Goal: Task Accomplishment & Management: Use online tool/utility

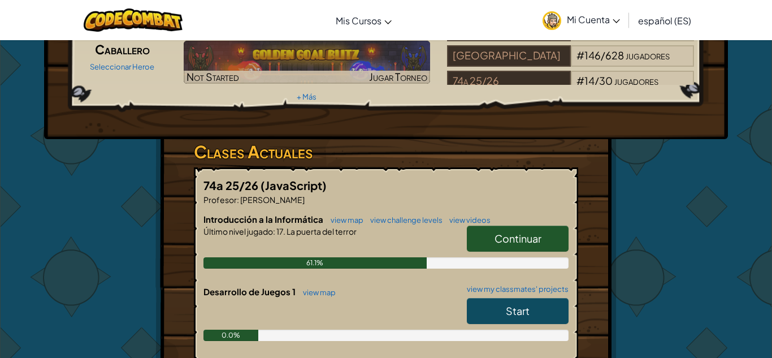
scroll to position [117, 0]
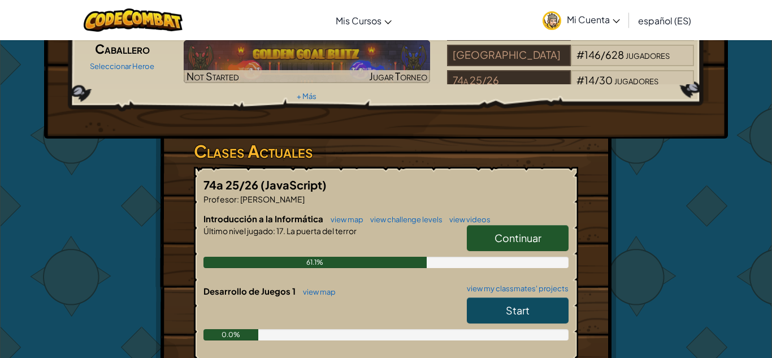
click at [486, 225] on link "Continuar" at bounding box center [518, 238] width 102 height 26
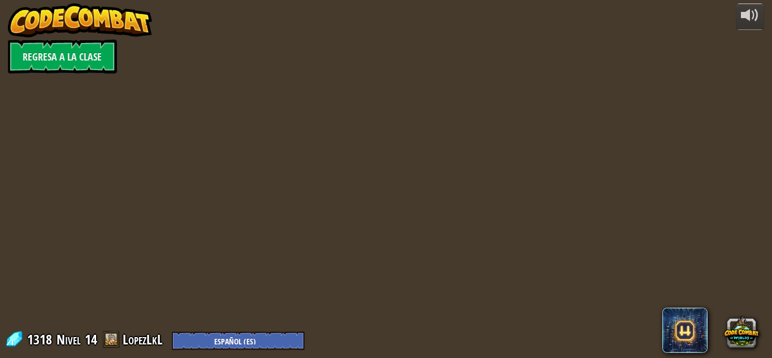
select select "es-ES"
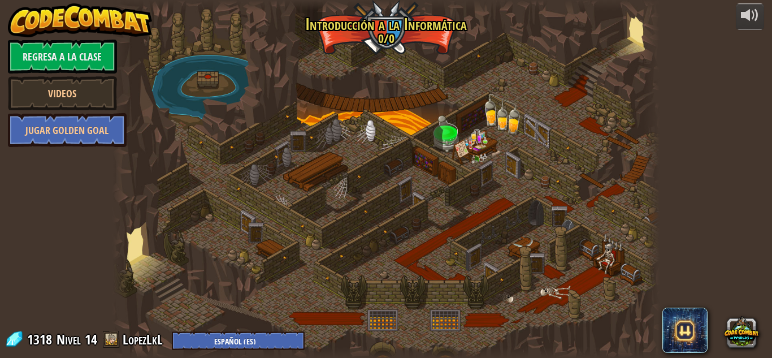
select select "es-ES"
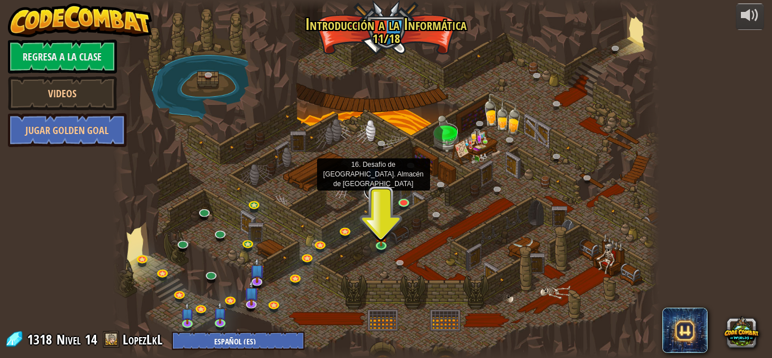
click at [372, 193] on link at bounding box center [375, 189] width 23 height 23
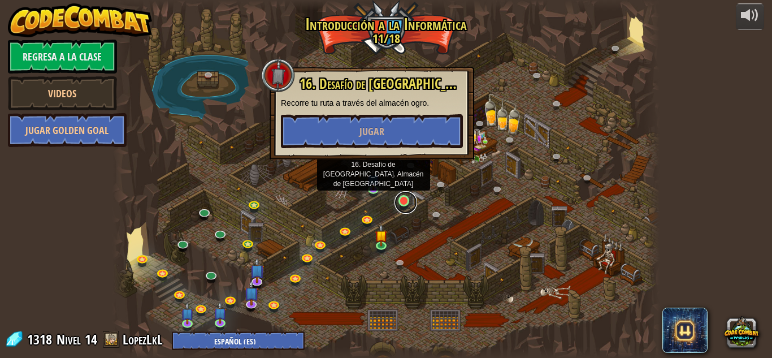
click at [404, 201] on link at bounding box center [405, 202] width 23 height 23
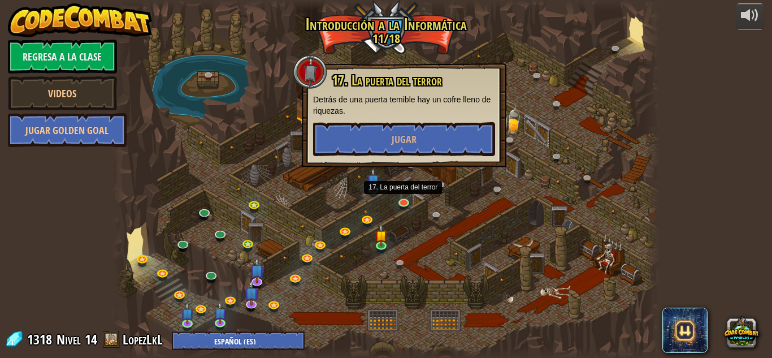
click at [299, 186] on div at bounding box center [385, 179] width 547 height 358
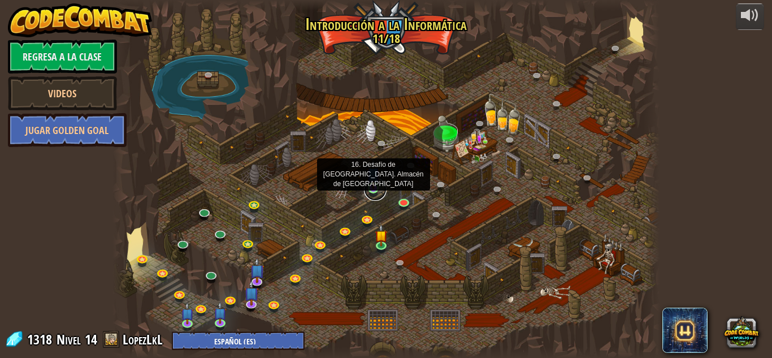
click at [369, 190] on link at bounding box center [375, 189] width 23 height 23
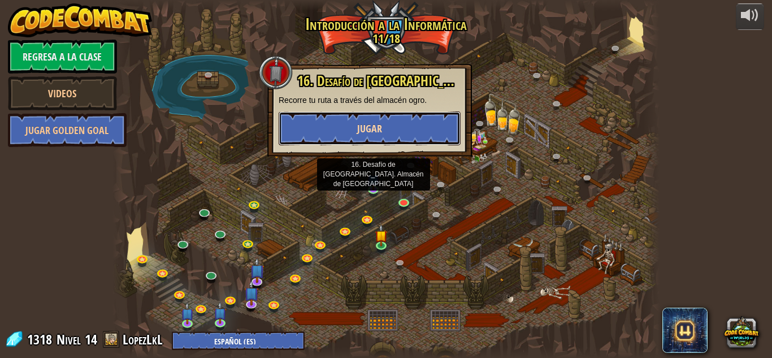
click at [342, 124] on button "Jugar" at bounding box center [370, 128] width 182 height 34
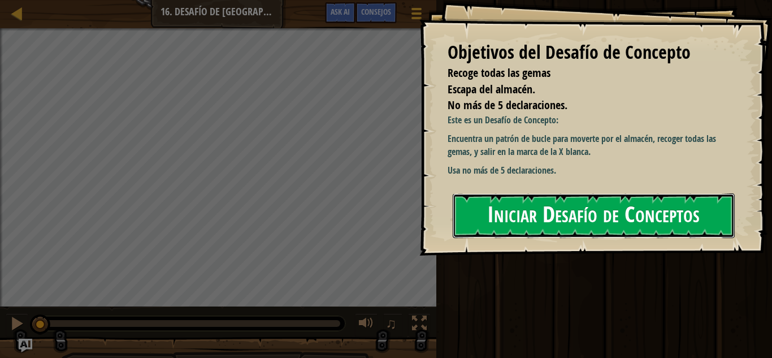
click at [629, 227] on button "Iniciar Desafío de Conceptos" at bounding box center [594, 215] width 282 height 45
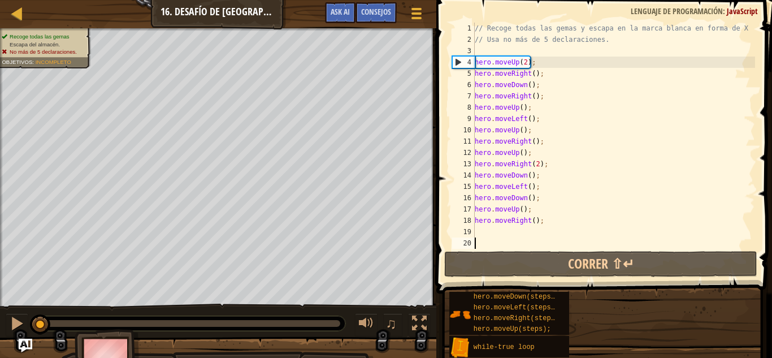
click at [597, 211] on div "// Recoge todas las gemas y escapa en la [PERSON_NAME] en forma de X // Usa no …" at bounding box center [613, 147] width 282 height 249
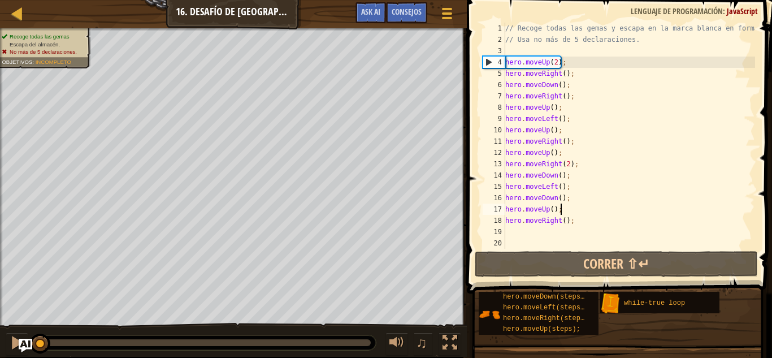
click at [583, 223] on div "// Recoge todas las gemas y escapa en la [PERSON_NAME] en forma de X // Usa no …" at bounding box center [644, 147] width 282 height 249
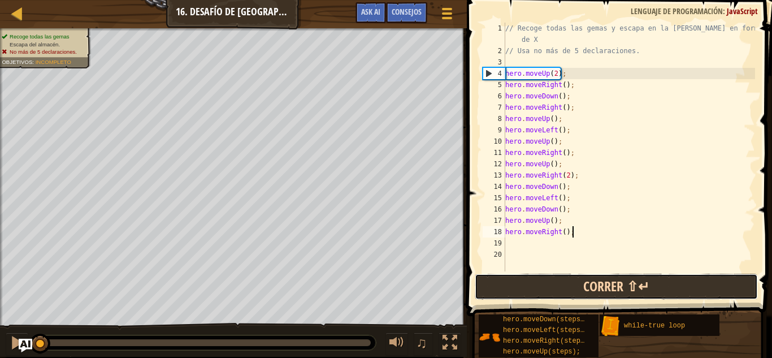
click at [607, 289] on button "Correr ⇧↵" at bounding box center [616, 286] width 283 height 26
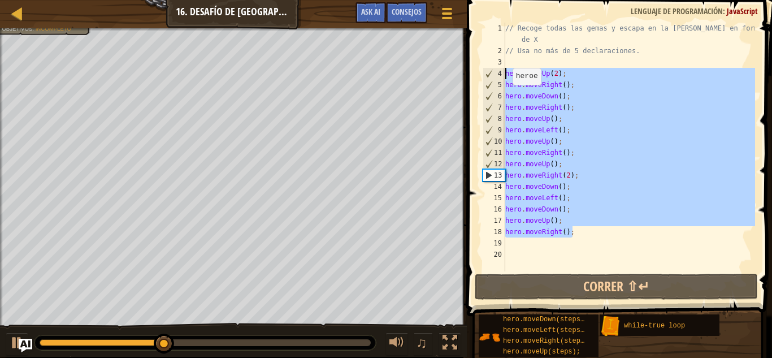
drag, startPoint x: 572, startPoint y: 229, endPoint x: 503, endPoint y: 72, distance: 171.0
click at [503, 72] on div "hero.moveRight(); 1 2 3 4 5 6 7 8 9 10 11 12 13 14 15 16 17 18 19 20 // Recoge …" at bounding box center [617, 147] width 275 height 249
type textarea "hero.moveUp(2); hero.moveRight();"
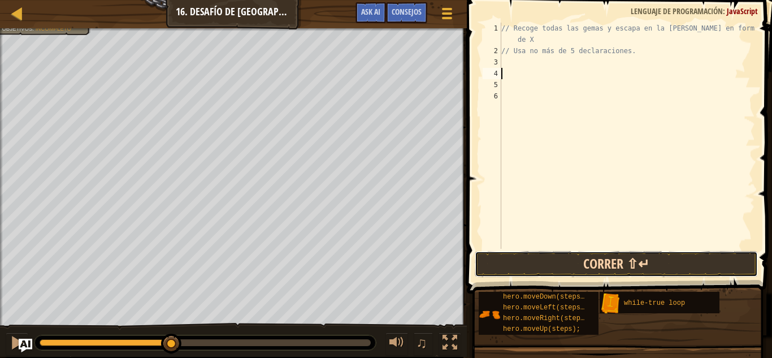
click at [570, 259] on button "Correr ⇧↵" at bounding box center [616, 264] width 283 height 26
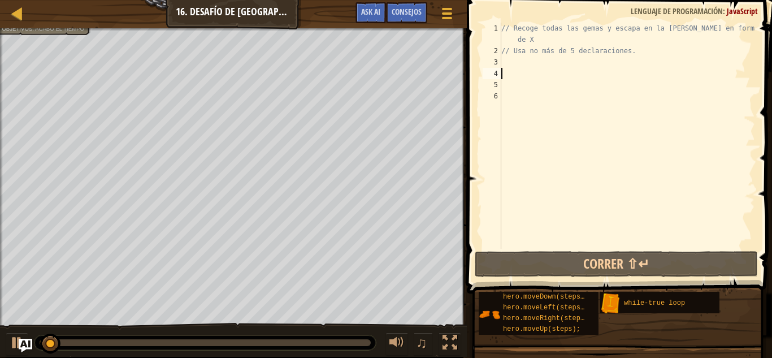
type textarea "h"
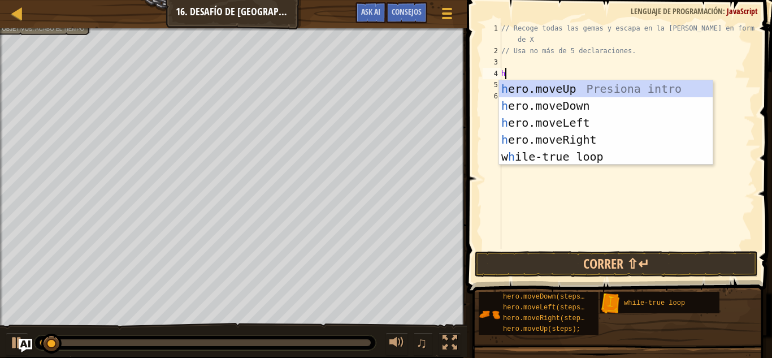
scroll to position [5, 0]
click at [562, 154] on div "h ero.moveUp Presiona intro h ero.moveDown Presiona intro h ero.moveLeft Presio…" at bounding box center [606, 139] width 214 height 119
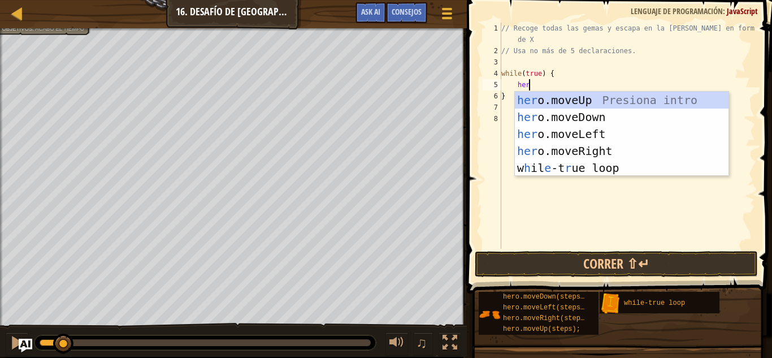
scroll to position [5, 3]
type textarea "h"
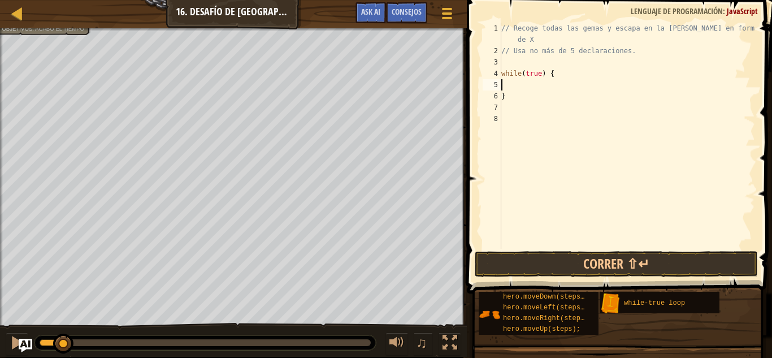
scroll to position [5, 0]
click at [532, 97] on div "// Recoge todas las gemas y escapa en la [PERSON_NAME] en forma de X // Usa no …" at bounding box center [627, 153] width 256 height 260
type textarea "}"
type textarea "w"
click at [551, 64] on div "// Recoge todas las gemas y escapa en la [PERSON_NAME] en forma de X // Usa no …" at bounding box center [627, 153] width 256 height 260
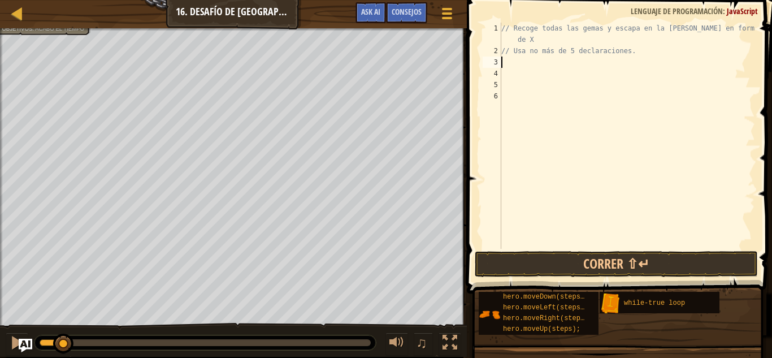
type textarea "h"
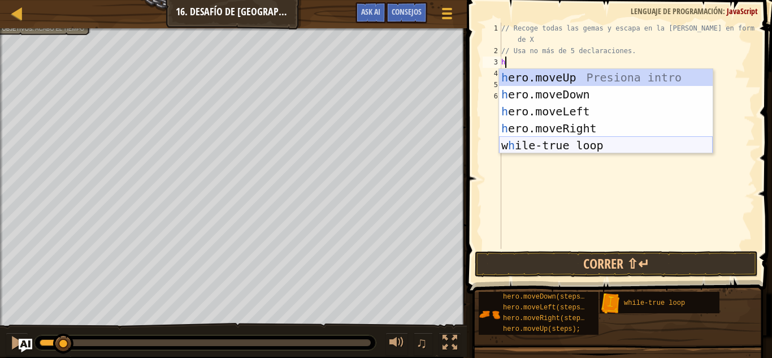
click at [578, 147] on div "h ero.moveUp Presiona intro h ero.moveDown Presiona intro h ero.moveLeft Presio…" at bounding box center [606, 128] width 214 height 119
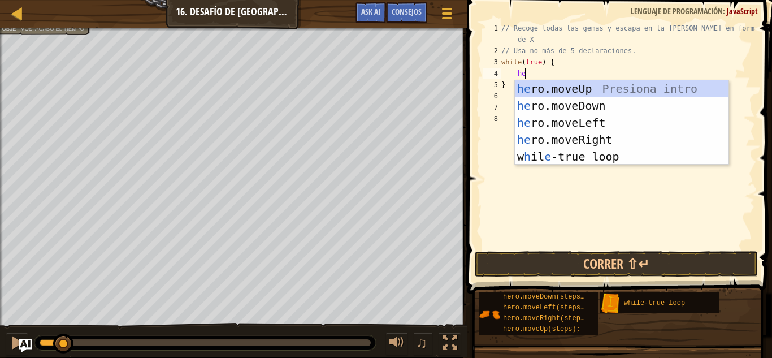
type textarea "hero"
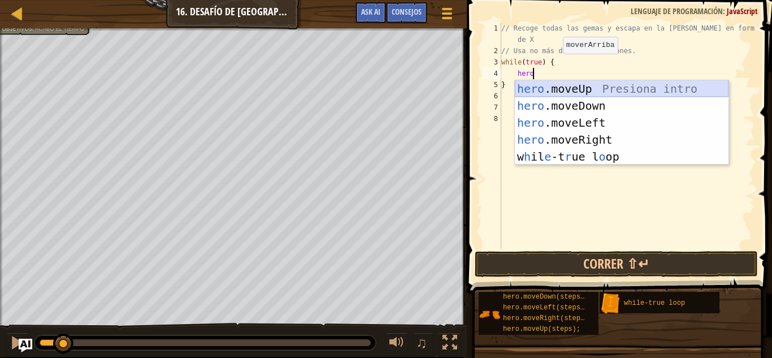
click at [543, 93] on div "hero .moveUp Presiona intro hero .moveDown Presiona intro hero .moveLeft Presio…" at bounding box center [622, 139] width 214 height 119
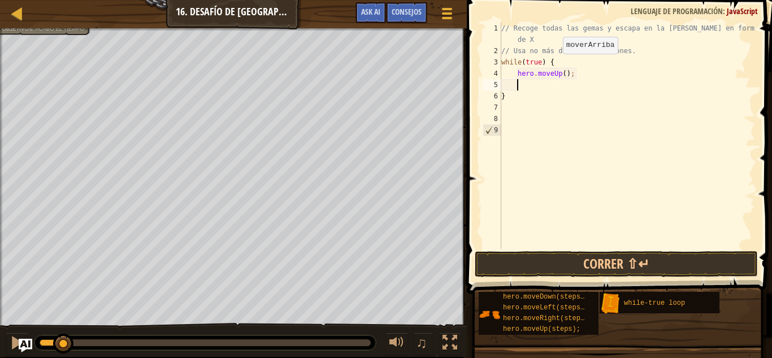
scroll to position [5, 2]
click at [563, 74] on div "// Recoge todas las gemas y escapa en la [PERSON_NAME] en forma de X // Usa no …" at bounding box center [627, 153] width 256 height 260
click at [560, 92] on div "// Recoge todas las gemas y escapa en la [PERSON_NAME] en forma de X // Usa no …" at bounding box center [627, 153] width 256 height 260
type textarea "}"
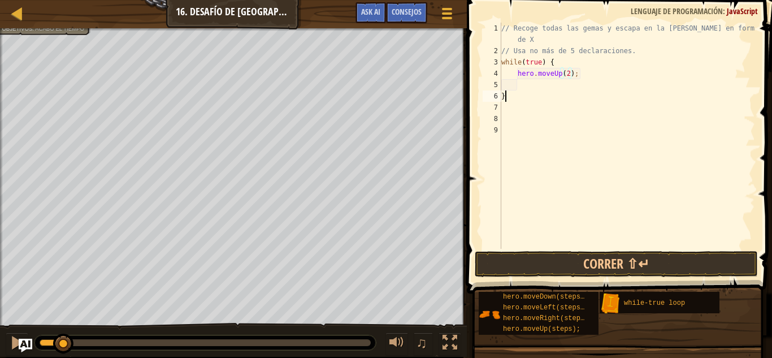
scroll to position [5, 0]
click at [556, 88] on div "// Recoge todas las gemas y escapa en la [PERSON_NAME] en forma de X // Usa no …" at bounding box center [627, 153] width 256 height 260
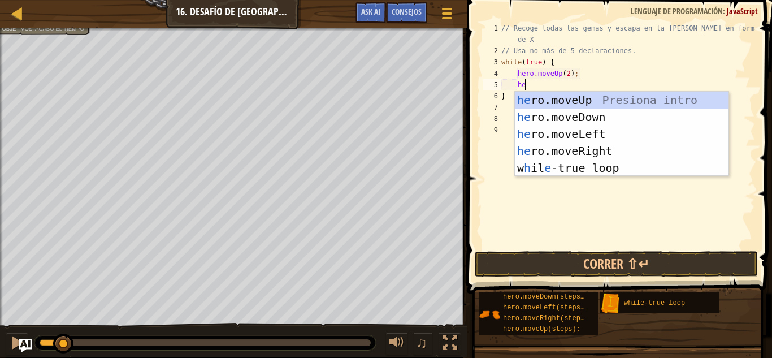
type textarea "her"
click at [568, 145] on div "her o.moveUp Presiona intro her o.moveDown Presiona intro her o.moveLeft Presio…" at bounding box center [622, 151] width 214 height 119
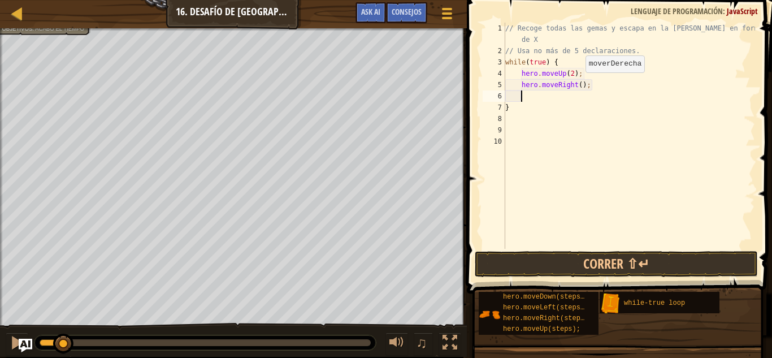
click at [580, 83] on div "// Recoge todas las gemas y escapa en la [PERSON_NAME] en forma de X // Usa no …" at bounding box center [629, 153] width 252 height 260
click at [563, 103] on div "// Recoge todas las gemas y escapa en la [PERSON_NAME] en forma de X // Usa no …" at bounding box center [629, 153] width 252 height 260
type textarea "}"
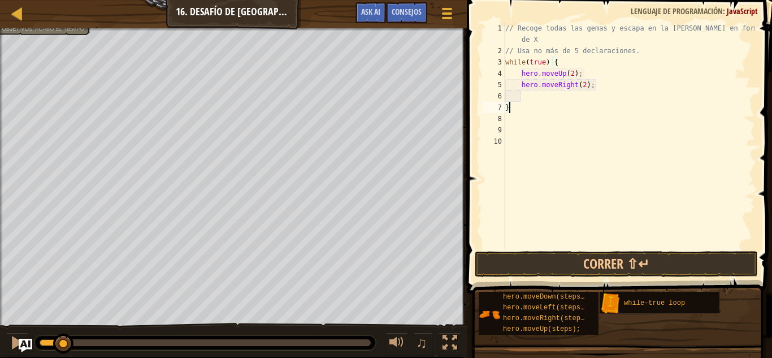
click at [562, 102] on div "// Recoge todas las gemas y escapa en la [PERSON_NAME] en forma de X // Usa no …" at bounding box center [629, 153] width 252 height 260
click at [563, 99] on div "// Recoge todas las gemas y escapa en la [PERSON_NAME] en forma de X // Usa no …" at bounding box center [629, 153] width 252 height 260
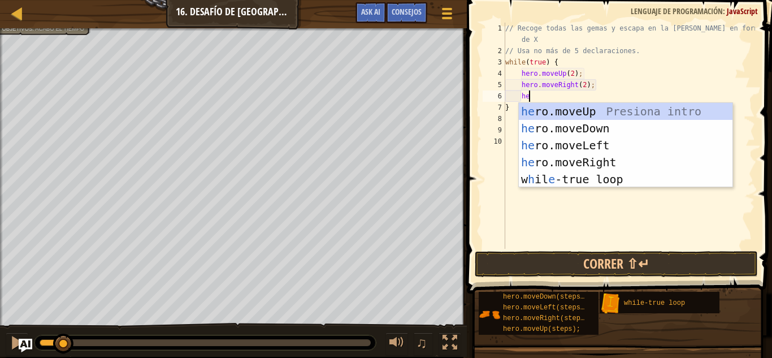
type textarea "her"
click at [576, 128] on div "her o.moveUp Presiona intro her o.moveDown Presiona intro her o.moveLeft Presio…" at bounding box center [626, 162] width 214 height 119
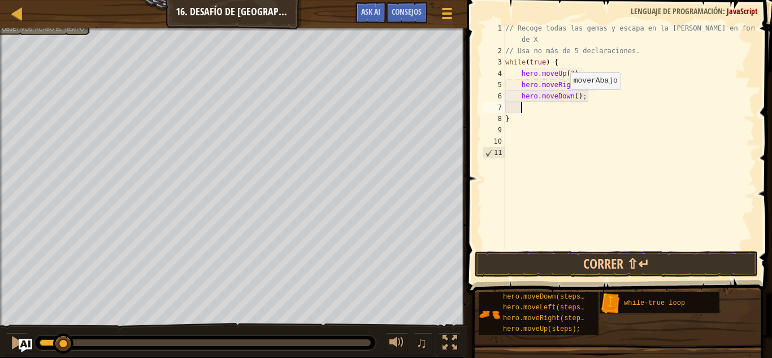
scroll to position [5, 2]
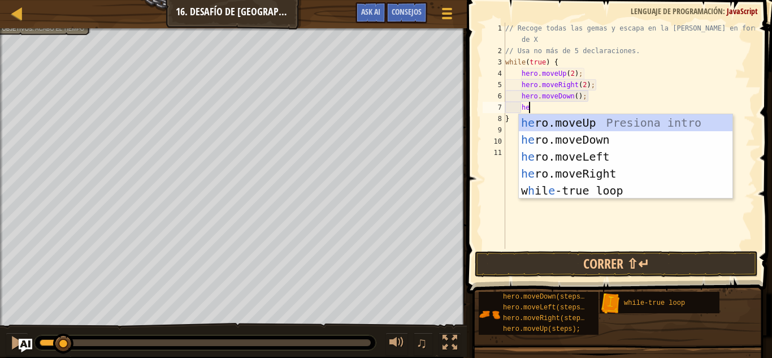
type textarea "her"
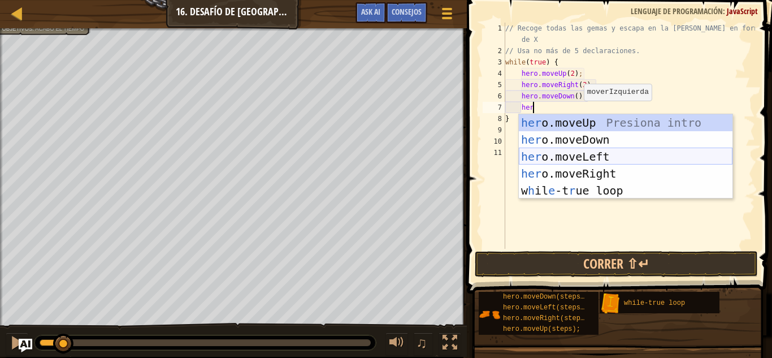
click at [588, 157] on div "her o.moveUp Presiona intro her o.moveDown Presiona intro her o.moveLeft Presio…" at bounding box center [626, 173] width 214 height 119
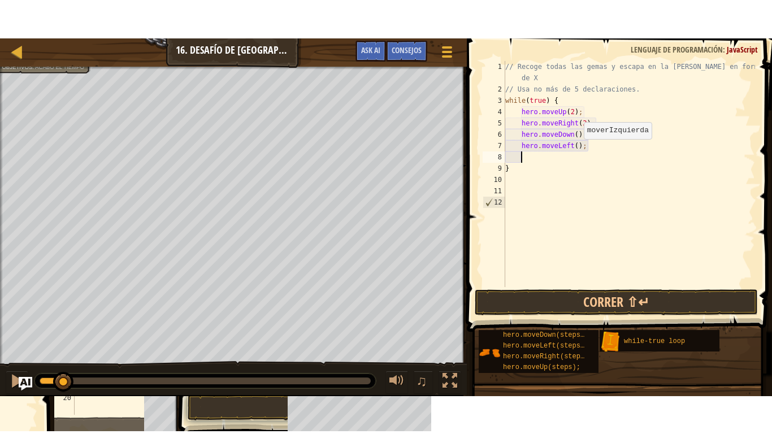
scroll to position [5, 2]
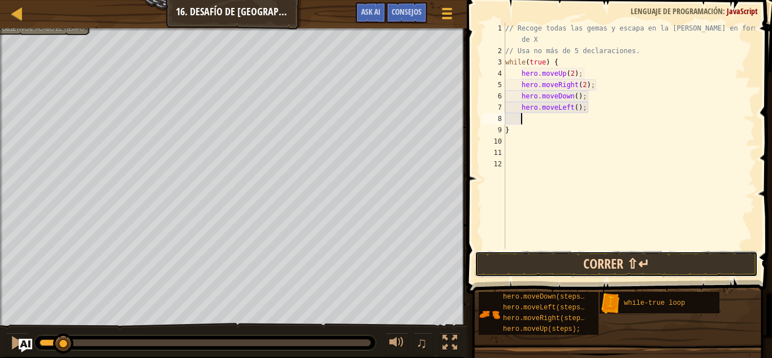
click at [596, 263] on button "Correr ⇧↵" at bounding box center [616, 264] width 283 height 26
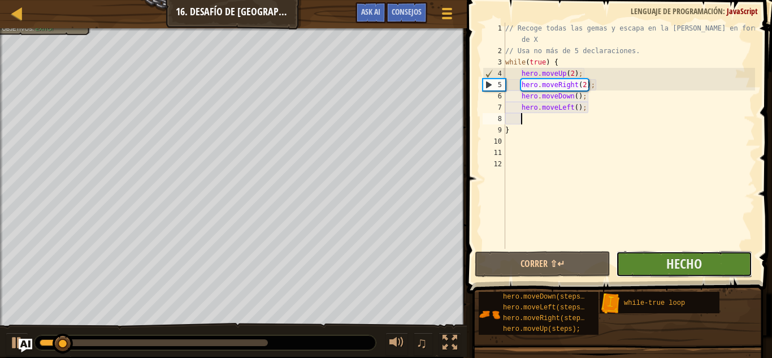
click at [623, 258] on button "Hecho" at bounding box center [684, 264] width 136 height 26
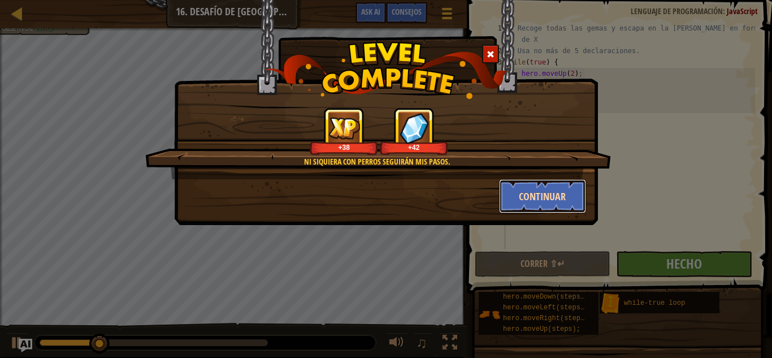
click at [524, 199] on button "Continuar" at bounding box center [543, 196] width 88 height 34
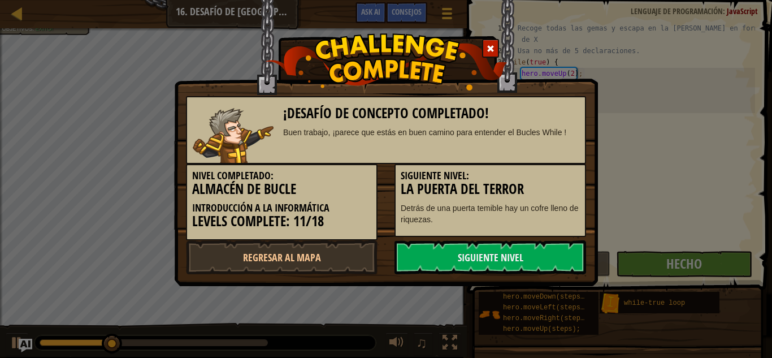
drag, startPoint x: 526, startPoint y: 200, endPoint x: 562, endPoint y: 237, distance: 51.1
click at [562, 237] on div "Nivel completado: Almacén de Bucle Introducción a la Informática Levels Complet…" at bounding box center [385, 202] width 417 height 76
click at [554, 247] on link "Siguiente nivel" at bounding box center [490, 257] width 192 height 34
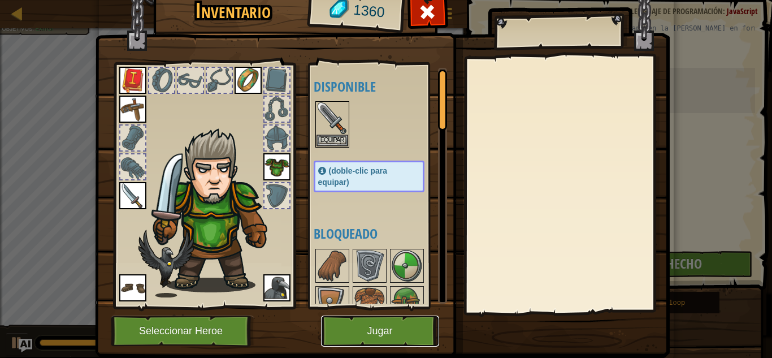
click at [365, 327] on button "Jugar" at bounding box center [380, 330] width 118 height 31
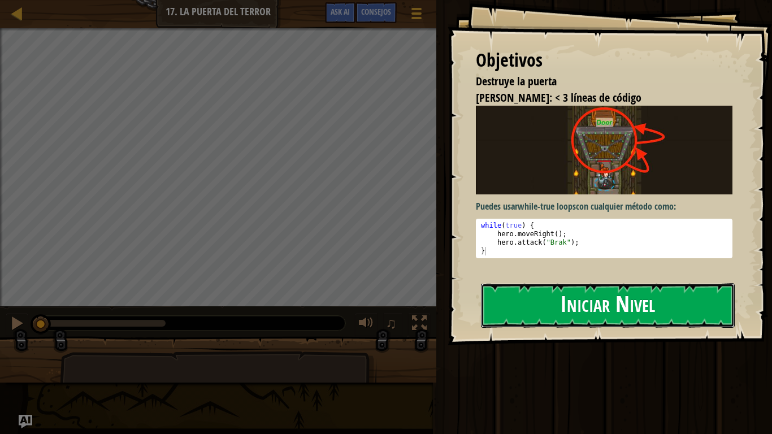
click at [637, 315] on button "Iniciar Nivel" at bounding box center [608, 305] width 254 height 45
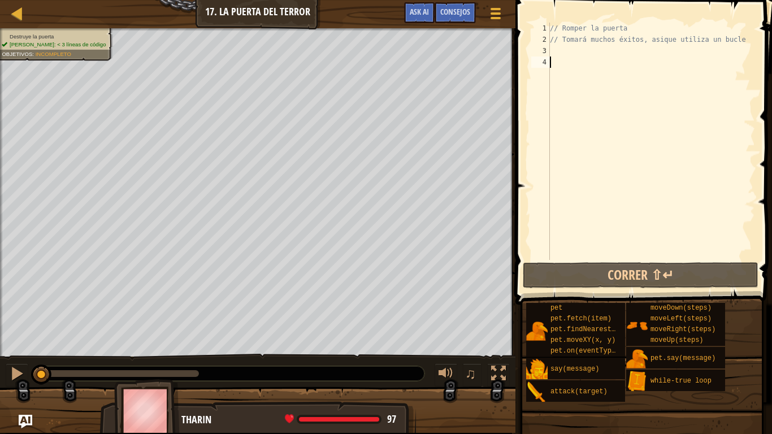
click at [566, 76] on div "// Romper la puerta // Tomará muchos éxitos, asique utiliza un bucle" at bounding box center [650, 153] width 207 height 260
click at [556, 58] on div "// Romper la puerta // Tomará muchos éxitos, asique utiliza un bucle" at bounding box center [650, 153] width 207 height 260
click at [414, 5] on button "Ask AI" at bounding box center [419, 12] width 31 height 21
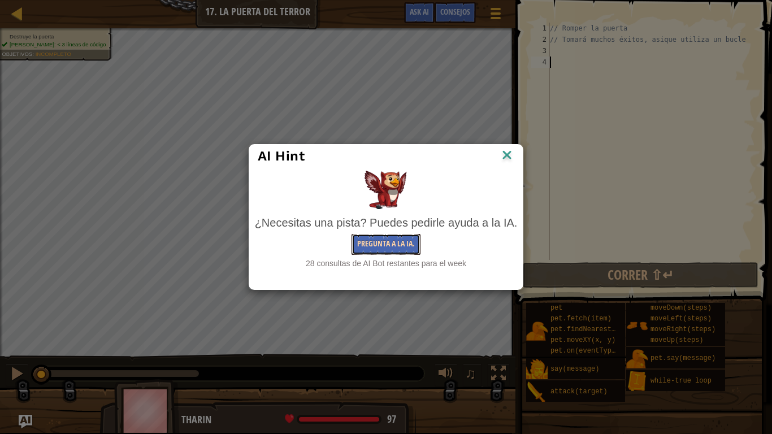
click at [406, 246] on button "Pregunta a la IA." at bounding box center [385, 244] width 69 height 21
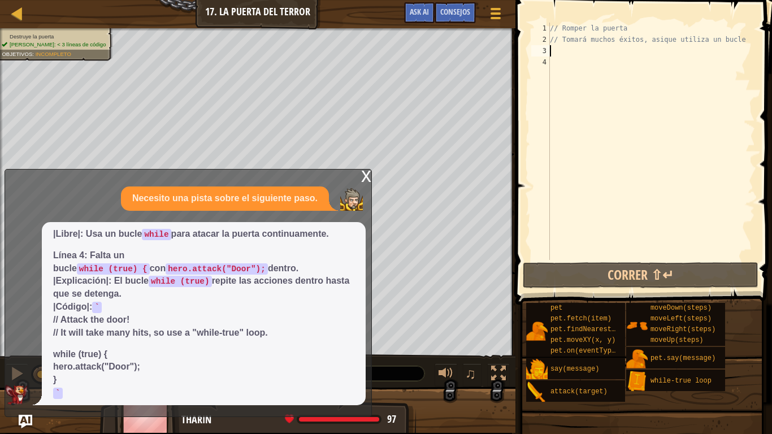
click at [556, 46] on div "// Romper la puerta // Tomará muchos éxitos, asique utiliza un bucle" at bounding box center [650, 153] width 207 height 260
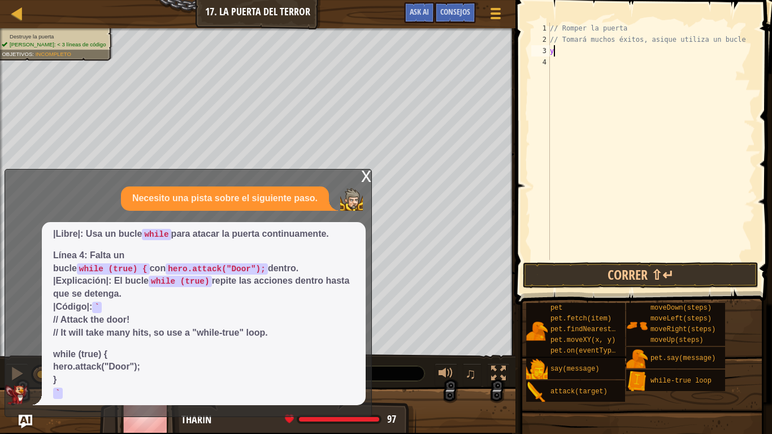
scroll to position [5, 1]
type textarea "y"
type textarea "w"
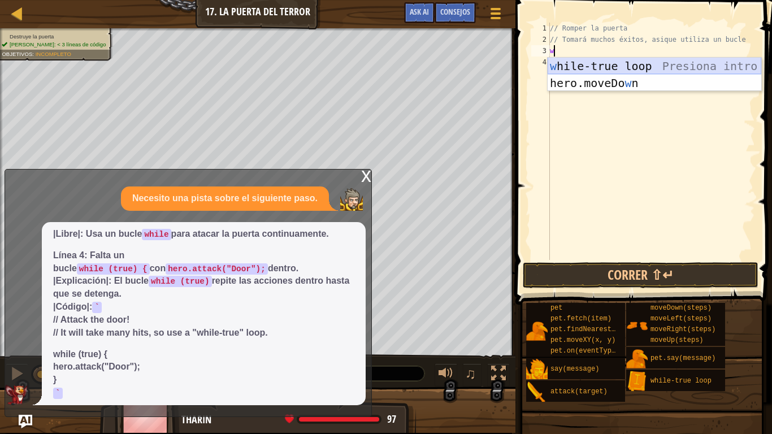
click at [578, 64] on div "w [PERSON_NAME]-true loop Presiona intro hero.moveDo w n Presiona intro" at bounding box center [654, 92] width 214 height 68
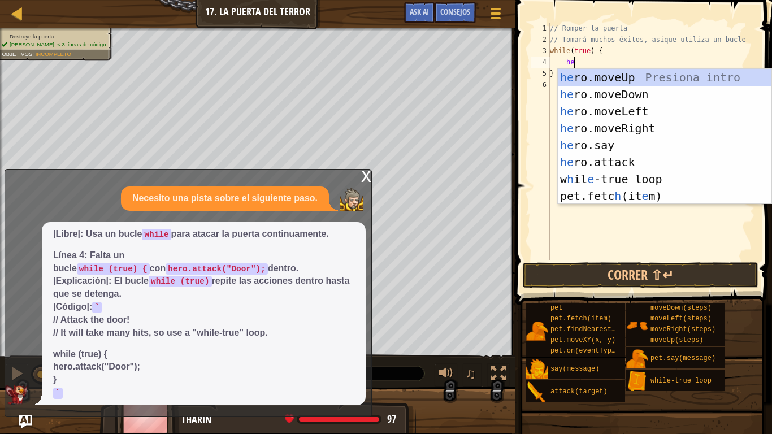
scroll to position [5, 3]
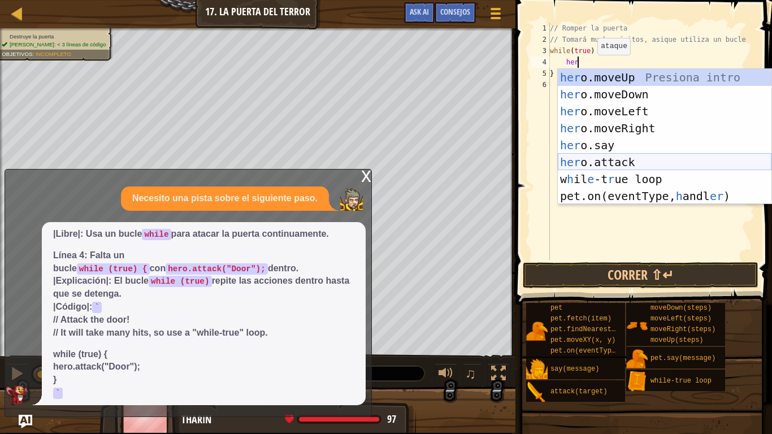
click at [608, 165] on div "her o.moveUp Presiona intro her o.moveDown Presiona intro her o.moveLeft Presio…" at bounding box center [665, 153] width 214 height 169
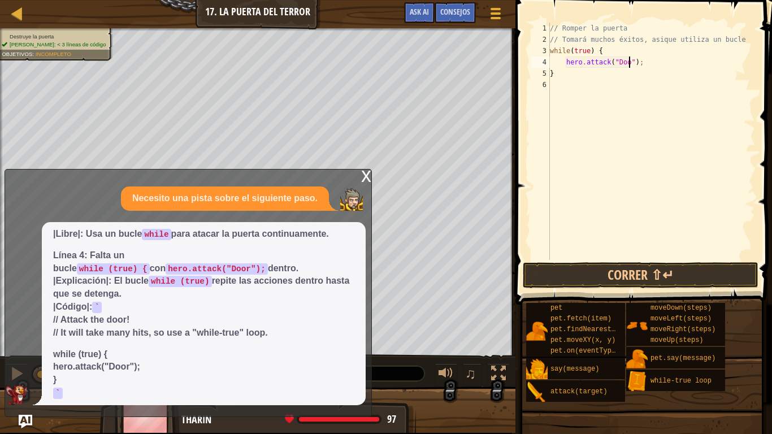
scroll to position [5, 12]
type textarea "hero.attack("Door");"
click at [708, 278] on button "Correr ⇧↵" at bounding box center [641, 275] width 236 height 26
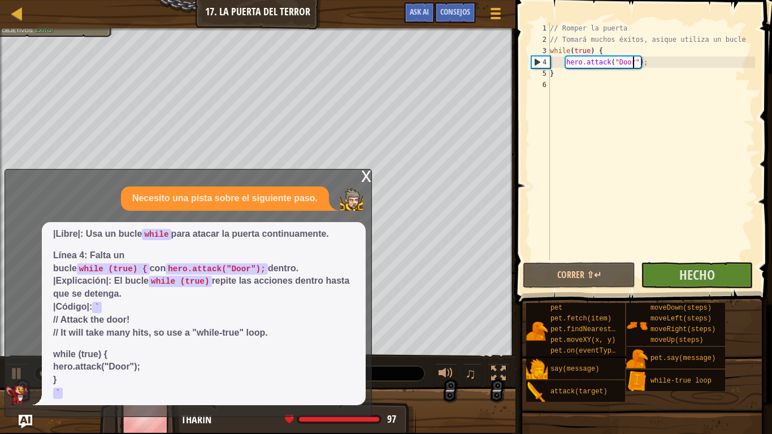
click at [366, 174] on div "x" at bounding box center [366, 174] width 10 height 11
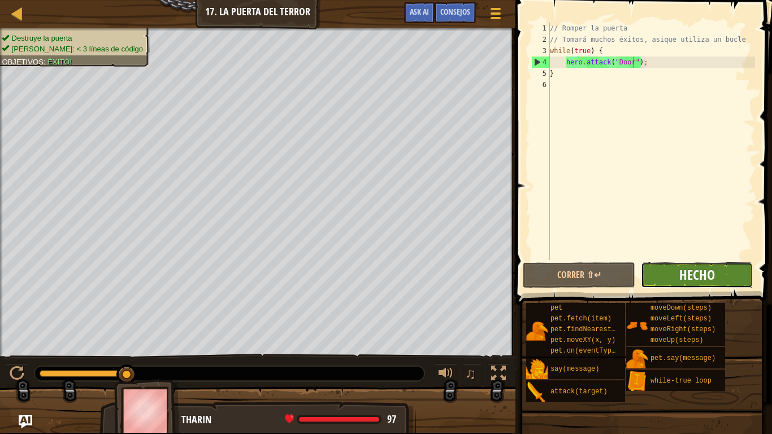
click at [701, 276] on span "Hecho" at bounding box center [697, 275] width 36 height 18
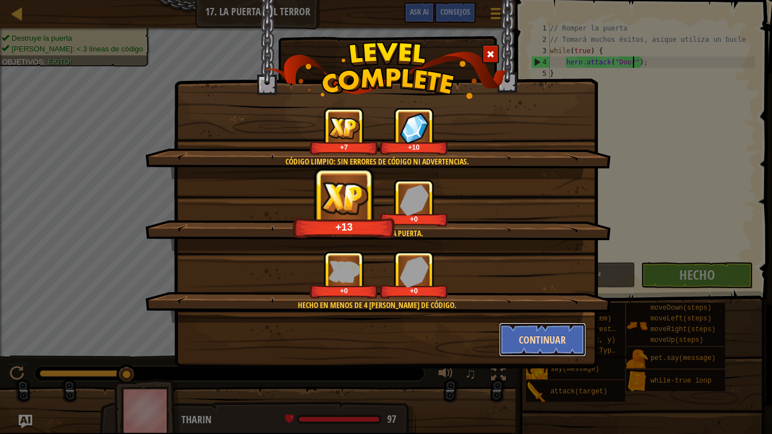
click at [540, 342] on button "Continuar" at bounding box center [543, 340] width 88 height 34
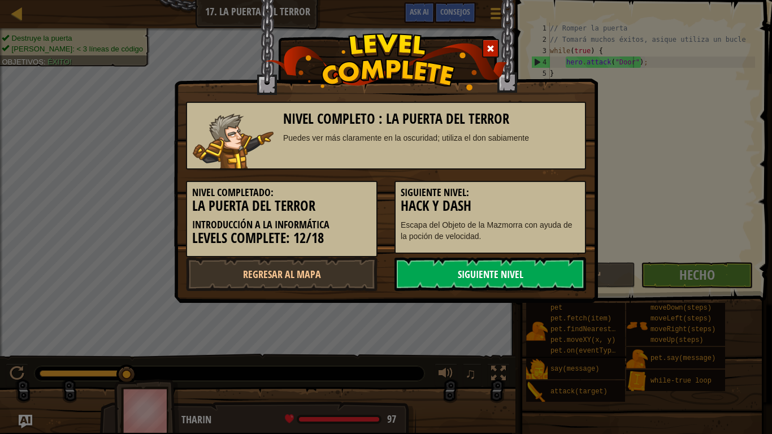
click at [563, 281] on link "Siguiente nivel" at bounding box center [490, 274] width 192 height 34
click at [556, 276] on link "Siguiente nivel" at bounding box center [490, 274] width 192 height 34
click at [551, 274] on link "Siguiente nivel" at bounding box center [490, 274] width 192 height 34
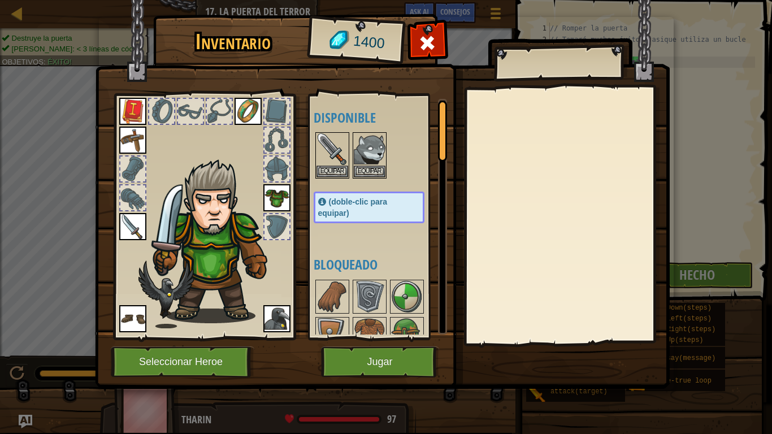
drag, startPoint x: 540, startPoint y: 278, endPoint x: 382, endPoint y: 196, distance: 177.6
click at [382, 1] on body "Mapa Introducción a la Informática 17. La puerta del terror Menú del Juego Hech…" at bounding box center [386, 0] width 772 height 1
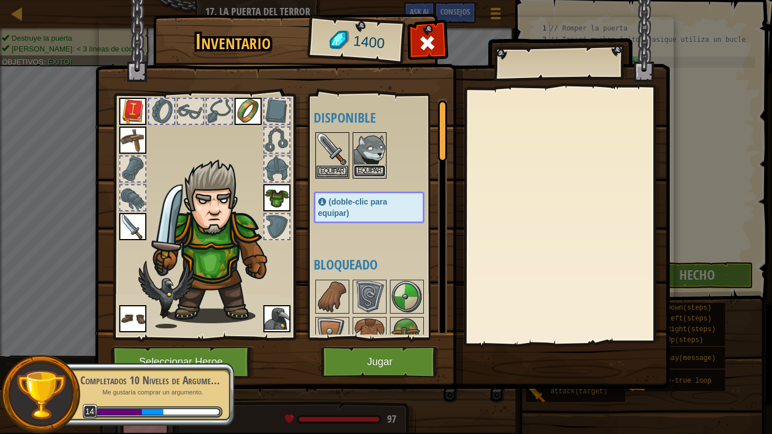
click at [369, 171] on button "Equipar" at bounding box center [370, 171] width 32 height 12
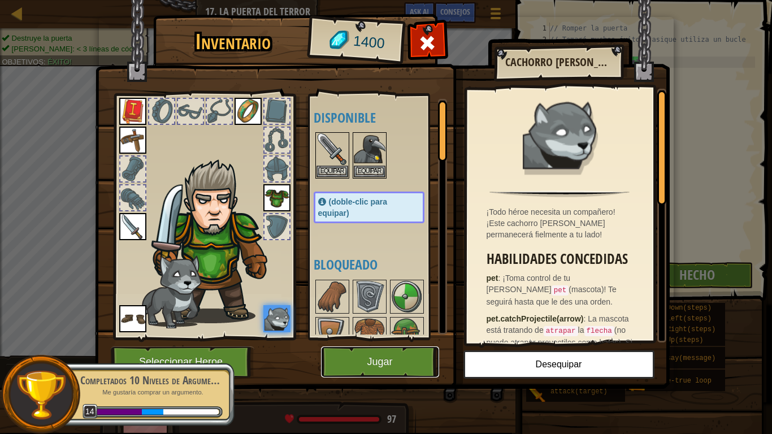
click at [396, 357] on button "Jugar" at bounding box center [380, 361] width 118 height 31
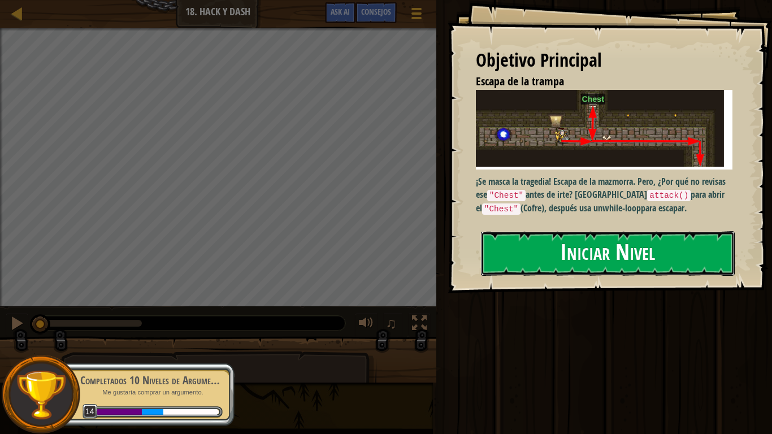
click at [598, 259] on button "Iniciar Nivel" at bounding box center [608, 253] width 254 height 45
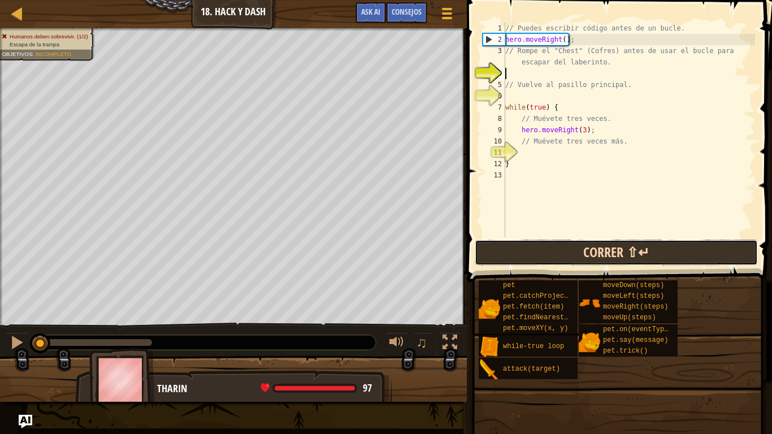
click at [602, 240] on button "Correr ⇧↵" at bounding box center [616, 253] width 283 height 26
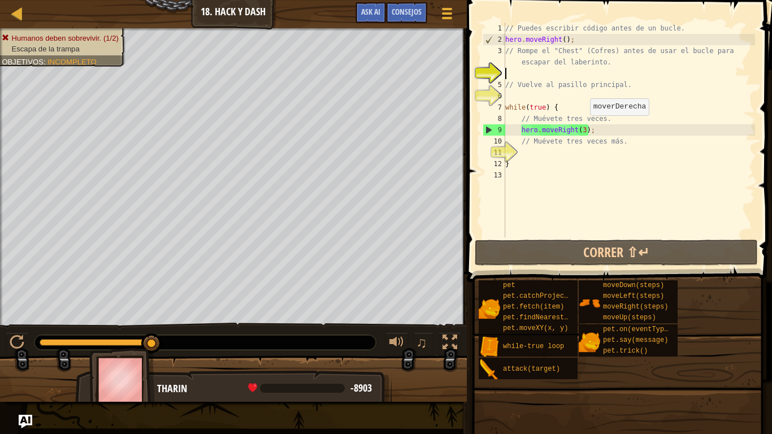
click at [584, 127] on div "// Puedes escribir código antes de un bucle. hero . moveRight ( ) ; // Rompe el…" at bounding box center [629, 141] width 252 height 237
type textarea "hero.moveRight();"
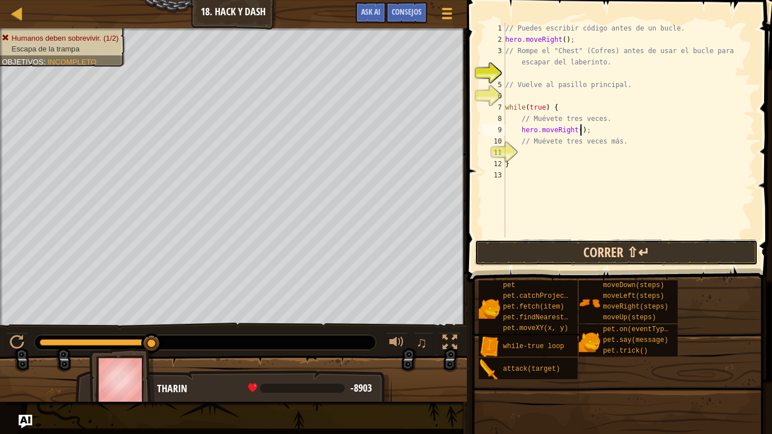
click at [662, 250] on button "Correr ⇧↵" at bounding box center [616, 253] width 283 height 26
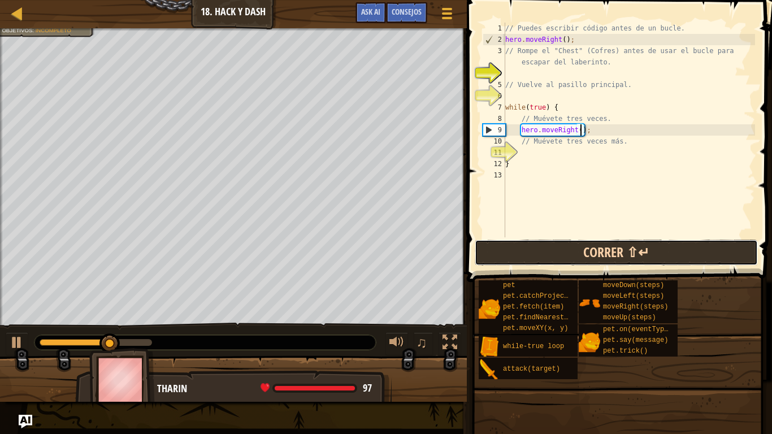
click at [685, 247] on button "Correr ⇧↵" at bounding box center [616, 253] width 283 height 26
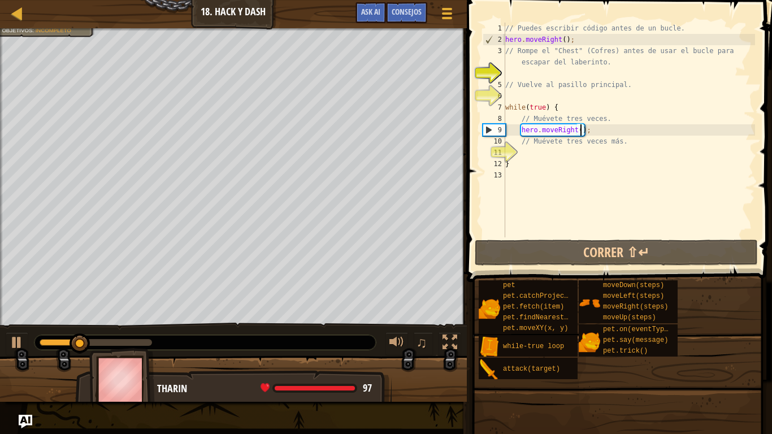
click at [600, 75] on div "// Puedes escribir código antes de un bucle. hero . moveRight ( ) ; // Rompe el…" at bounding box center [629, 141] width 252 height 237
type textarea "he"
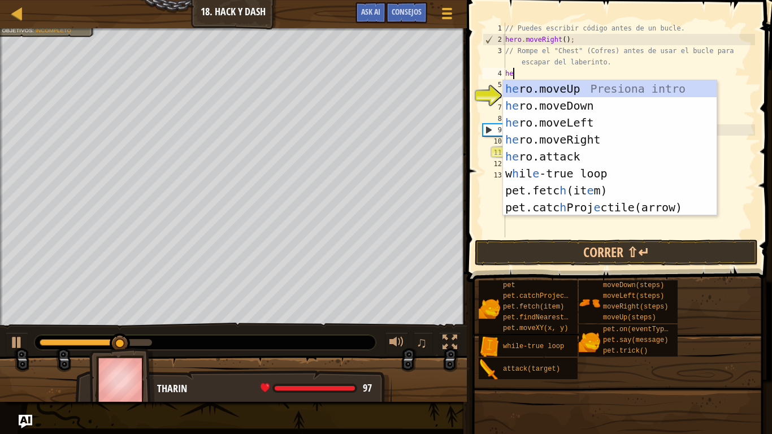
scroll to position [5, 1]
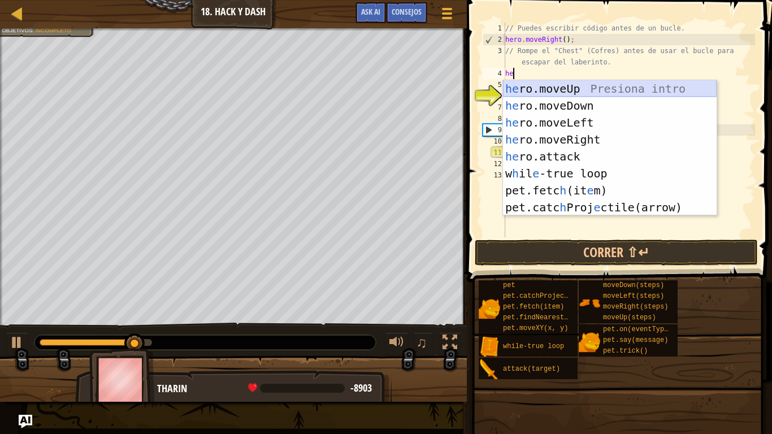
click at [589, 90] on div "he ro.moveUp Presiona intro he ro.moveDown Presiona intro he ro.moveLeft Presio…" at bounding box center [610, 164] width 214 height 169
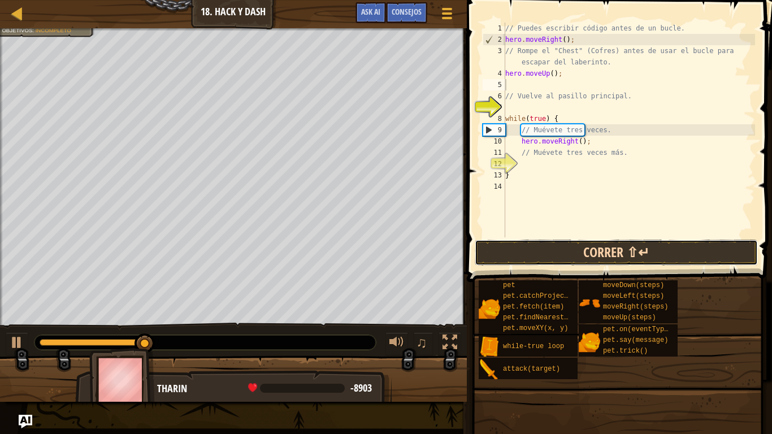
click at [584, 250] on button "Correr ⇧↵" at bounding box center [616, 253] width 283 height 26
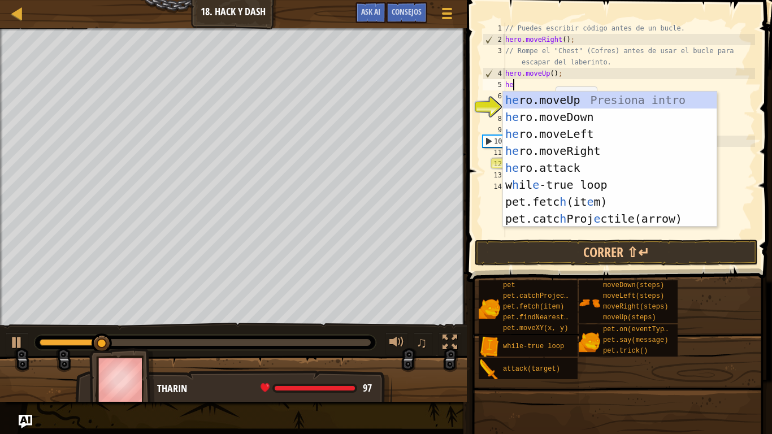
scroll to position [5, 1]
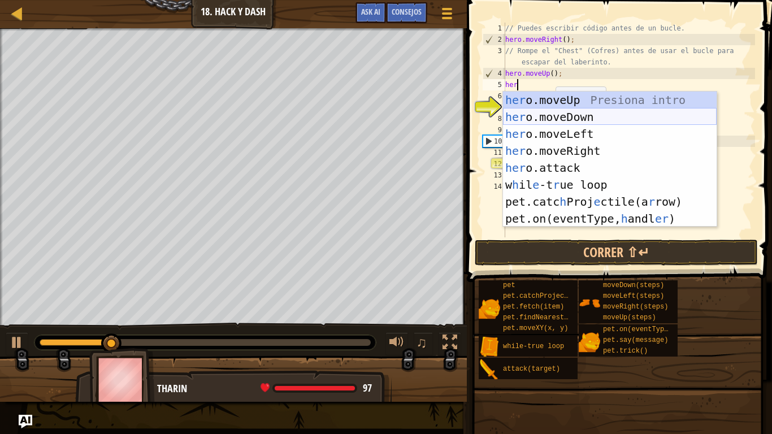
type textarea "he"
click at [576, 118] on div "he ro.moveUp Presiona intro he ro.moveDown Presiona intro he ro.moveLeft Presio…" at bounding box center [610, 176] width 214 height 169
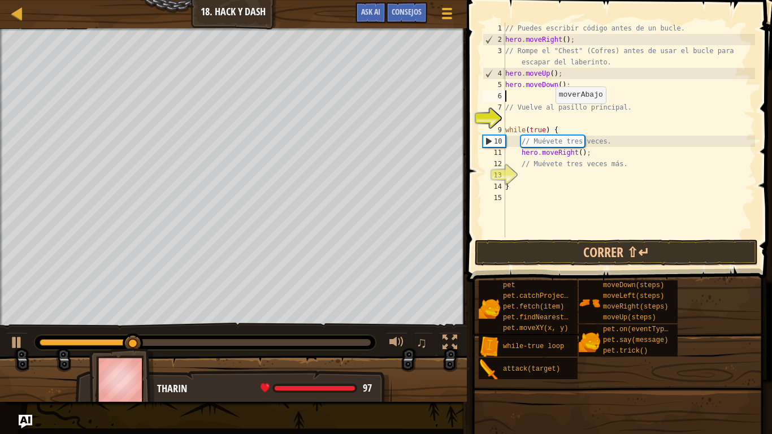
scroll to position [5, 0]
click at [571, 245] on button "Correr ⇧↵" at bounding box center [616, 253] width 283 height 26
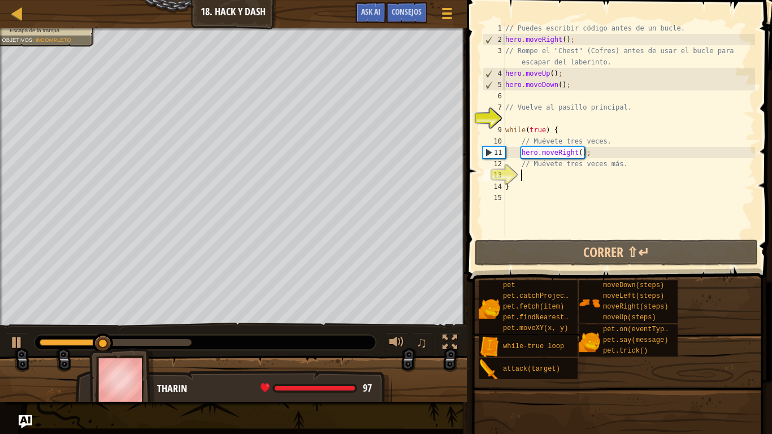
click at [567, 171] on div "// Puedes escribir código antes de un bucle. hero . moveRight ( ) ; // Rompe el…" at bounding box center [629, 141] width 252 height 237
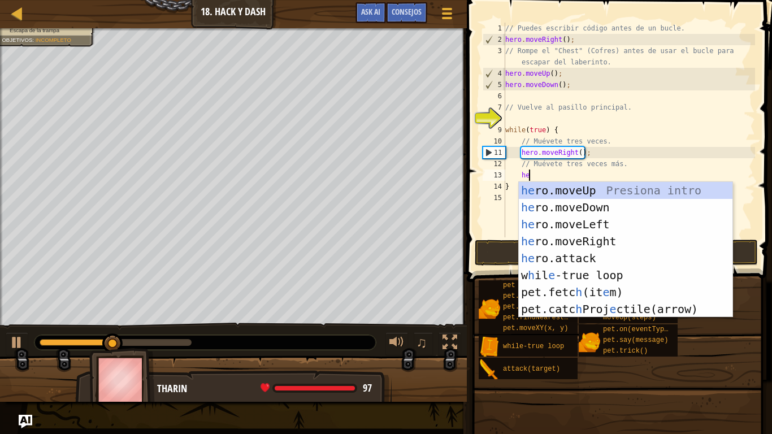
type textarea "her"
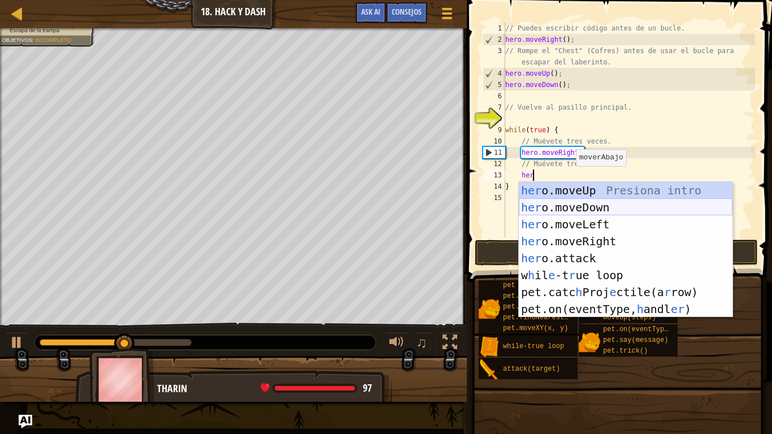
click at [587, 204] on div "her o.moveUp Presiona intro her o.moveDown Presiona intro her o.moveLeft Presio…" at bounding box center [626, 266] width 214 height 169
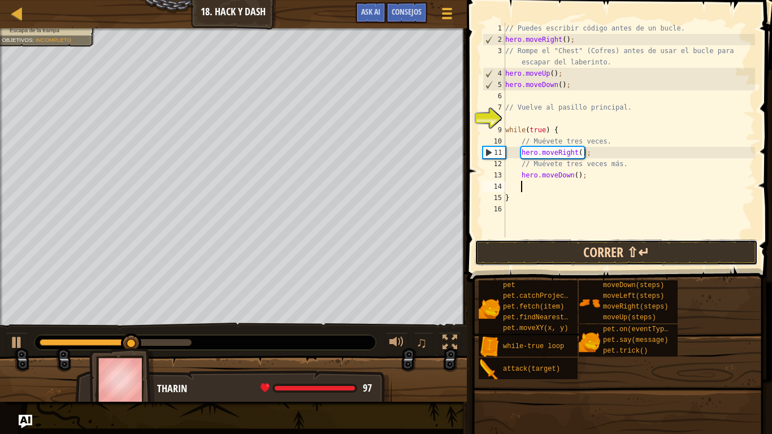
click at [597, 258] on button "Correr ⇧↵" at bounding box center [616, 253] width 283 height 26
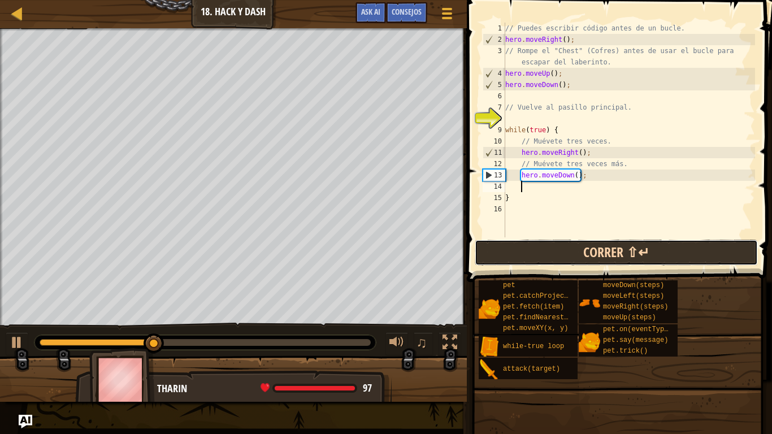
click at [597, 256] on button "Correr ⇧↵" at bounding box center [616, 253] width 283 height 26
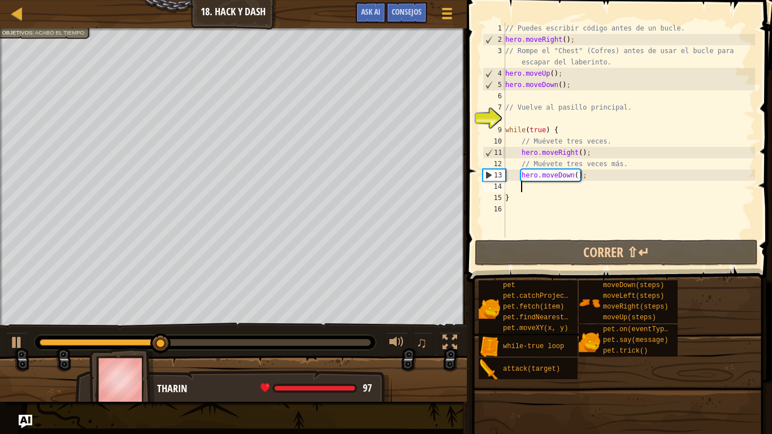
scroll to position [5, 0]
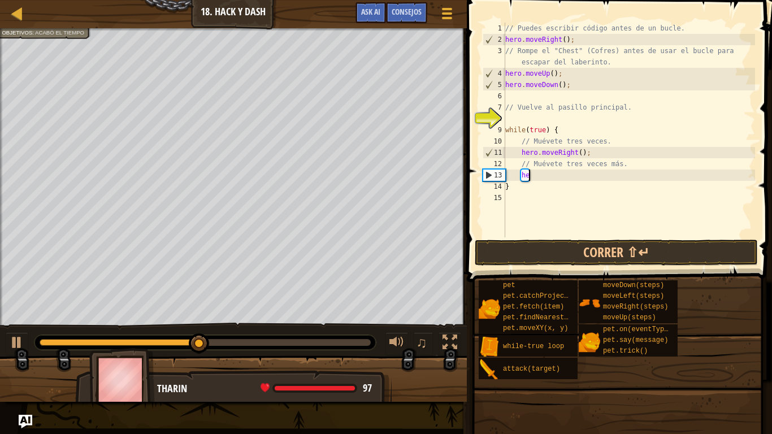
type textarea "h"
click at [641, 119] on div "// Puedes escribir código antes de un bucle. hero . moveRight ( ) ; // Rompe el…" at bounding box center [629, 141] width 252 height 237
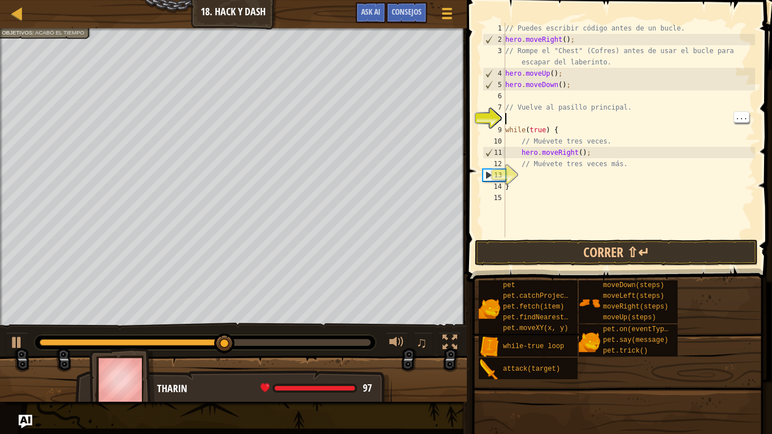
type textarea "j"
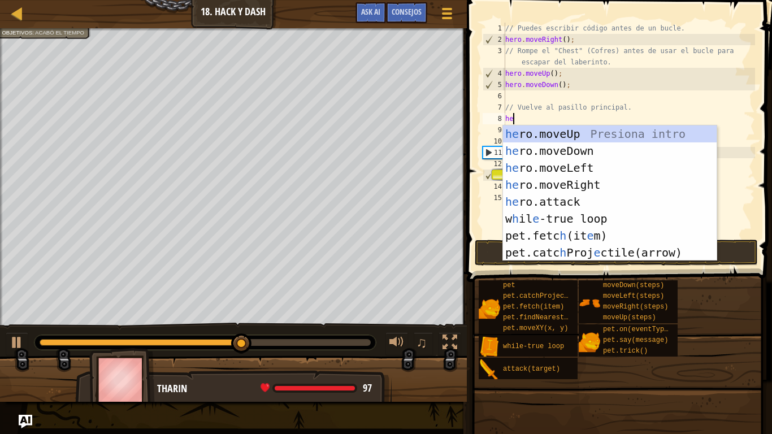
scroll to position [5, 1]
type textarea "her"
click at [630, 145] on div "her o.moveUp Presiona intro her o.moveDown Presiona intro her o.moveLeft Presio…" at bounding box center [610, 209] width 214 height 169
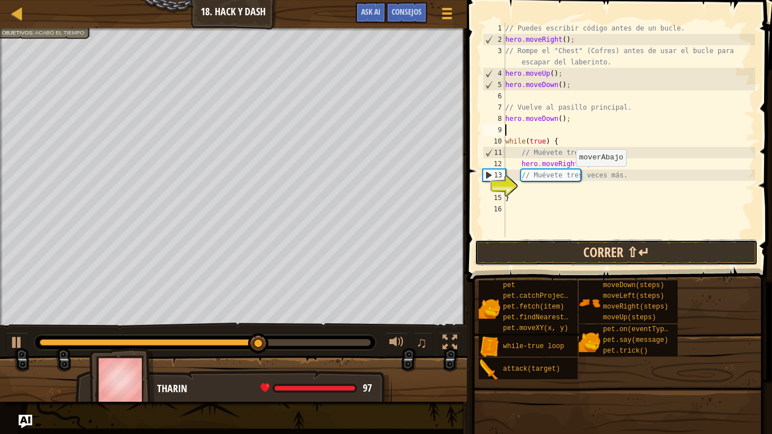
click at [651, 253] on button "Correr ⇧↵" at bounding box center [616, 253] width 283 height 26
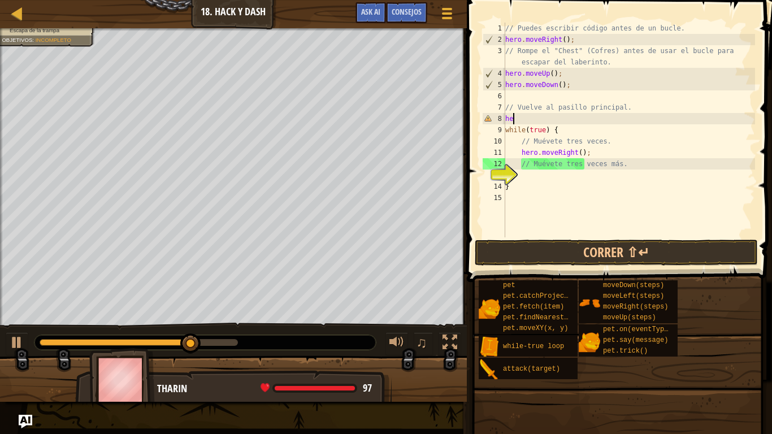
type textarea "h"
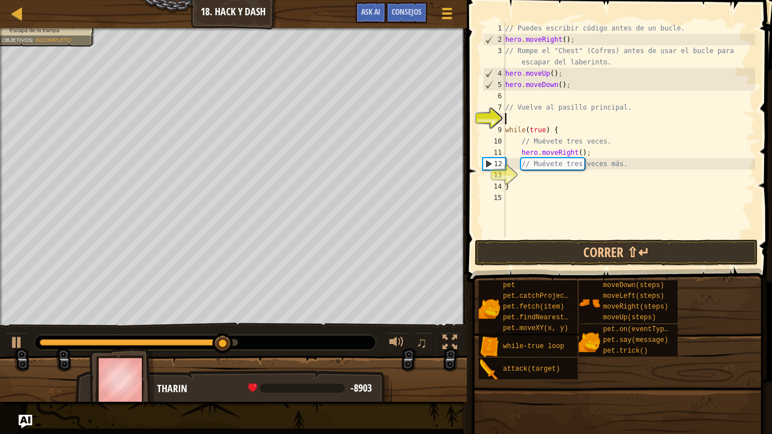
click at [598, 153] on div "// Puedes escribir código antes de un bucle. hero . moveRight ( ) ; // Rompe el…" at bounding box center [629, 141] width 252 height 237
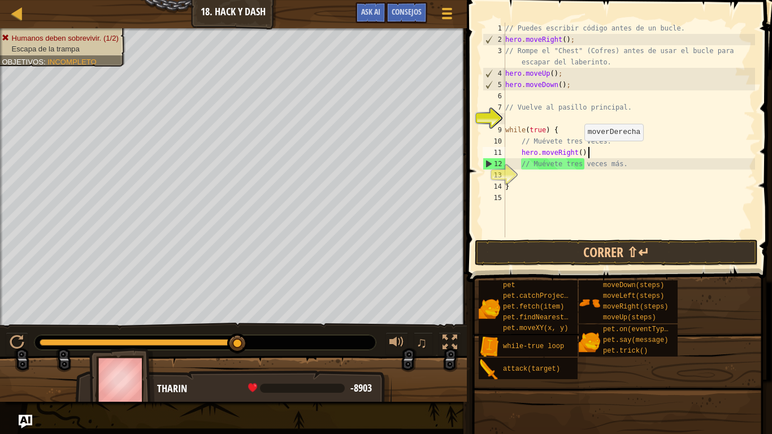
click at [579, 151] on div "// Puedes escribir código antes de un bucle. hero . moveRight ( ) ; // Rompe el…" at bounding box center [629, 141] width 252 height 237
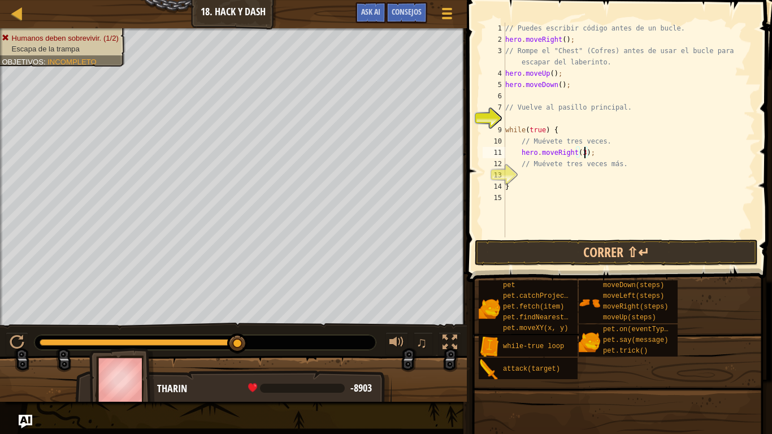
click at [561, 184] on div "// Puedes escribir código antes de un bucle. hero . moveRight ( ) ; // Rompe el…" at bounding box center [629, 141] width 252 height 237
type textarea "}"
click at [558, 180] on div "// Puedes escribir código antes de un bucle. hero . moveRight ( ) ; // Rompe el…" at bounding box center [629, 141] width 252 height 237
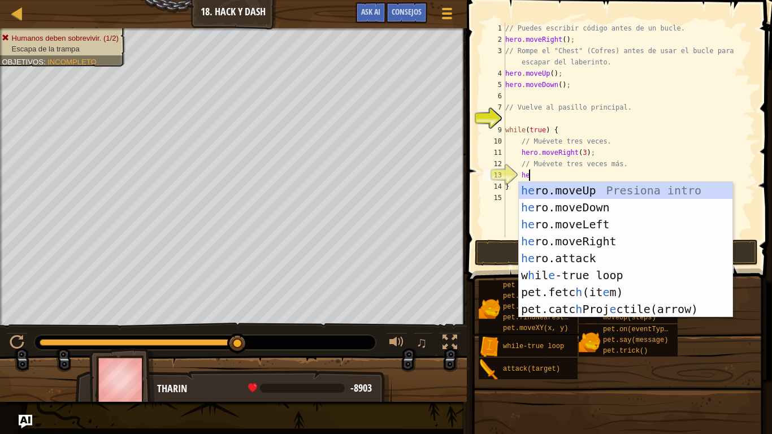
type textarea "her"
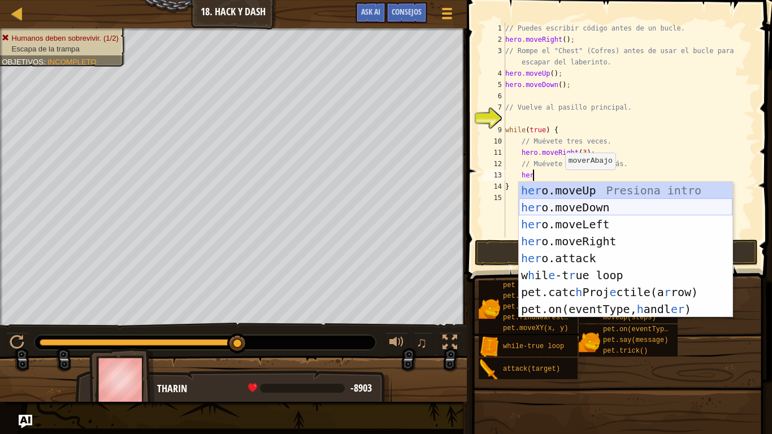
click at [574, 210] on div "her o.moveUp Presiona intro her o.moveDown Presiona intro her o.moveLeft Presio…" at bounding box center [626, 266] width 214 height 169
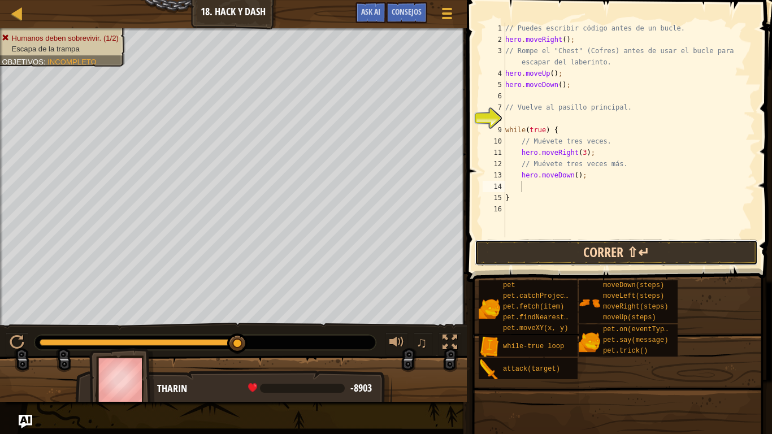
click at [575, 260] on button "Correr ⇧↵" at bounding box center [616, 253] width 283 height 26
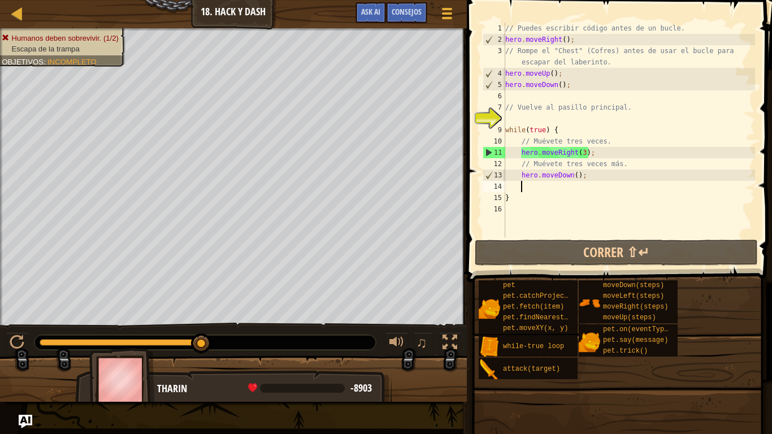
click at [577, 176] on div "// Puedes escribir código antes de un bucle. hero . moveRight ( ) ; // Rompe el…" at bounding box center [629, 141] width 252 height 237
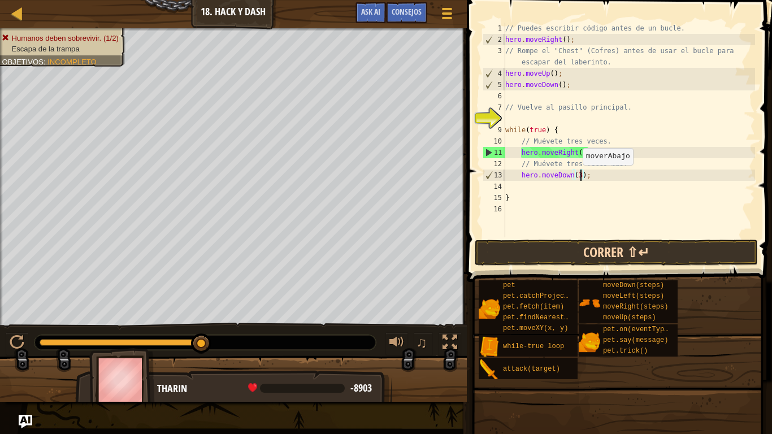
type textarea "hero.moveDown(3);"
click at [647, 249] on button "Correr ⇧↵" at bounding box center [616, 253] width 283 height 26
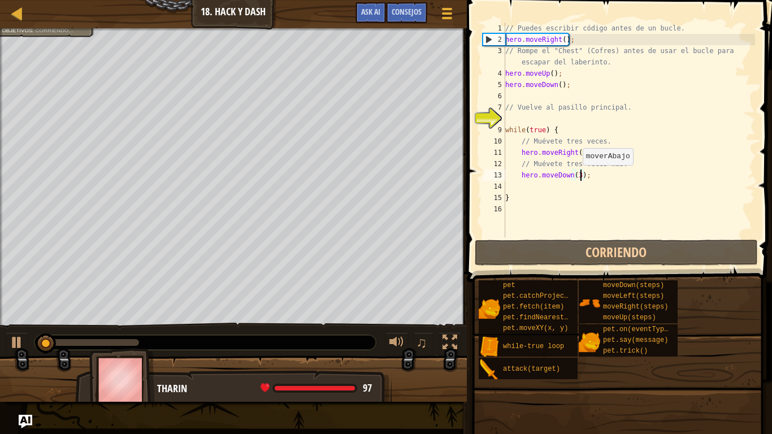
click at [602, 182] on div "// Puedes escribir código antes de un bucle. hero . moveRight ( ) ; // Rompe el…" at bounding box center [629, 141] width 252 height 237
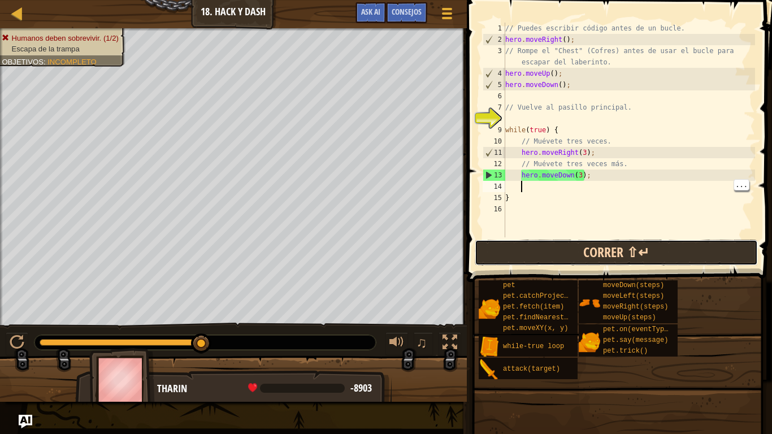
click at [482, 243] on button "Correr ⇧↵" at bounding box center [616, 253] width 283 height 26
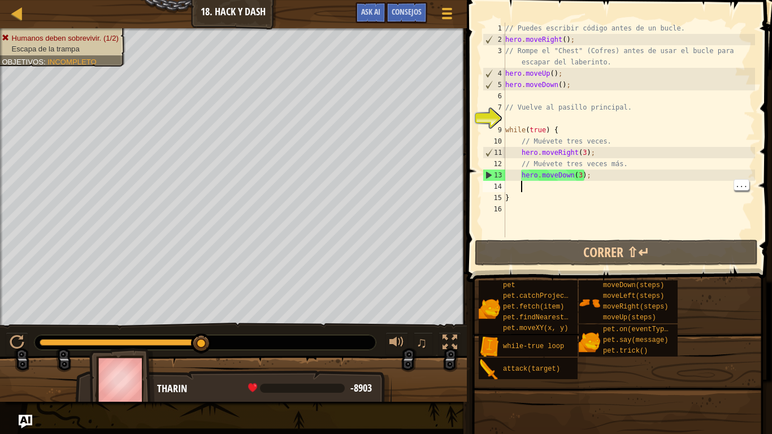
click at [576, 175] on div "// Puedes escribir código antes de un bucle. hero . moveRight ( ) ; // Rompe el…" at bounding box center [629, 141] width 252 height 237
click at [580, 180] on div "// Puedes escribir código antes de un bucle. hero . moveRight ( ) ; // Rompe el…" at bounding box center [629, 141] width 252 height 237
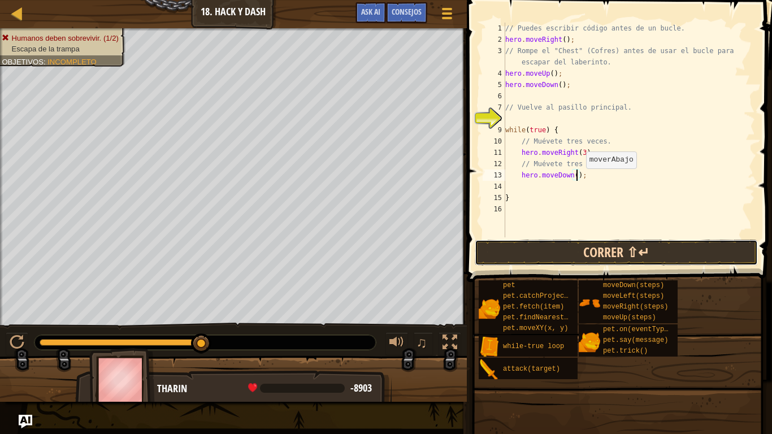
click at [703, 248] on button "Correr ⇧↵" at bounding box center [616, 253] width 283 height 26
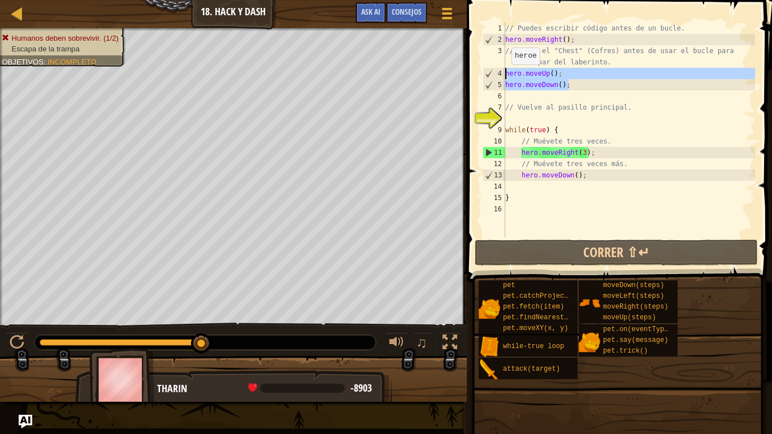
drag, startPoint x: 571, startPoint y: 85, endPoint x: 506, endPoint y: 77, distance: 65.4
click at [506, 77] on div "// Puedes escribir código antes de un bucle. hero . moveRight ( ) ; // Rompe el…" at bounding box center [629, 141] width 252 height 237
type textarea "hero.moveUp(); hero.moveDown();"
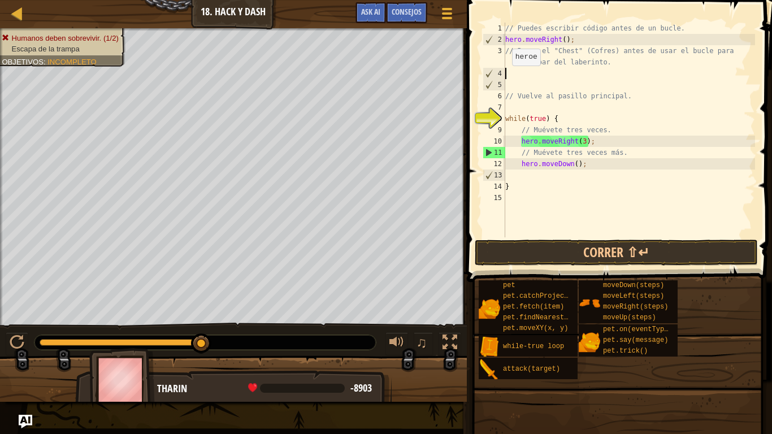
scroll to position [5, 0]
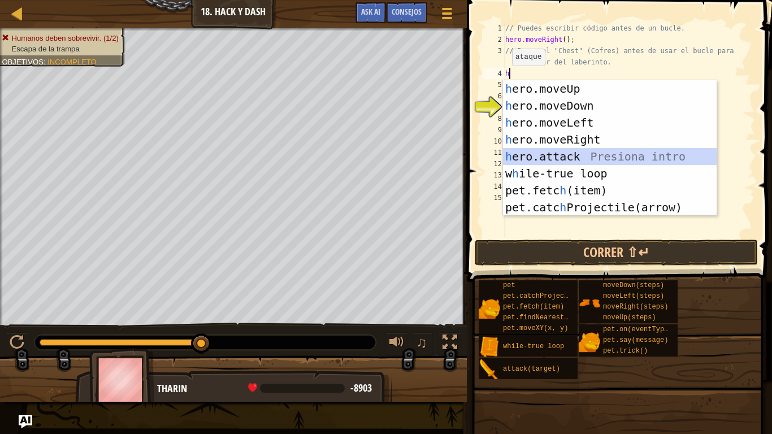
click at [540, 156] on div "h ero.moveUp Presiona intro h ero.moveDown Presiona intro h ero.moveLeft Presio…" at bounding box center [610, 164] width 214 height 169
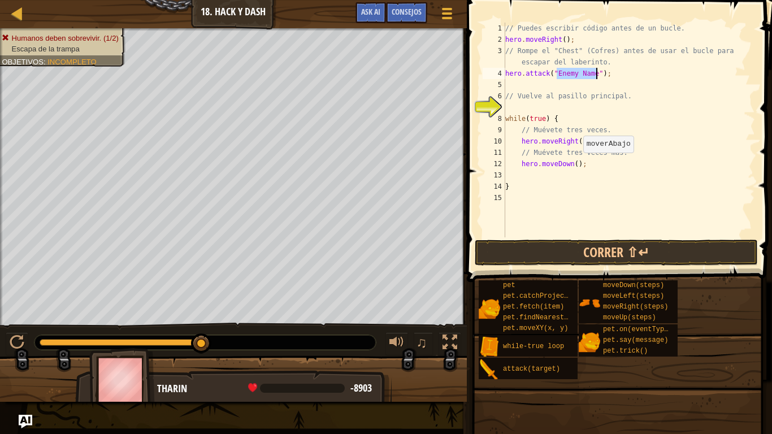
click at [577, 164] on div "// Puedes escribir código antes de un bucle. hero . moveRight ( ) ; // Rompe el…" at bounding box center [629, 141] width 252 height 237
type textarea "hero.moveDown(3);"
click at [559, 103] on div "// Puedes escribir código antes de un bucle. hero . moveRight ( ) ; // Rompe el…" at bounding box center [629, 141] width 252 height 237
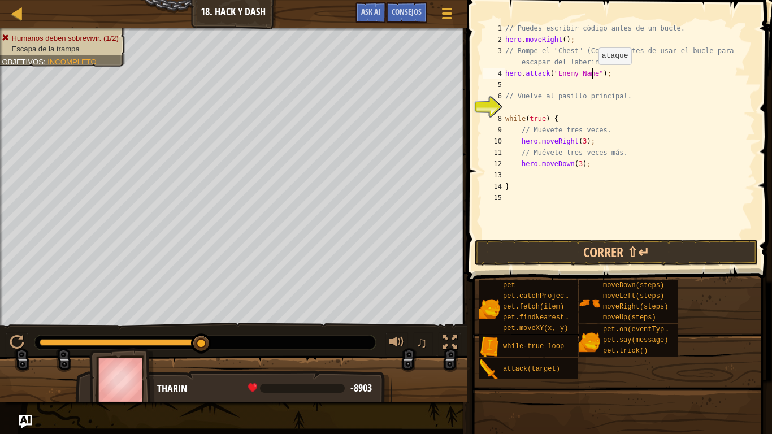
click at [592, 75] on div "// Puedes escribir código antes de un bucle. hero . moveRight ( ) ; // Rompe el…" at bounding box center [629, 141] width 252 height 237
click at [562, 70] on div "// Puedes escribir código antes de un bucle. hero . moveRight ( ) ; // Rompe el…" at bounding box center [629, 141] width 252 height 237
type textarea "hero.attack("che");"
click at [567, 80] on div "// Puedes escribir código antes de un bucle. hero . moveRight ( ) ; // Rompe el…" at bounding box center [629, 141] width 252 height 237
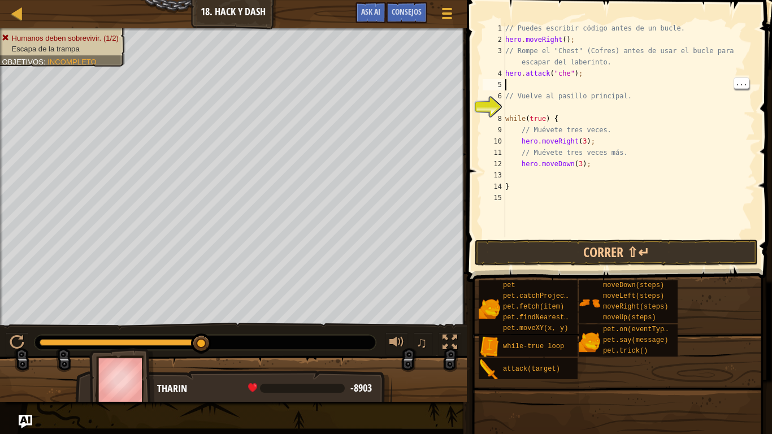
scroll to position [5, 0]
click at [570, 79] on div "// Puedes escribir código antes de un bucle. hero . moveRight ( ) ; // Rompe el…" at bounding box center [629, 141] width 252 height 237
type textarea "hero.attack("chest");"
click at [536, 105] on div "// Puedes escribir código antes de un bucle. hero . moveRight ( ) ; // Rompe el…" at bounding box center [629, 141] width 252 height 237
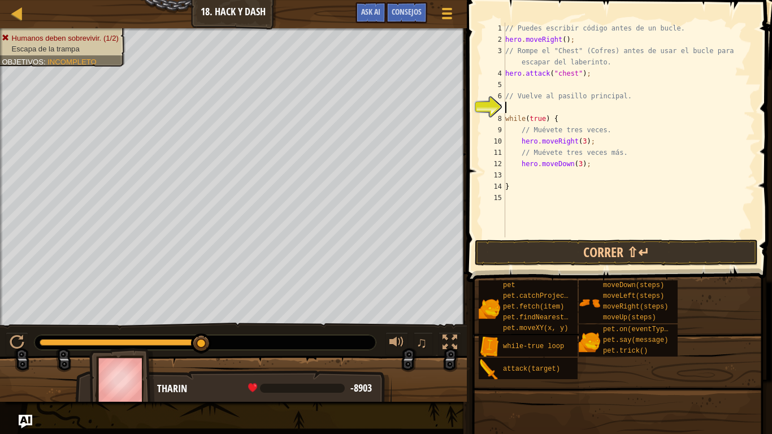
scroll to position [5, 0]
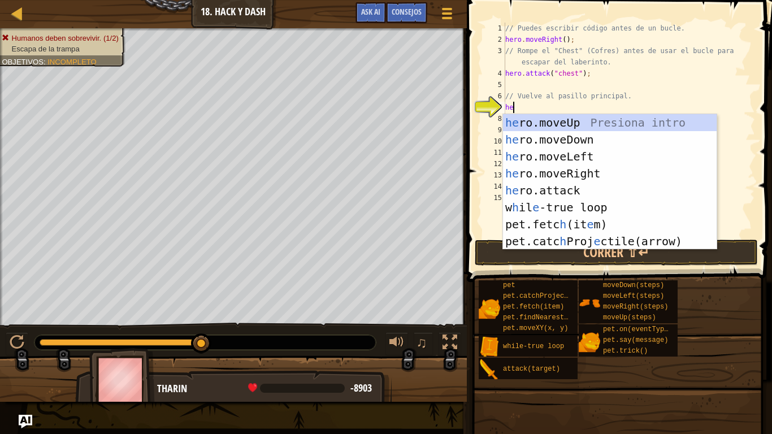
type textarea "her"
click at [641, 145] on div "her o.moveUp Presiona intro her o.moveDown Presiona intro her o.moveLeft Presio…" at bounding box center [610, 198] width 214 height 169
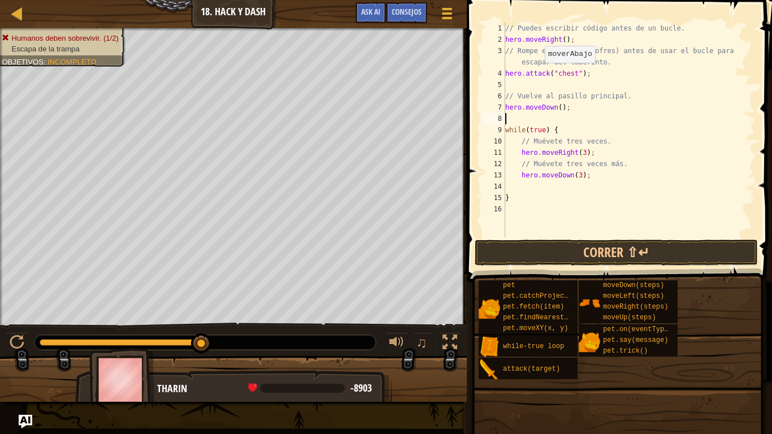
scroll to position [5, 0]
click at [681, 258] on button "Correr ⇧↵" at bounding box center [616, 253] width 283 height 26
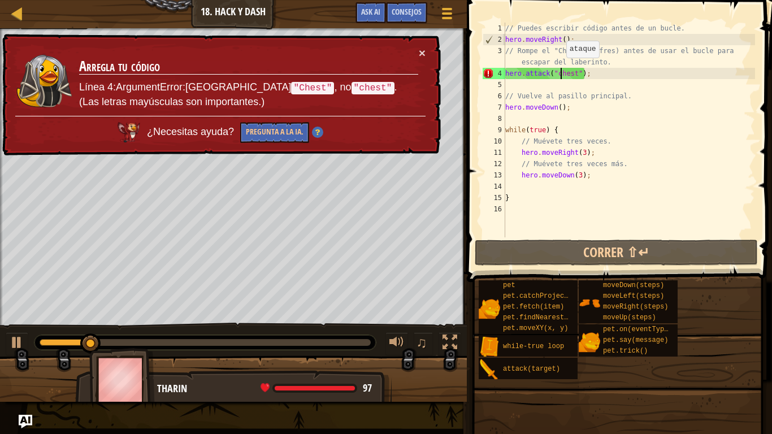
click at [560, 68] on div "// Puedes escribir código antes de un bucle. hero . moveRight ( ) ; // Rompe el…" at bounding box center [629, 141] width 252 height 237
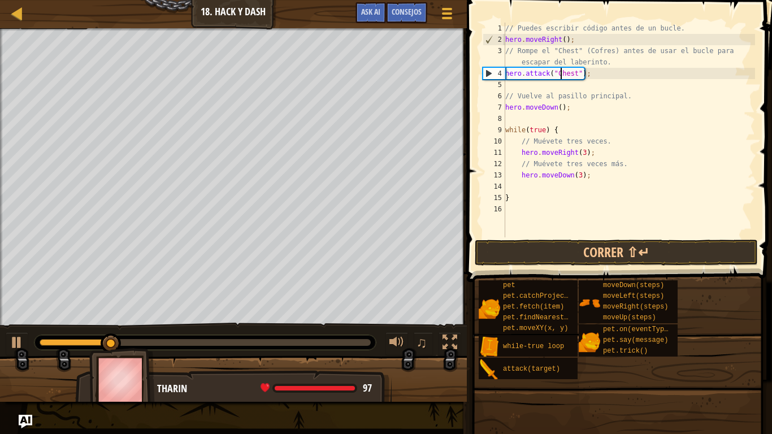
scroll to position [5, 8]
type textarea "hero.attack("Chest");"
click at [653, 251] on button "Correr ⇧↵" at bounding box center [616, 253] width 283 height 26
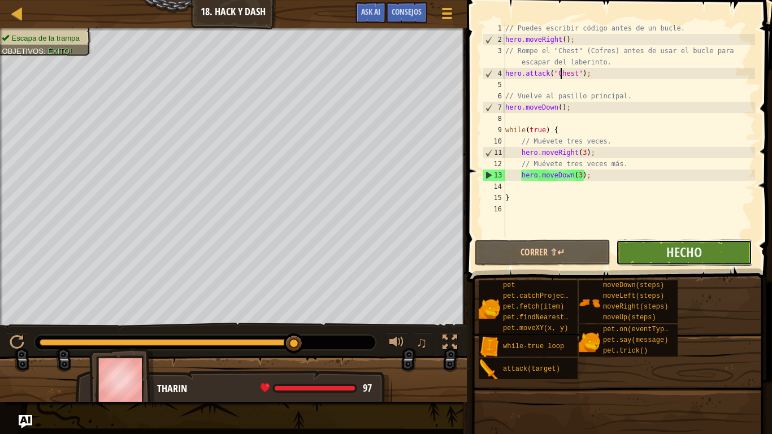
click at [708, 258] on button "Hecho" at bounding box center [684, 253] width 136 height 26
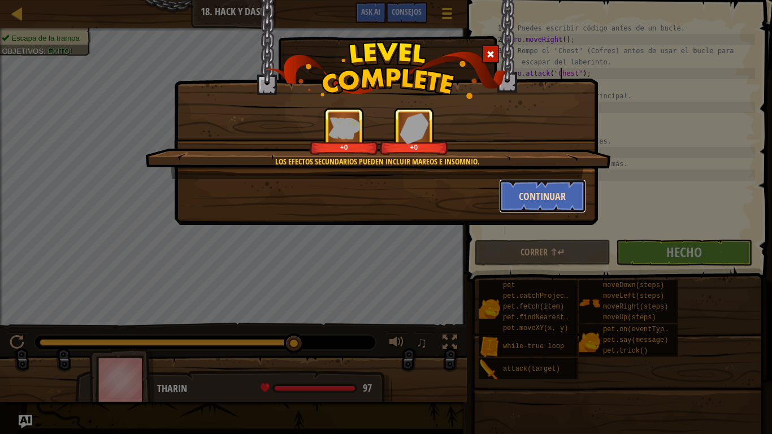
click at [551, 202] on button "Continuar" at bounding box center [543, 196] width 88 height 34
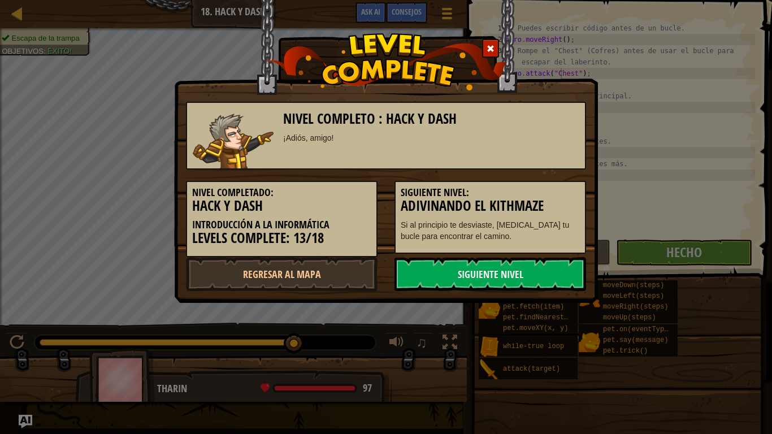
click at [550, 202] on h3 "Adivinando el Kithmaze" at bounding box center [490, 205] width 179 height 15
click at [550, 266] on link "Siguiente nivel" at bounding box center [490, 274] width 192 height 34
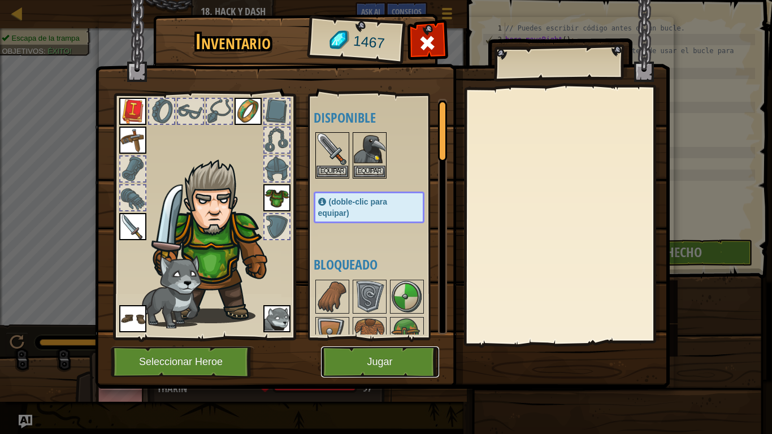
click at [375, 349] on button "Jugar" at bounding box center [380, 361] width 118 height 31
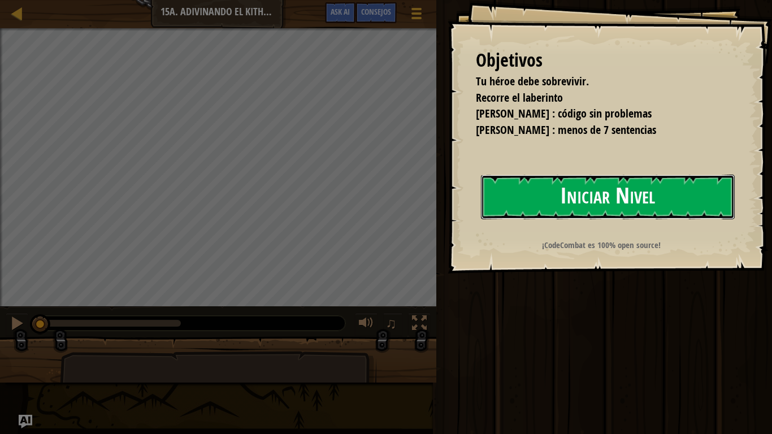
click at [571, 195] on button "Iniciar Nivel" at bounding box center [608, 197] width 254 height 45
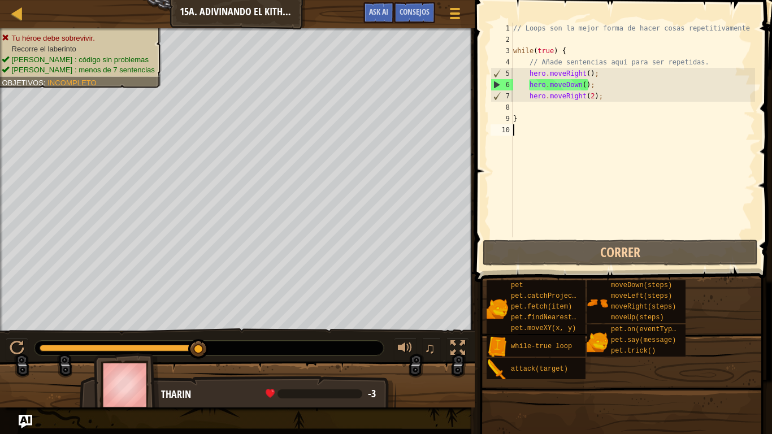
type textarea "}"
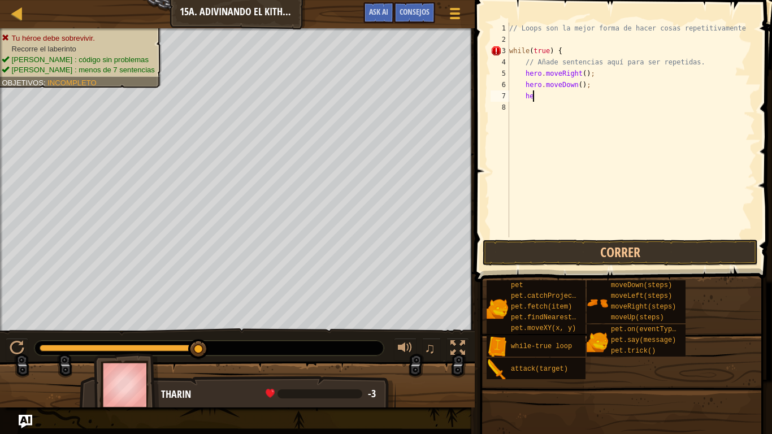
type textarea "h"
click at [697, 245] on button "Correr" at bounding box center [619, 253] width 275 height 26
type textarea "}"
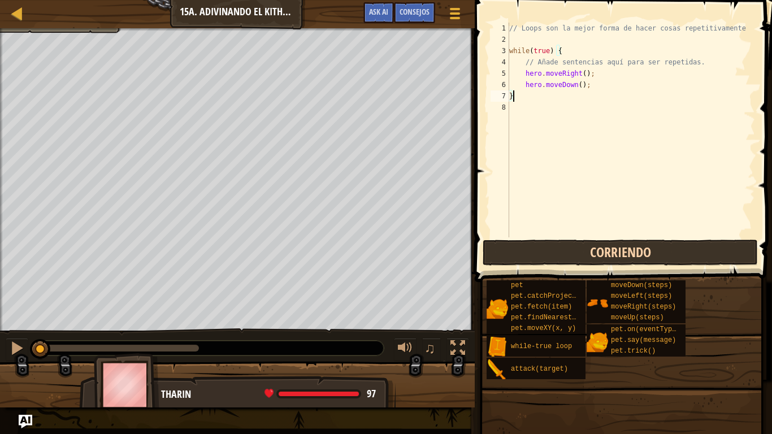
scroll to position [5, 0]
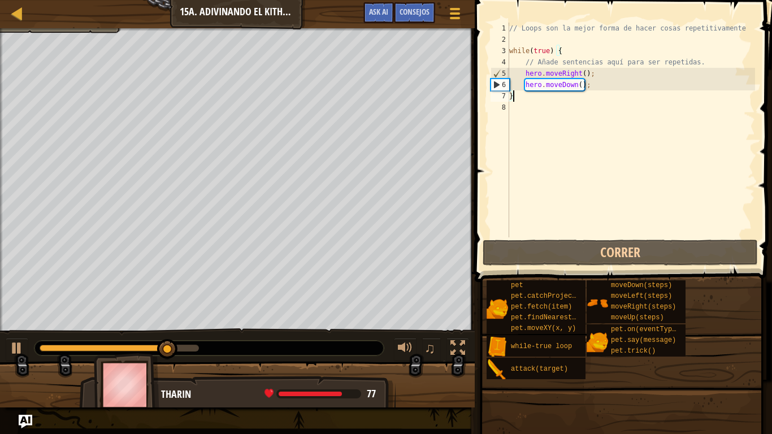
click at [635, 160] on div "// Loops son la mejor forma de hacer cosas repetitivamente while ( true ) { // …" at bounding box center [631, 141] width 248 height 237
click at [592, 82] on div "// Loops son la mejor forma de hacer cosas repetitivamente while ( true ) { // …" at bounding box center [631, 141] width 248 height 237
type textarea "hero.moveDown();"
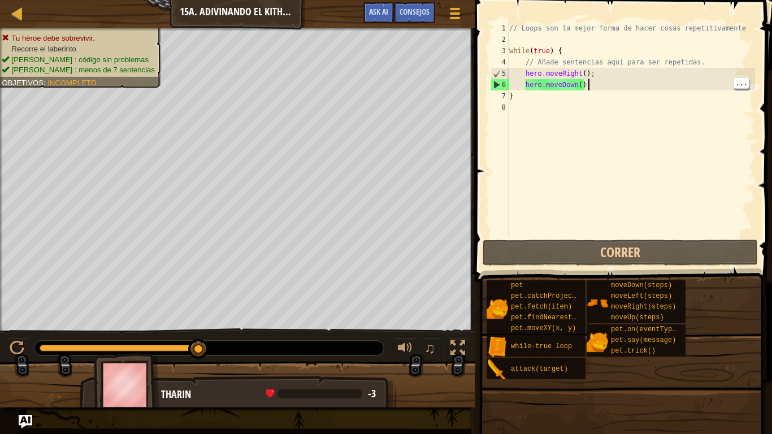
click at [586, 89] on div "// Loops son la mejor forma de hacer cosas repetitivamente while ( true ) { // …" at bounding box center [631, 141] width 248 height 237
click at [21, 14] on div at bounding box center [17, 13] width 14 height 14
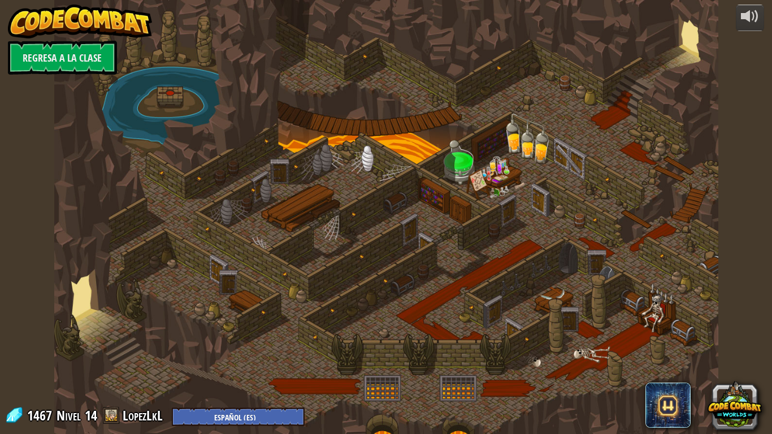
select select "es-ES"
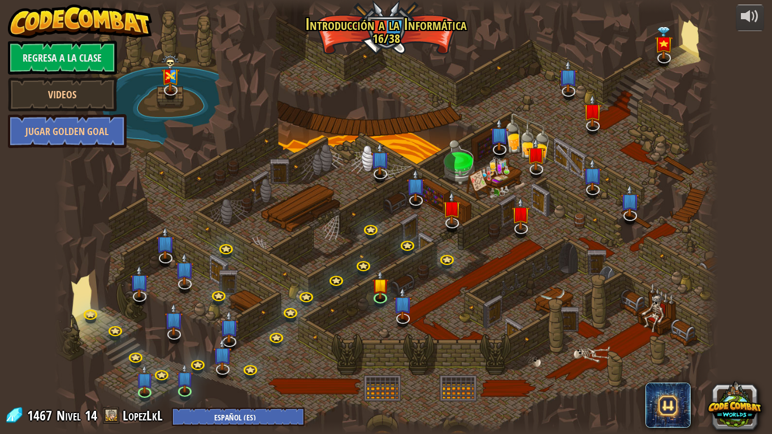
select select "es-ES"
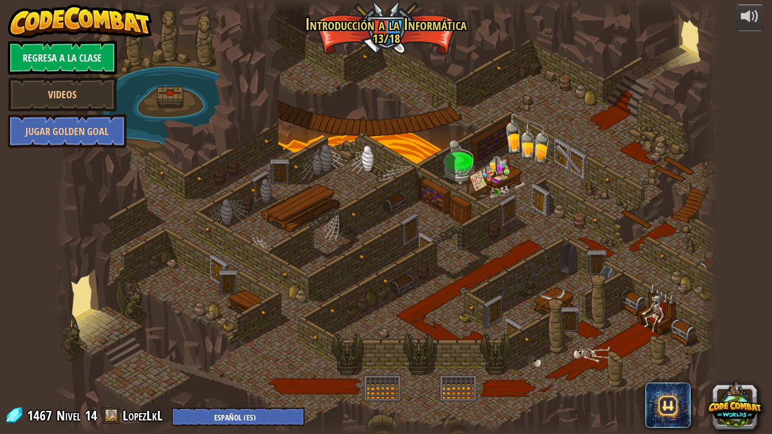
select select "es-ES"
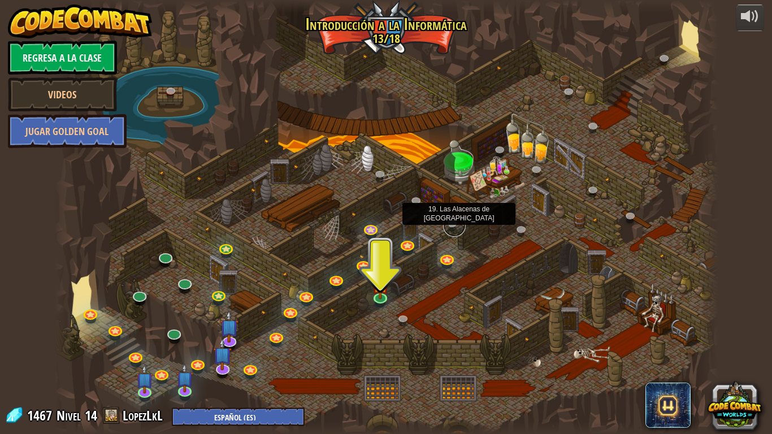
click at [450, 222] on link at bounding box center [454, 225] width 23 height 23
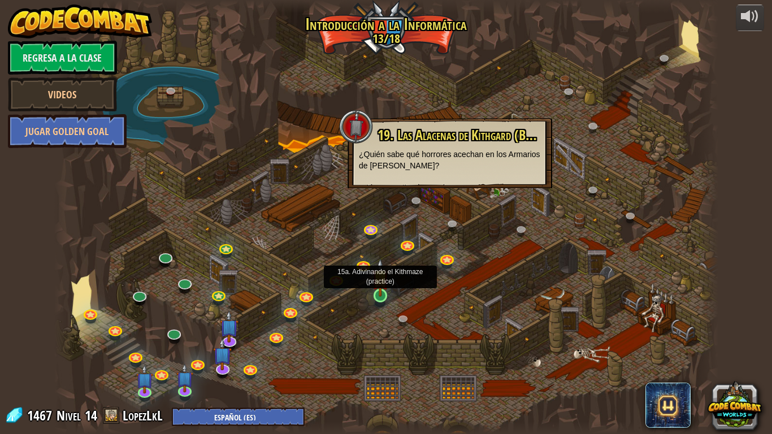
click at [384, 287] on img at bounding box center [380, 277] width 17 height 38
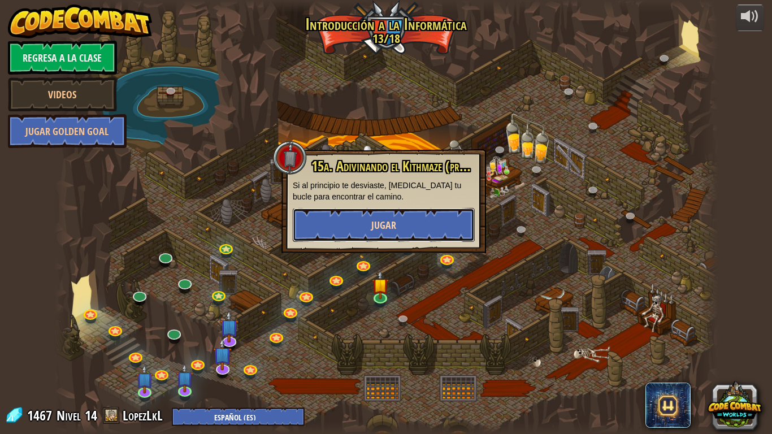
click at [369, 222] on button "Jugar" at bounding box center [384, 225] width 182 height 34
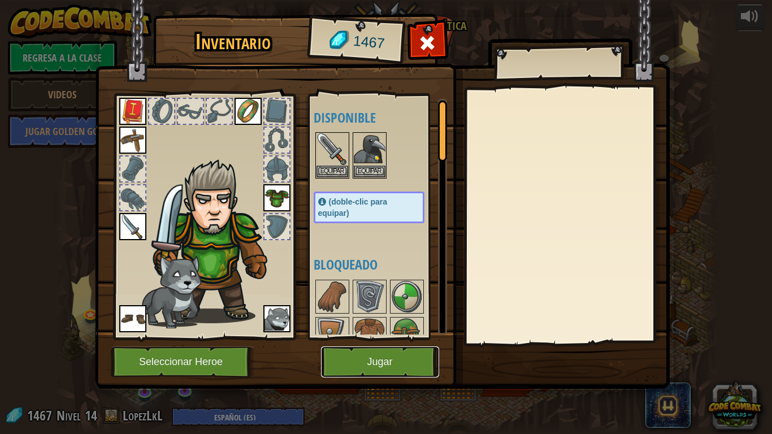
click at [373, 357] on button "Jugar" at bounding box center [380, 361] width 118 height 31
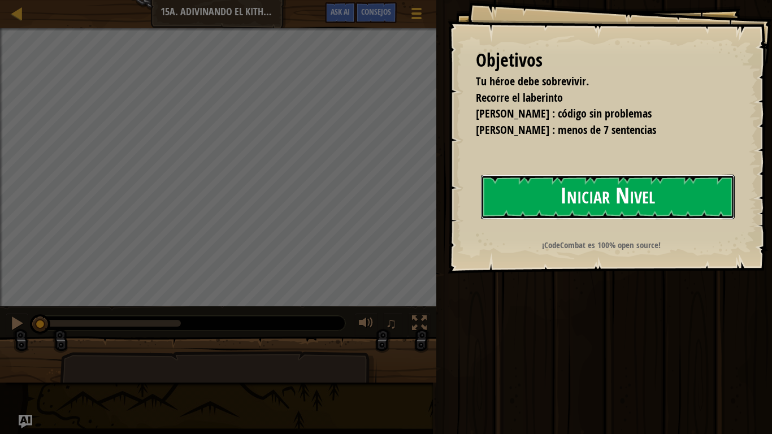
click at [693, 194] on button "Iniciar Nivel" at bounding box center [608, 197] width 254 height 45
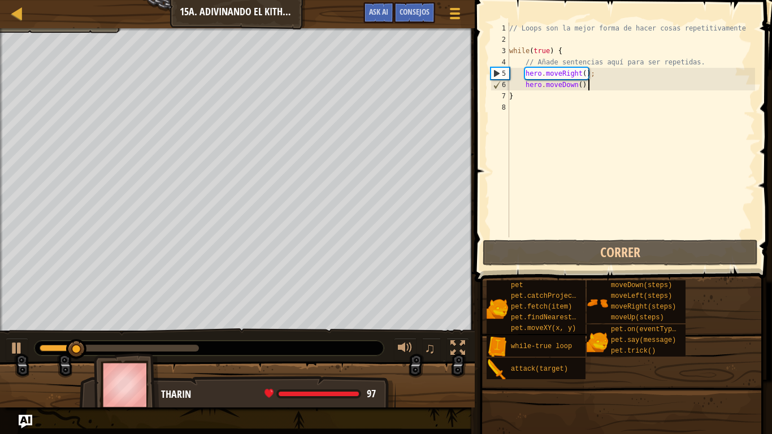
click at [598, 85] on div "// Loops son la mejor forma de hacer cosas repetitivamente while ( true ) { // …" at bounding box center [631, 141] width 248 height 237
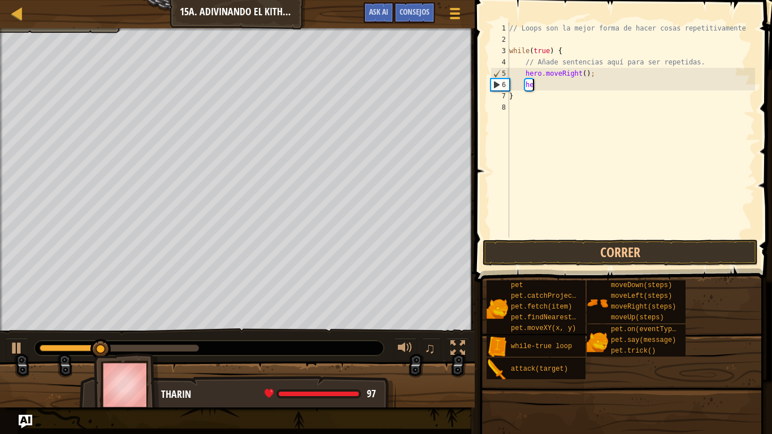
type textarea "h"
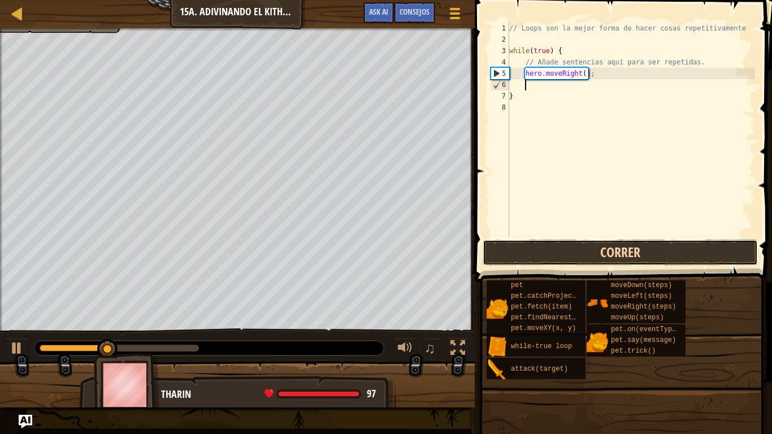
click at [687, 247] on button "Correr" at bounding box center [619, 253] width 275 height 26
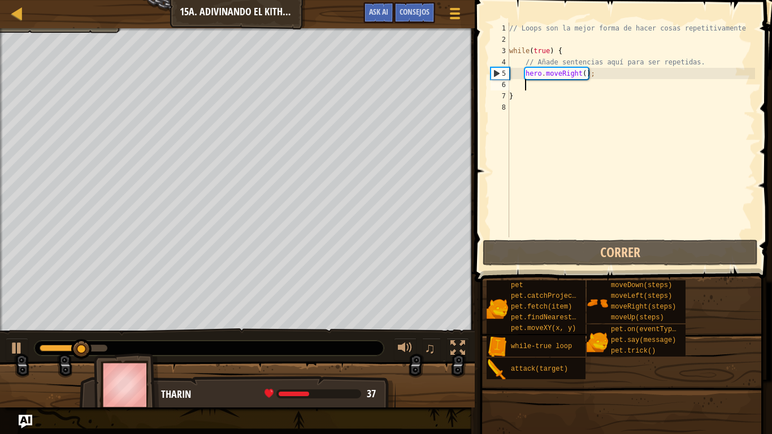
click at [582, 76] on div "// Loops son la mejor forma de hacer cosas repetitivamente while ( true ) { // …" at bounding box center [631, 141] width 248 height 237
click at [582, 75] on div "// Loops son la mejor forma de hacer cosas repetitivamente while ( true ) { // …" at bounding box center [631, 141] width 248 height 237
click at [589, 76] on div "// Loops son la mejor forma de hacer cosas repetitivamente while ( true ) { // …" at bounding box center [631, 141] width 248 height 237
click at [587, 77] on div "// Loops son la mejor forma de hacer cosas repetitivamente while ( true ) { // …" at bounding box center [631, 141] width 248 height 237
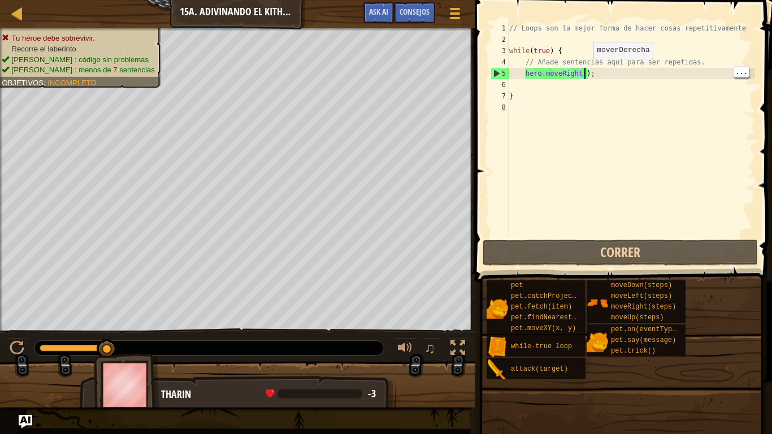
click at [583, 70] on div "// Loops son la mejor forma de hacer cosas repetitivamente while ( true ) { // …" at bounding box center [631, 141] width 248 height 237
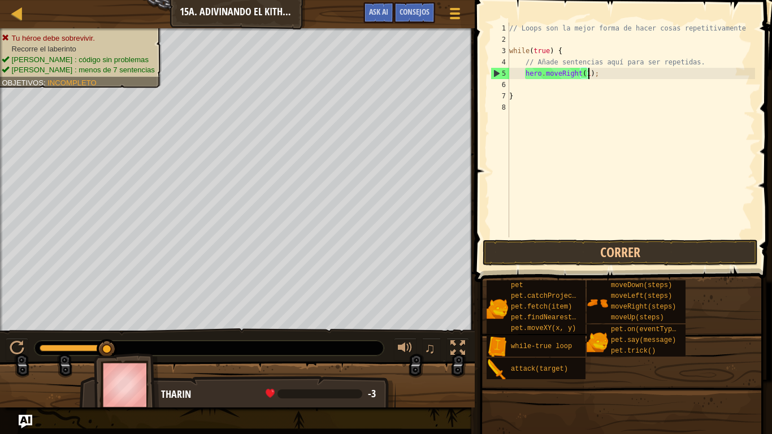
scroll to position [5, 12]
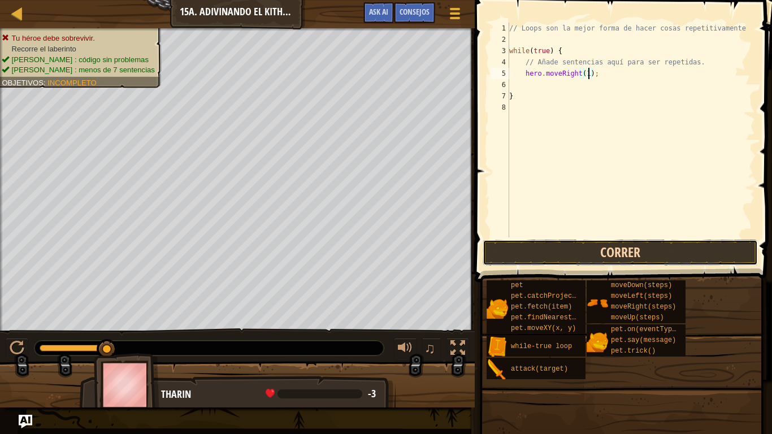
click at [708, 263] on button "Correr" at bounding box center [619, 253] width 275 height 26
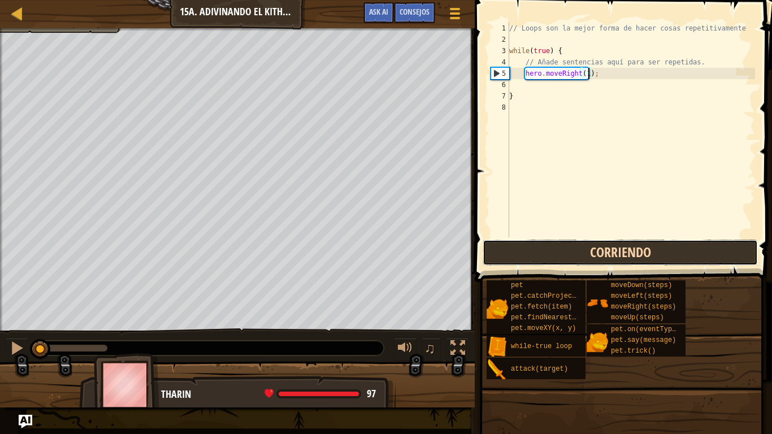
click at [713, 253] on button "Corriendo" at bounding box center [619, 253] width 275 height 26
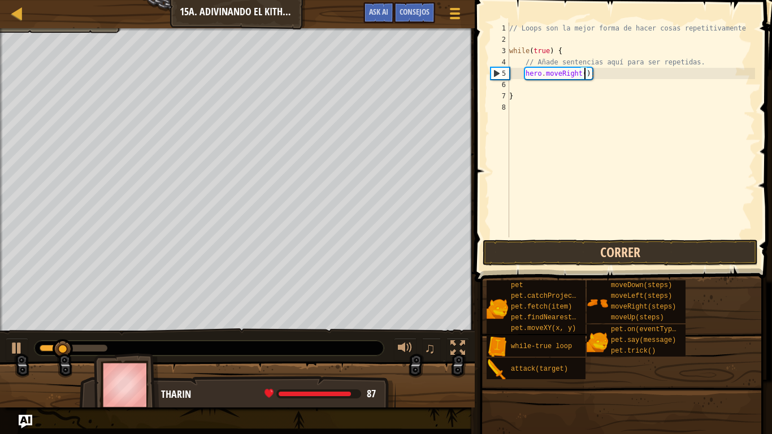
scroll to position [5, 11]
click at [628, 101] on div "// Loops son la mejor forma de hacer cosas repetitivamente while ( true ) { // …" at bounding box center [631, 141] width 248 height 237
type textarea "}"
click at [630, 91] on div "// Loops son la mejor forma de hacer cosas repetitivamente while ( true ) { // …" at bounding box center [631, 141] width 248 height 237
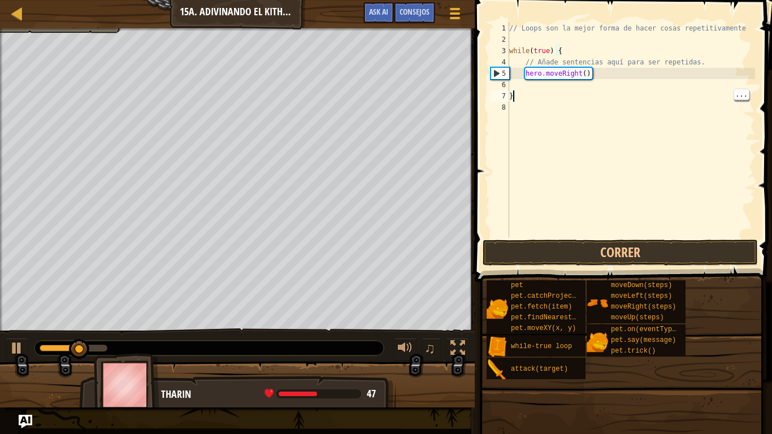
click at [630, 90] on div "// Loops son la mejor forma de hacer cosas repetitivamente while ( true ) { // …" at bounding box center [631, 141] width 248 height 237
type textarea "h"
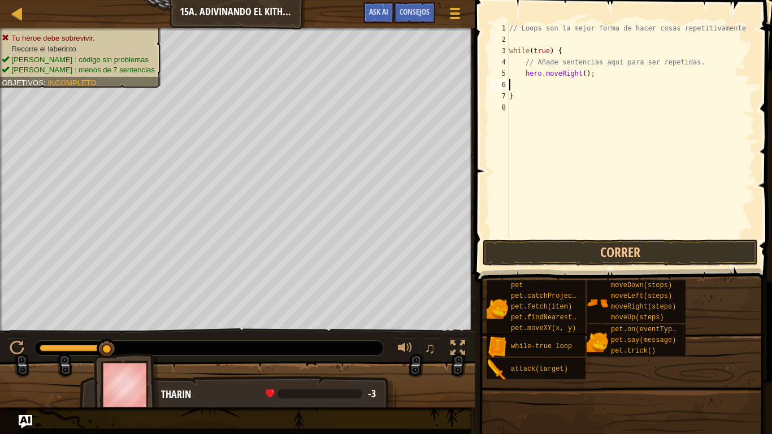
click at [575, 83] on div "// Loops son la mejor forma de hacer cosas repetitivamente while ( true ) { // …" at bounding box center [631, 141] width 248 height 237
click at [580, 91] on div "// Loops son la mejor forma de hacer cosas repetitivamente while ( true ) { // …" at bounding box center [631, 141] width 248 height 237
type textarea "}"
click at [590, 79] on div "// Loops son la mejor forma de hacer cosas repetitivamente while ( true ) { // …" at bounding box center [631, 141] width 248 height 237
type textarea "h"
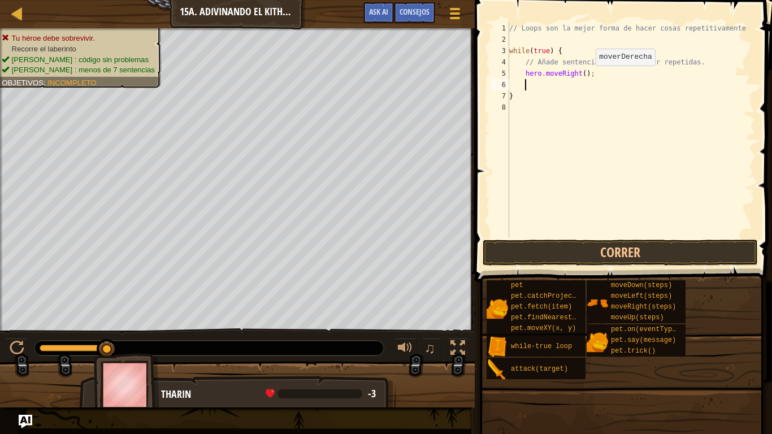
scroll to position [5, 2]
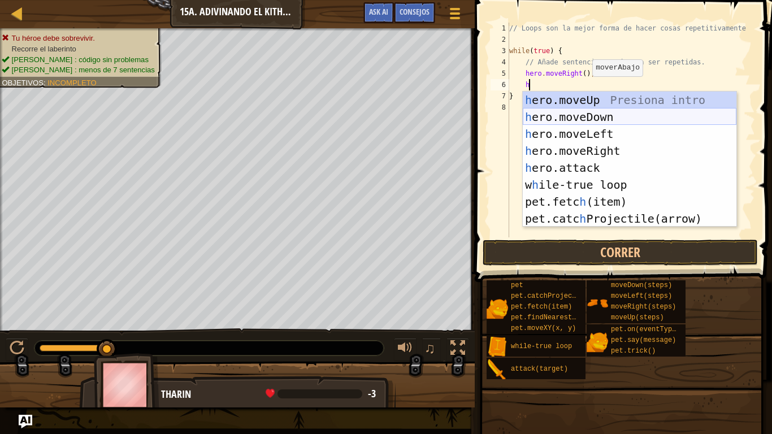
click at [590, 118] on div "h ero.moveUp Presiona intro h ero.moveDown Presiona intro h ero.moveLeft Presio…" at bounding box center [630, 176] width 214 height 169
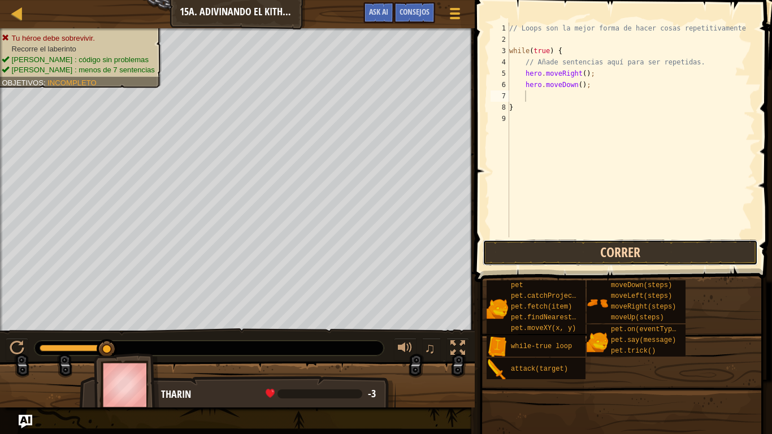
click at [603, 242] on button "Correr" at bounding box center [619, 253] width 275 height 26
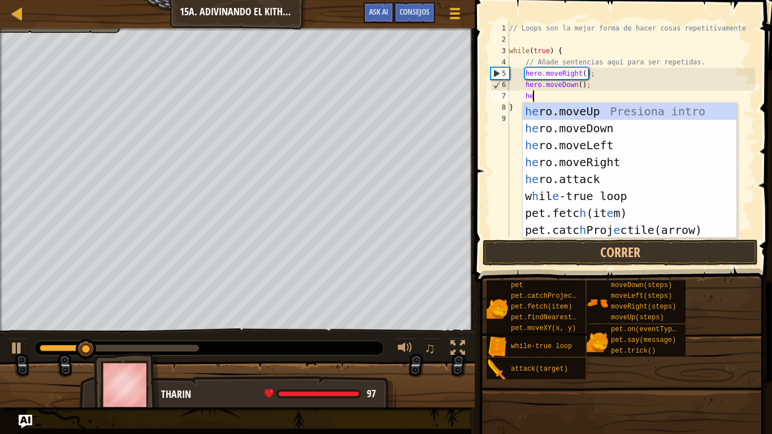
type textarea "her"
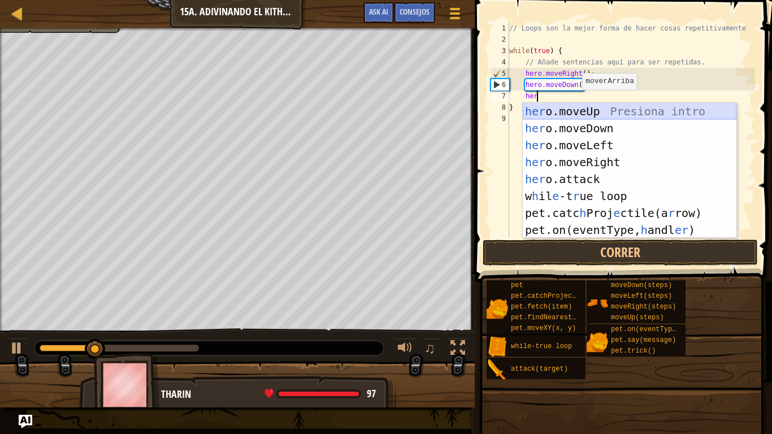
click at [583, 106] on div "her o.moveUp Presiona intro her o.moveDown Presiona intro her o.moveLeft Presio…" at bounding box center [630, 187] width 214 height 169
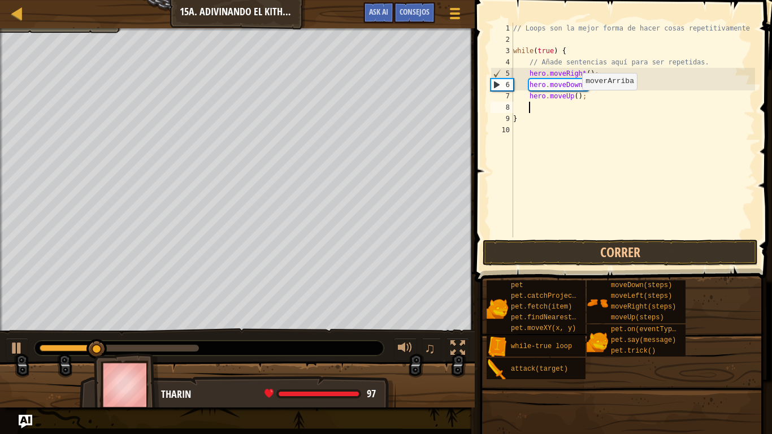
scroll to position [5, 2]
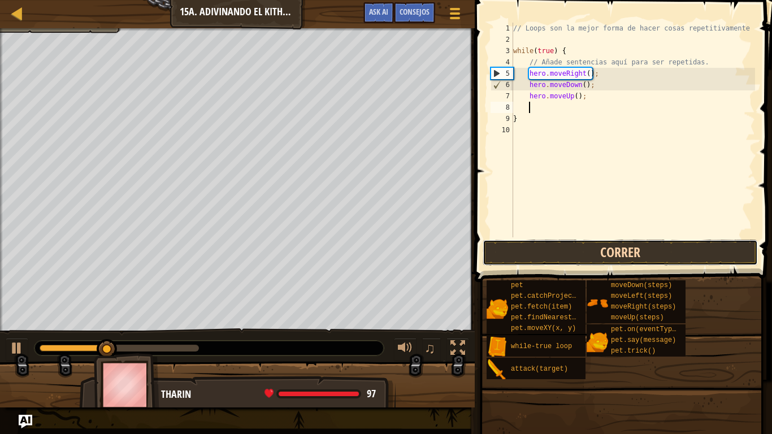
click at [628, 247] on button "Correr" at bounding box center [619, 253] width 275 height 26
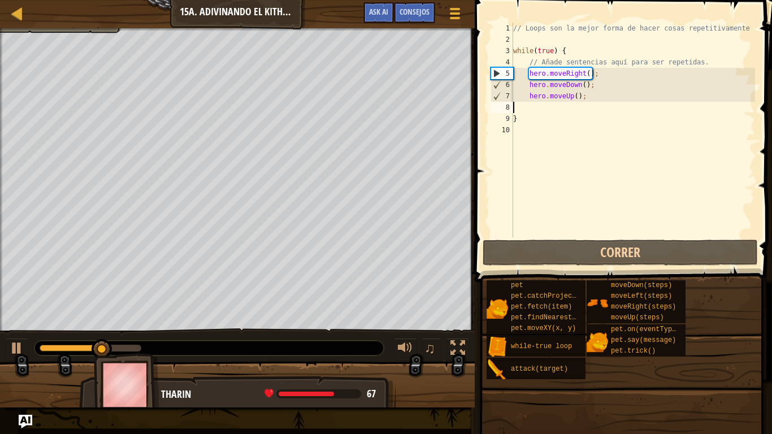
scroll to position [5, 0]
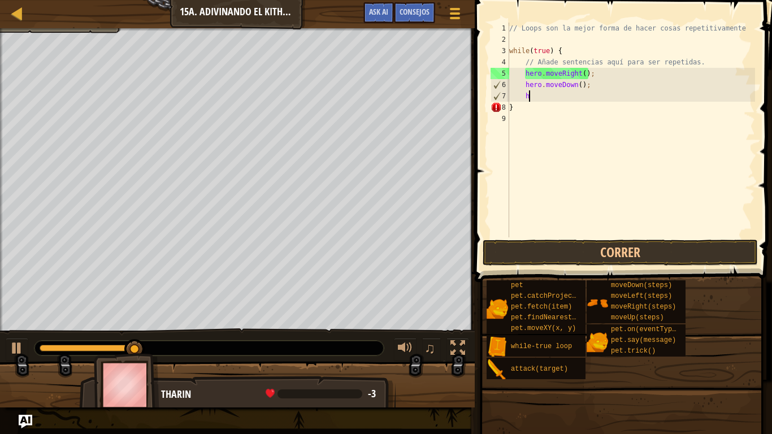
type textarea "h"
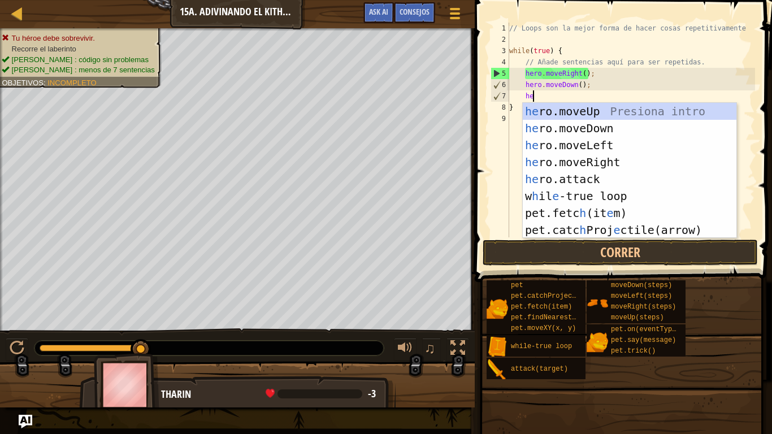
type textarea "her"
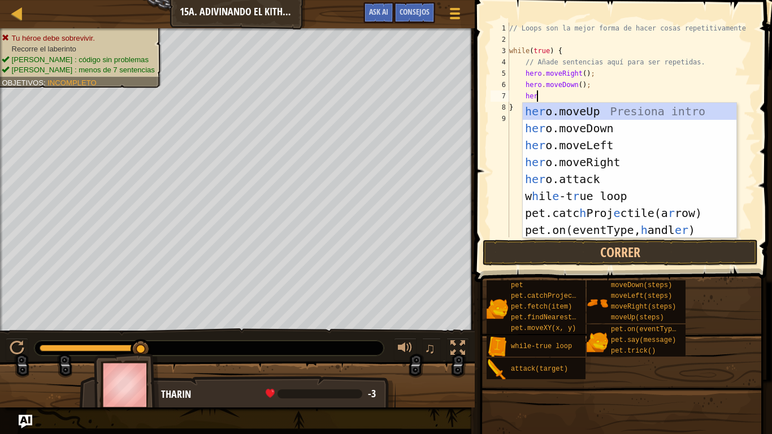
click at [646, 161] on div "her o.moveUp Presiona intro her o.moveDown Presiona intro her o.moveLeft Presio…" at bounding box center [630, 187] width 214 height 169
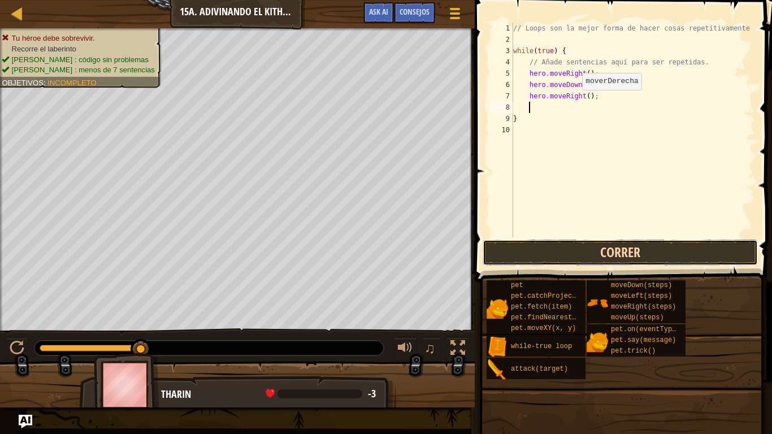
click at [671, 248] on button "Correr" at bounding box center [619, 253] width 275 height 26
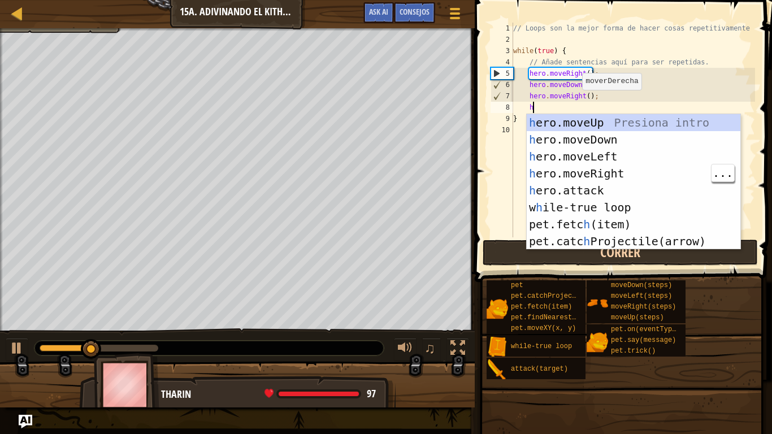
type textarea "h"
click at [604, 125] on div "h ero.moveUp Presiona intro h ero.moveDown Presiona intro h ero.moveLeft Presio…" at bounding box center [634, 198] width 214 height 169
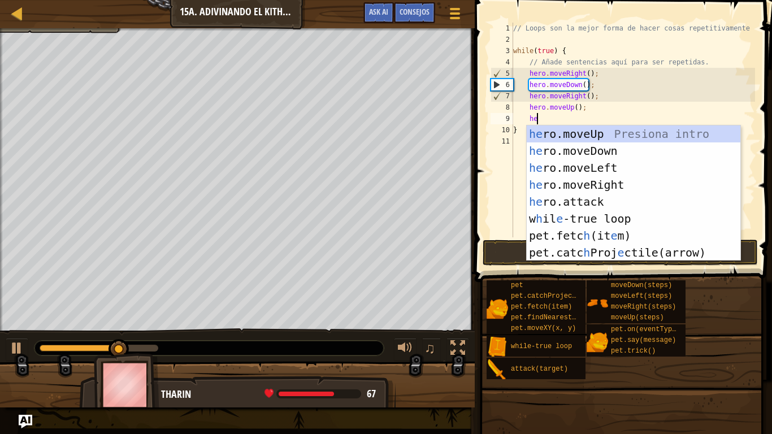
scroll to position [5, 3]
type textarea "her"
click at [659, 185] on div "her o.moveUp Presiona intro her o.moveDown Presiona intro her o.moveLeft Presio…" at bounding box center [634, 209] width 214 height 169
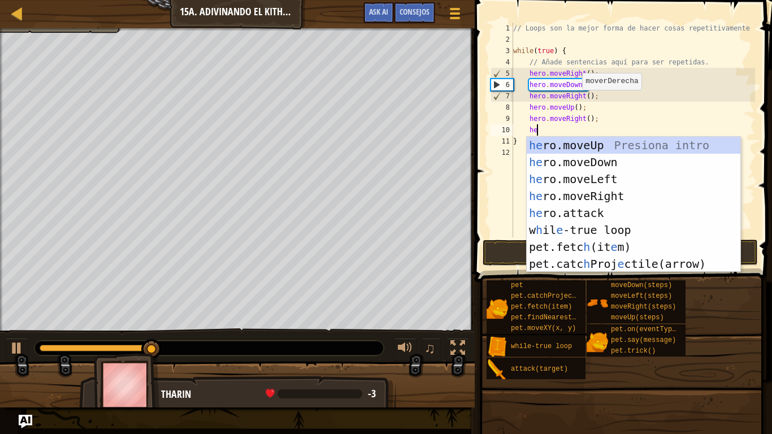
type textarea "her"
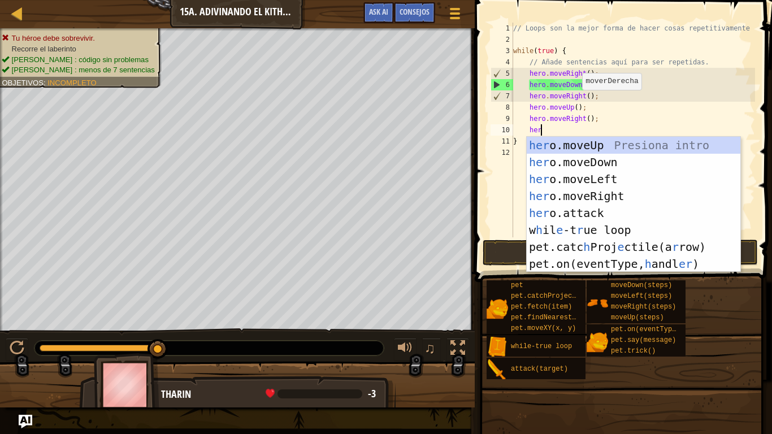
click at [643, 160] on div "her o.moveUp Presiona intro her o.moveDown Presiona intro her o.moveLeft Presio…" at bounding box center [634, 221] width 214 height 169
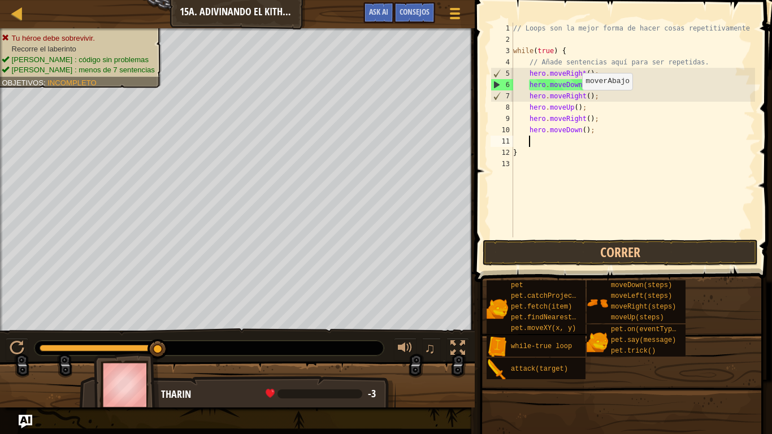
scroll to position [5, 2]
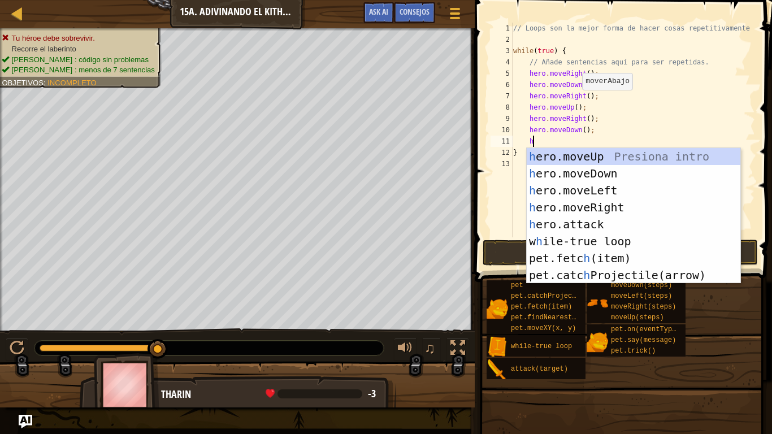
type textarea "her"
click at [645, 207] on div "her o.moveUp Presiona intro her o.moveDown Presiona intro her o.moveLeft Presio…" at bounding box center [634, 232] width 214 height 169
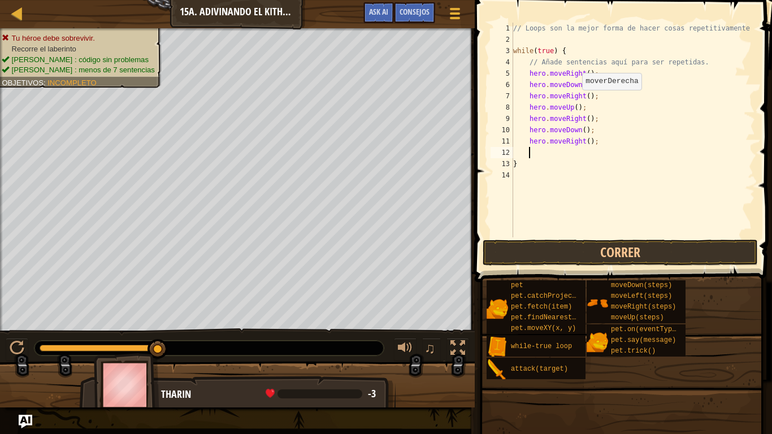
scroll to position [5, 2]
click at [654, 251] on button "Correr" at bounding box center [619, 253] width 275 height 26
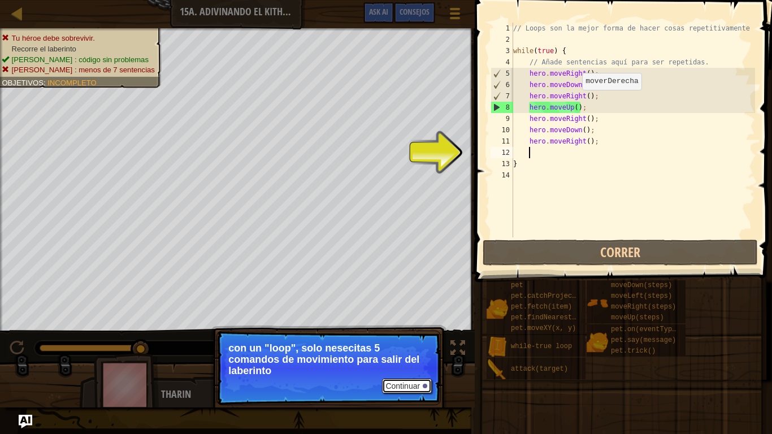
click at [414, 357] on button "Continuar" at bounding box center [407, 386] width 50 height 15
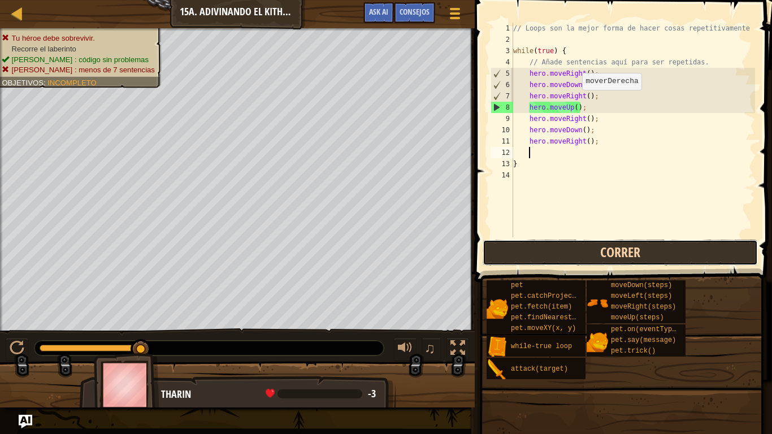
click at [672, 246] on button "Correr" at bounding box center [619, 253] width 275 height 26
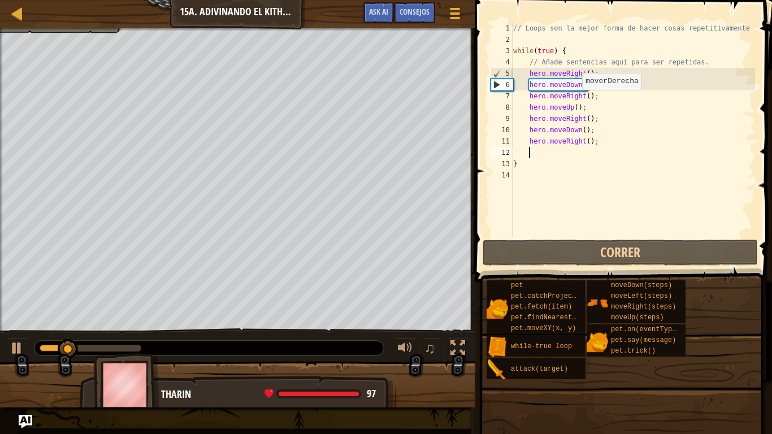
click at [614, 153] on div "// Loops son la mejor forma de hacer cosas repetitivamente while ( true ) { // …" at bounding box center [633, 141] width 244 height 237
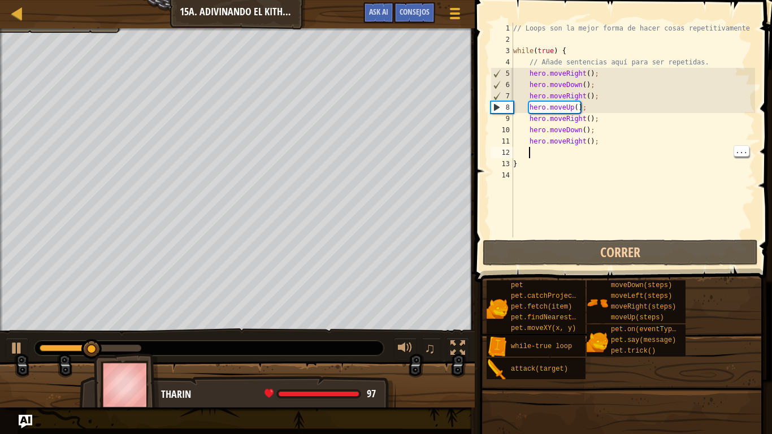
type textarea "\"
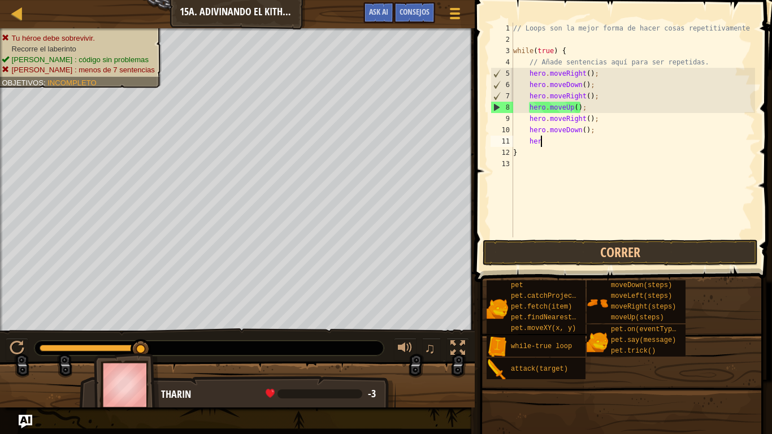
type textarea "h"
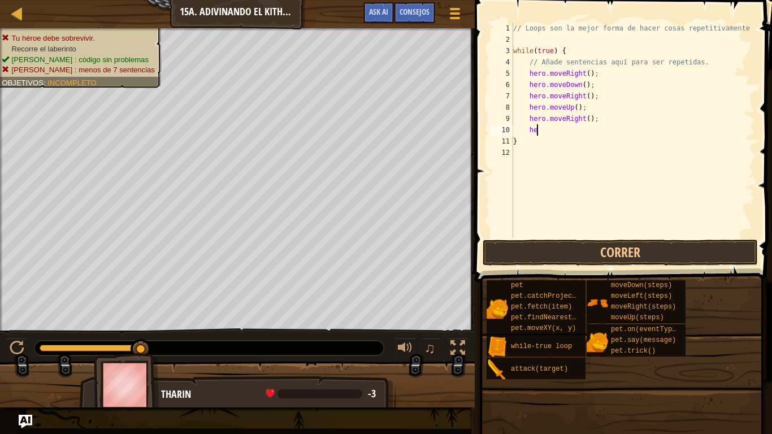
type textarea "h"
click at [717, 256] on button "Correr" at bounding box center [619, 253] width 275 height 26
type textarea "h"
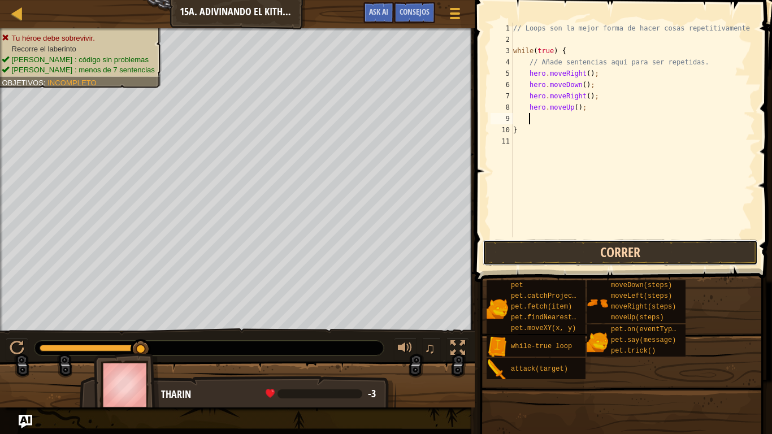
click at [712, 253] on button "Correr" at bounding box center [619, 253] width 275 height 26
type textarea "h"
click at [696, 242] on button "Correr" at bounding box center [619, 253] width 275 height 26
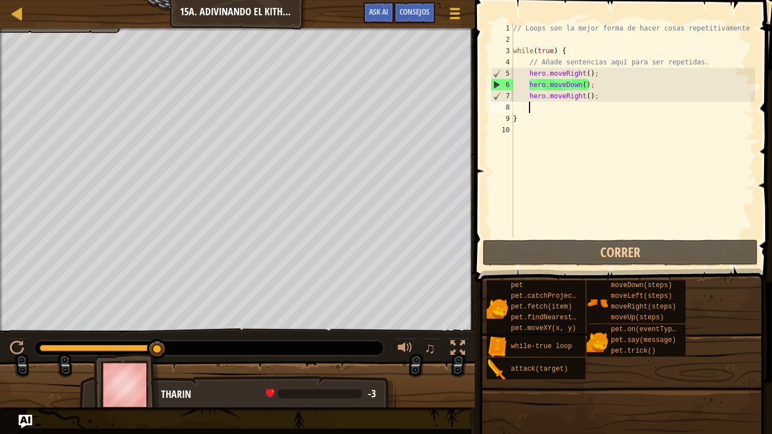
click at [620, 125] on div "// Loops son la mejor forma de hacer cosas repetitivamente while ( true ) { // …" at bounding box center [633, 141] width 244 height 237
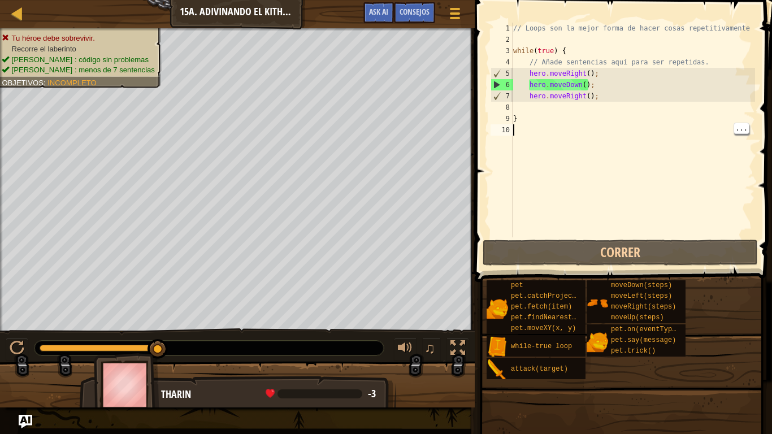
click at [622, 103] on div "// Loops son la mejor forma de hacer cosas repetitivamente while ( true ) { // …" at bounding box center [633, 141] width 244 height 237
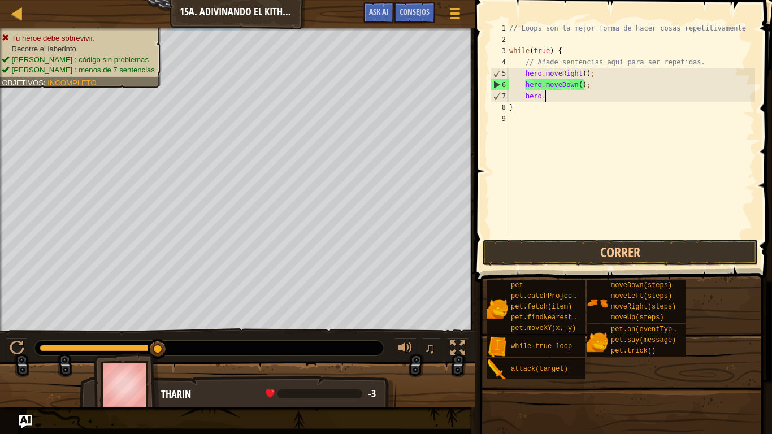
type textarea "h"
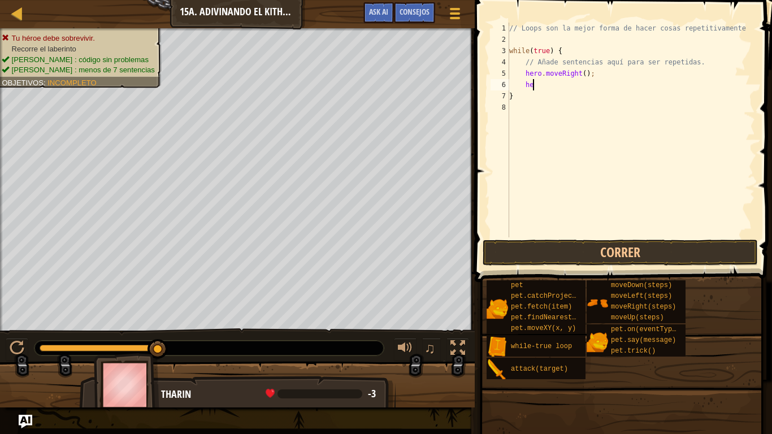
type textarea "h"
type textarea "hero.moved"
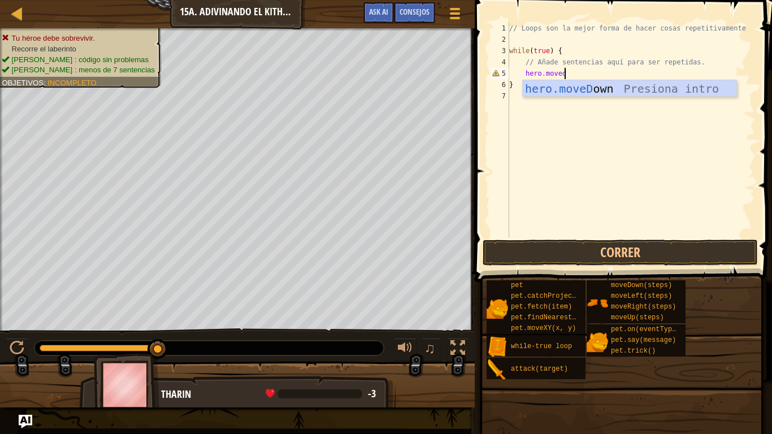
scroll to position [5, 7]
click at [587, 90] on div "hero.moveD own Presiona intro" at bounding box center [630, 105] width 214 height 51
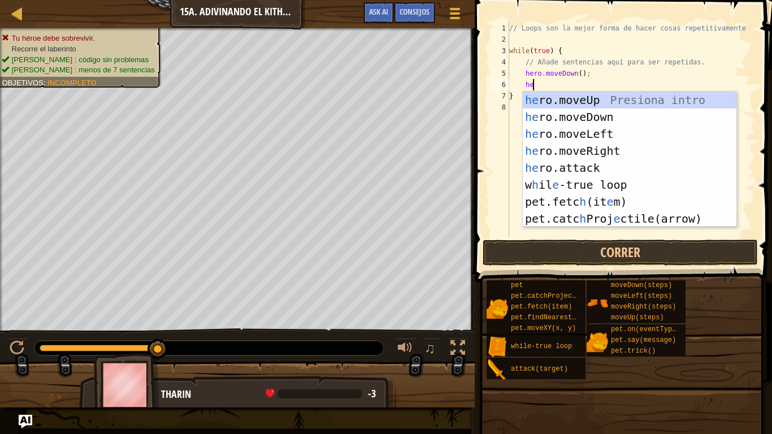
type textarea "her"
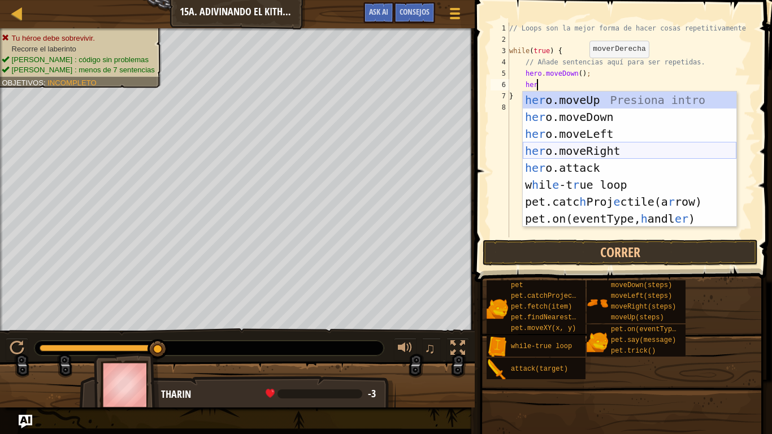
click at [610, 147] on div "her o.moveUp Presiona intro her o.moveDown Presiona intro her o.moveLeft Presio…" at bounding box center [630, 176] width 214 height 169
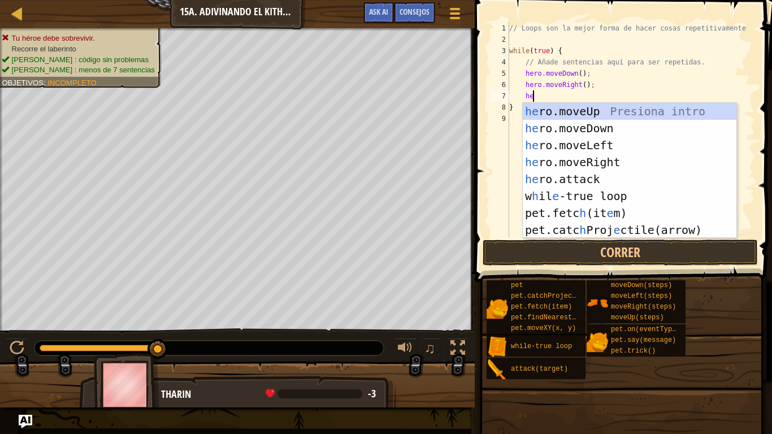
type textarea "her"
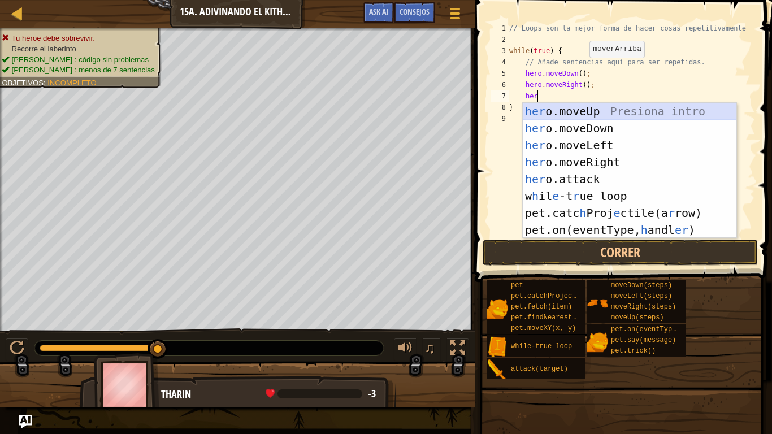
click at [574, 110] on div "her o.moveUp Presiona intro her o.moveDown Presiona intro her o.moveLeft Presio…" at bounding box center [630, 187] width 214 height 169
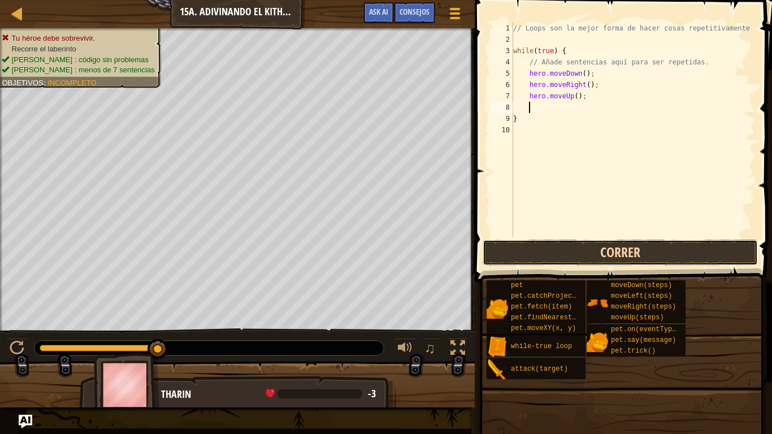
click at [604, 263] on button "Correr" at bounding box center [619, 253] width 275 height 26
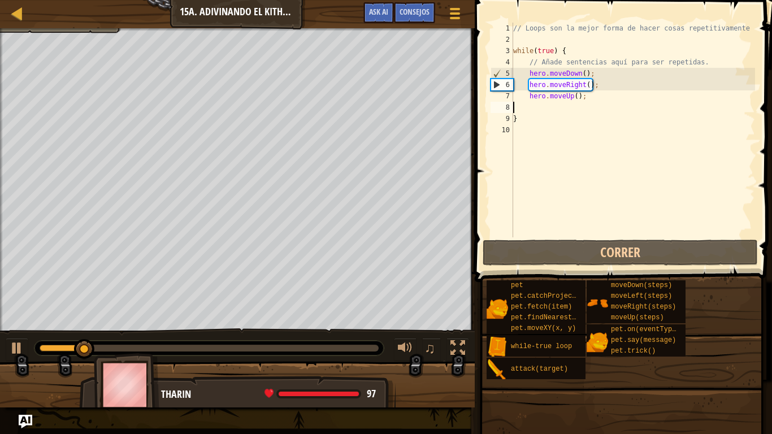
scroll to position [5, 0]
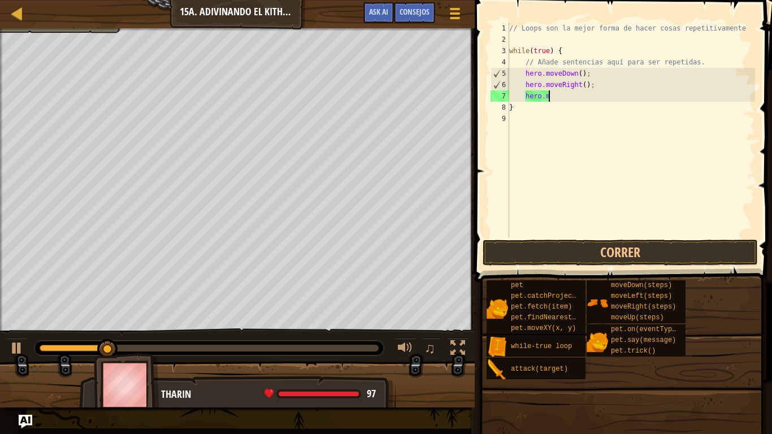
type textarea "h"
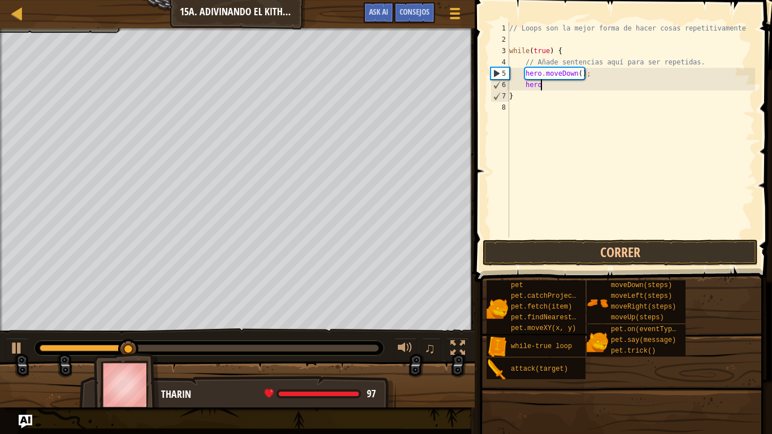
type textarea "h"
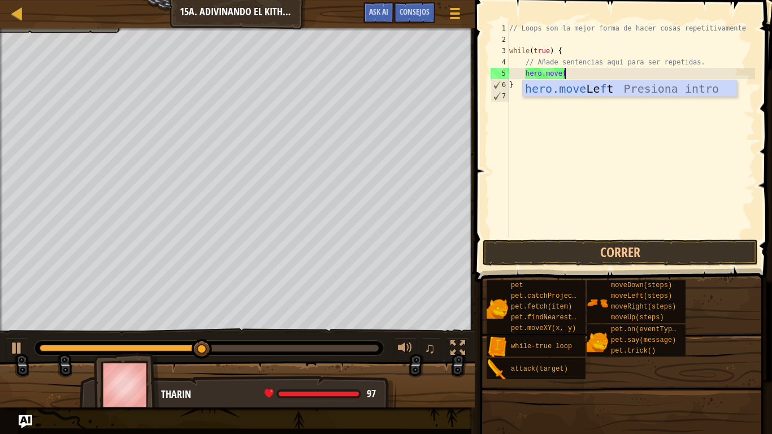
scroll to position [5, 7]
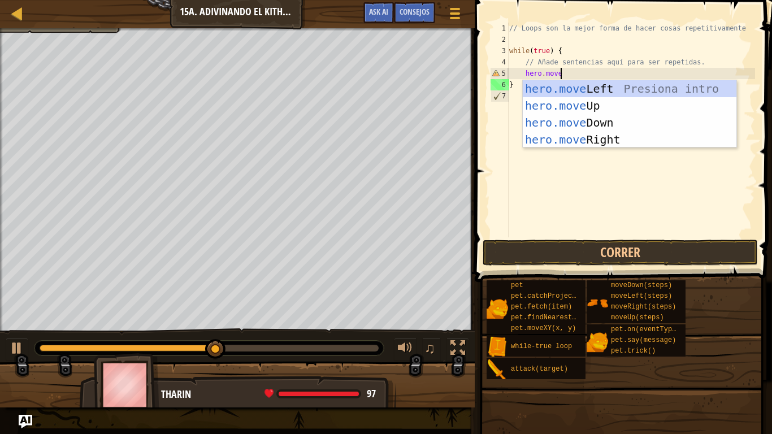
type textarea "hero.mover"
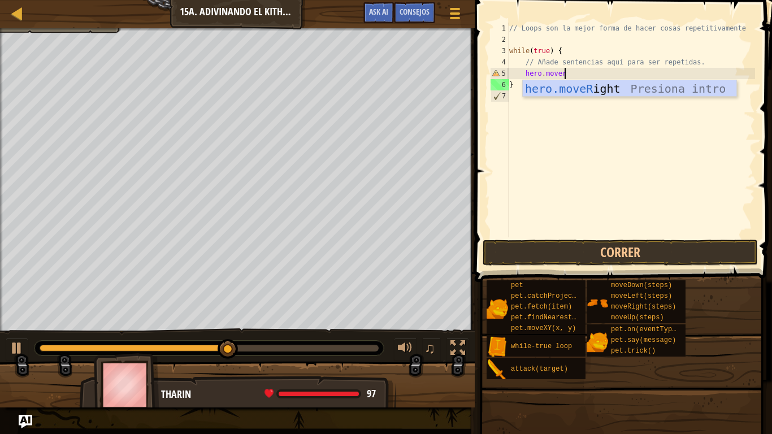
click at [677, 88] on div "hero.moveR ight Presiona intro" at bounding box center [630, 105] width 214 height 51
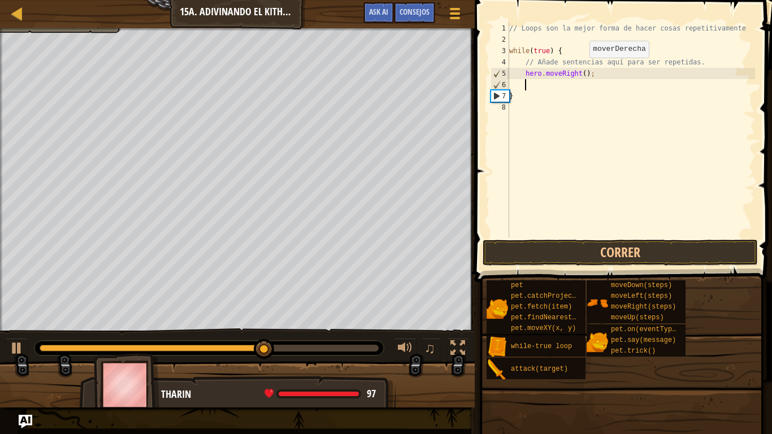
type textarea "h"
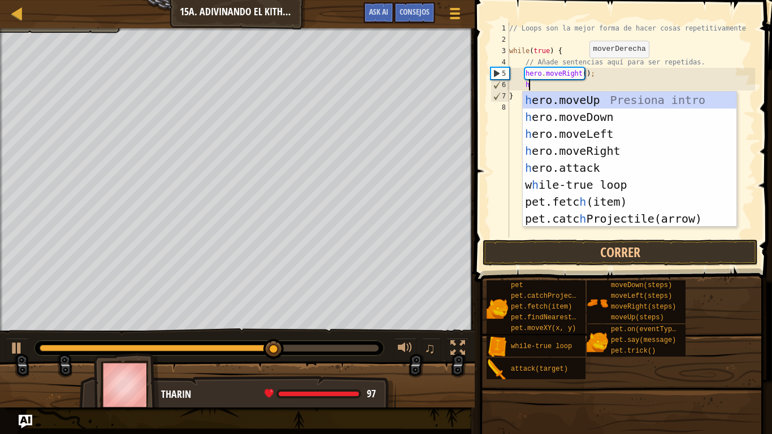
click at [655, 122] on div "h ero.moveUp Presiona intro h ero.moveDown Presiona intro h ero.moveLeft Presio…" at bounding box center [630, 176] width 214 height 169
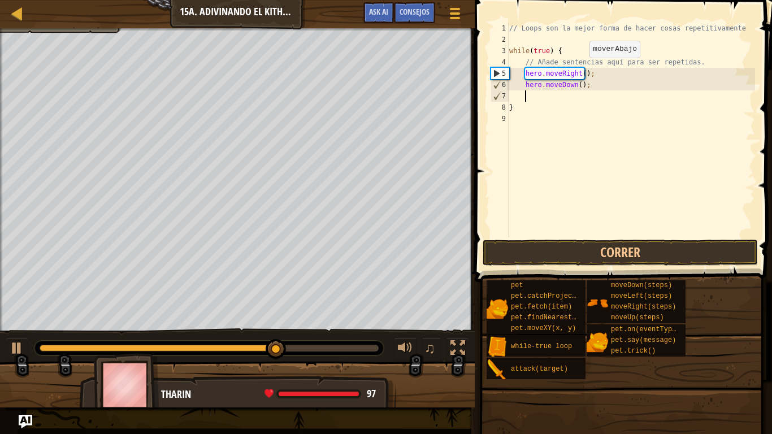
scroll to position [5, 2]
type textarea "h"
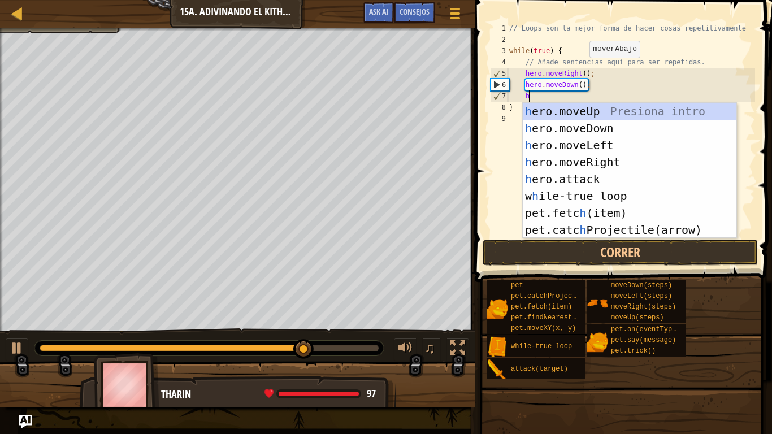
click at [640, 118] on div "h ero.moveUp Presiona intro h ero.moveDown Presiona intro h ero.moveLeft Presio…" at bounding box center [630, 187] width 214 height 169
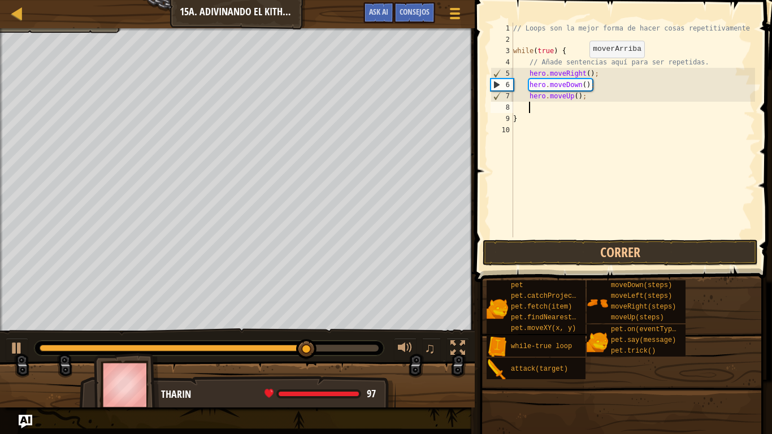
scroll to position [5, 2]
click at [578, 97] on div "// Loops son la mejor forma de hacer cosas repetitivamente while ( true ) { // …" at bounding box center [633, 141] width 244 height 237
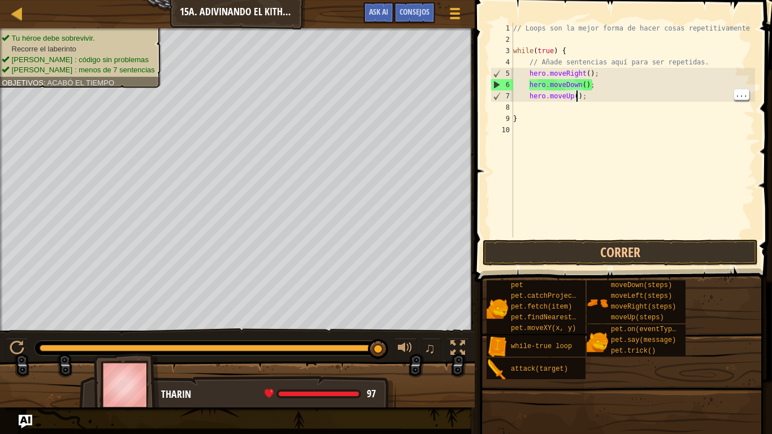
scroll to position [5, 10]
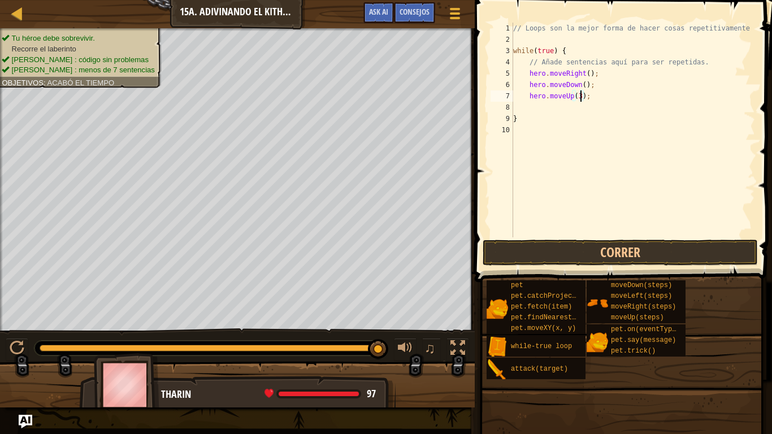
click at [585, 85] on div "// Loops son la mejor forma de hacer cosas repetitivamente while ( true ) { // …" at bounding box center [633, 141] width 244 height 237
click at [590, 76] on div "// Loops son la mejor forma de hacer cosas repetitivamente while ( true ) { // …" at bounding box center [633, 141] width 244 height 237
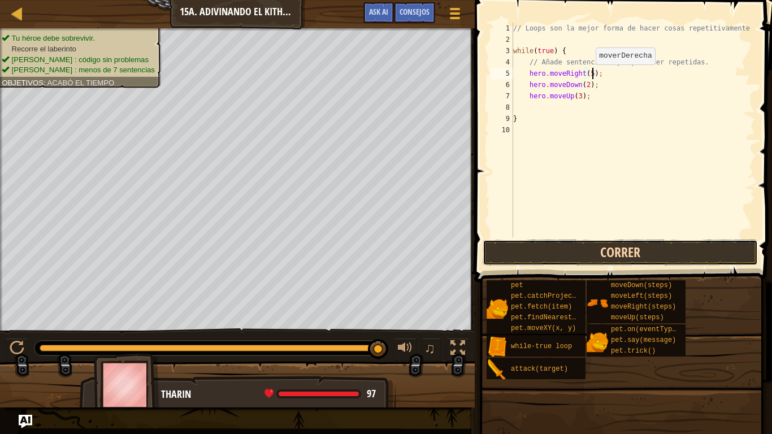
click at [630, 243] on button "Correr" at bounding box center [619, 253] width 275 height 26
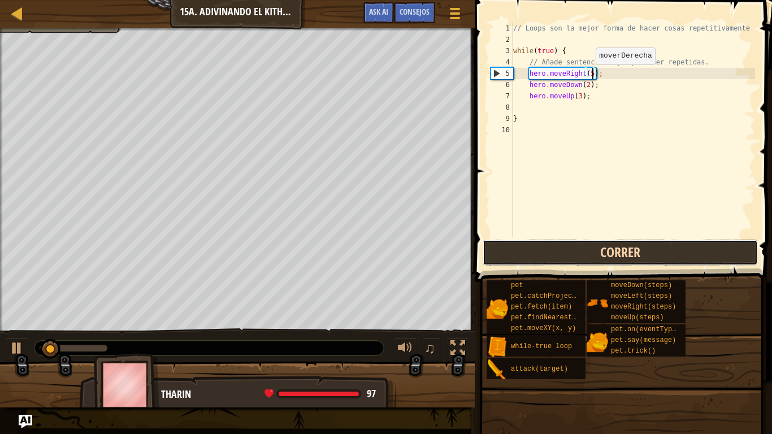
click at [645, 258] on button "Correr" at bounding box center [619, 253] width 275 height 26
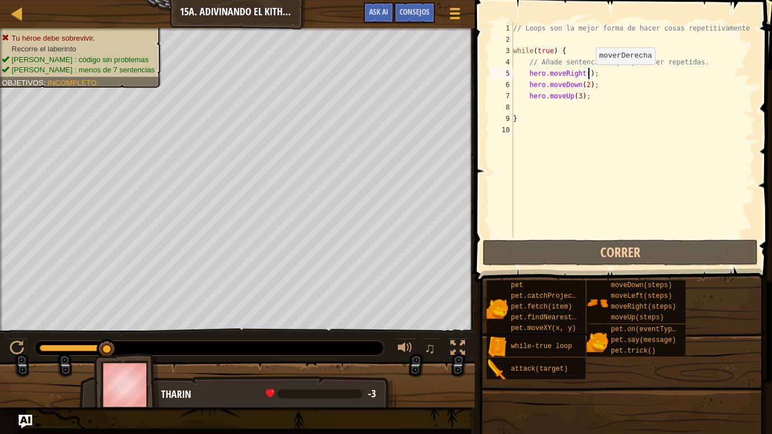
type textarea "hero.moveRigh);"
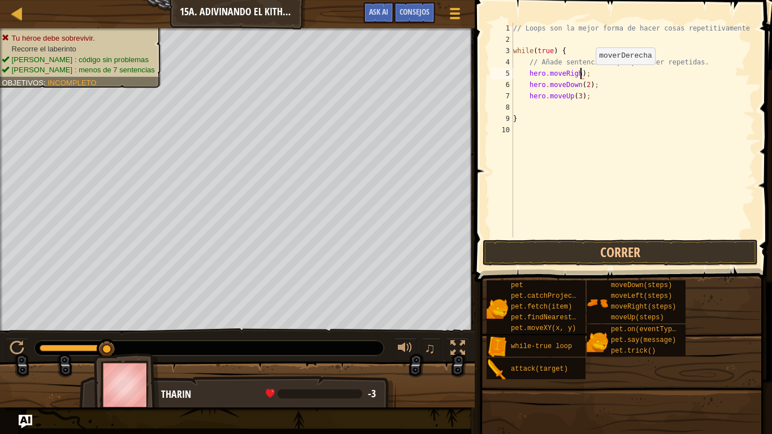
scroll to position [5, 10]
click at [629, 135] on div "// Loops son la mejor forma de hacer cosas repetitivamente while ( true ) { // …" at bounding box center [633, 141] width 244 height 237
click at [628, 124] on div "// Loops son la mejor forma de hacer cosas repetitivamente while ( true ) { // …" at bounding box center [633, 141] width 244 height 237
click at [638, 114] on div "// Loops son la mejor forma de hacer cosas repetitivamente while ( true ) { // …" at bounding box center [633, 141] width 244 height 237
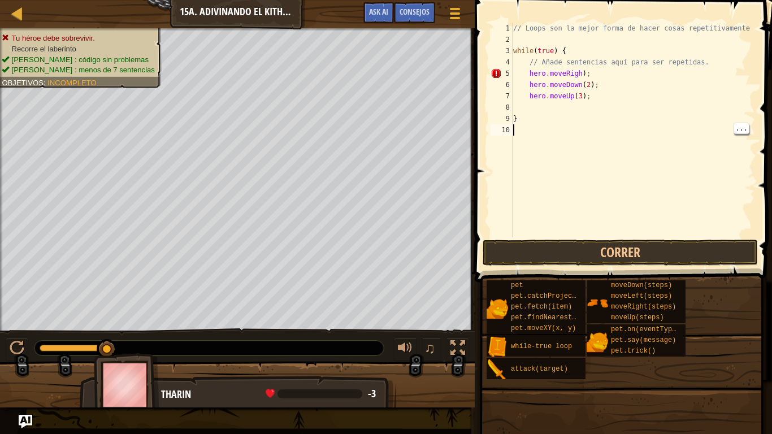
type textarea "}"
click at [656, 104] on div "// Loops son la mejor forma de hacer cosas repetitivamente while ( true ) { // …" at bounding box center [633, 141] width 244 height 237
type textarea "h"
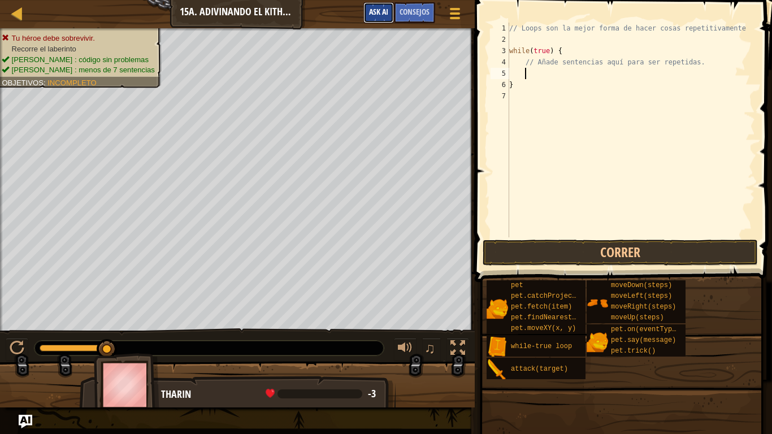
click at [375, 13] on span "Ask AI" at bounding box center [378, 11] width 19 height 11
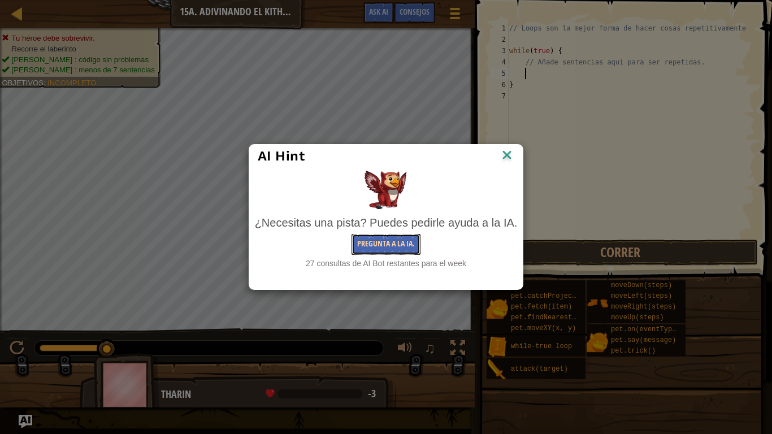
click at [414, 245] on button "Pregunta a la IA." at bounding box center [385, 244] width 69 height 21
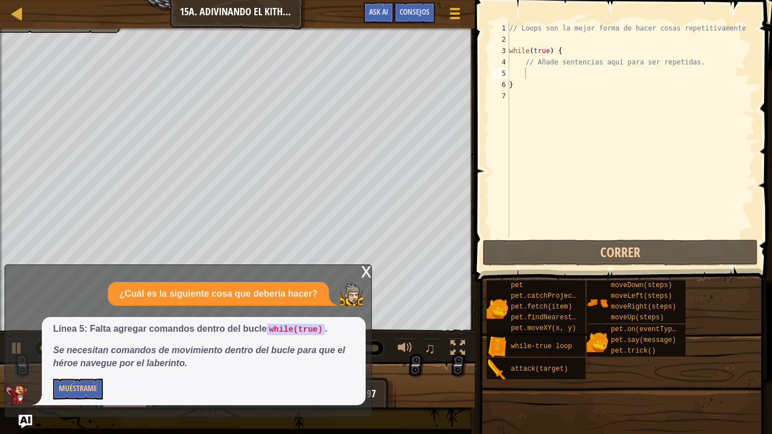
click at [67, 29] on div at bounding box center [237, 29] width 475 height 3
click at [66, 27] on div "Mapa Introducción a la Informática 15a. Adivinando el Kithmaze Menú del Juego H…" at bounding box center [237, 14] width 475 height 28
click at [82, 29] on div at bounding box center [237, 29] width 475 height 3
click at [362, 266] on div "x" at bounding box center [366, 270] width 10 height 11
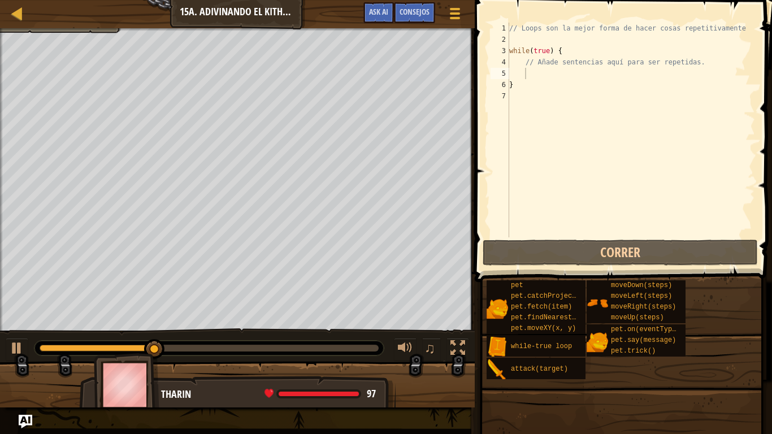
click at [55, 29] on div at bounding box center [237, 29] width 475 height 3
click at [55, 28] on div at bounding box center [237, 29] width 475 height 3
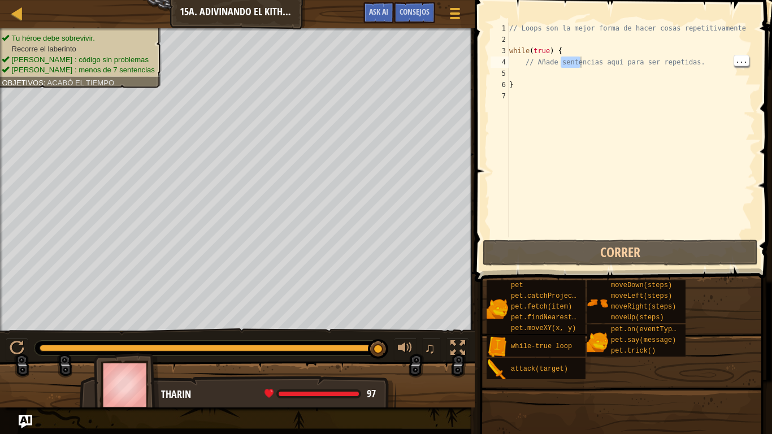
click at [572, 82] on div "// Loops son la mejor forma de hacer cosas repetitivamente while ( true ) { // …" at bounding box center [631, 141] width 248 height 237
type textarea "}"
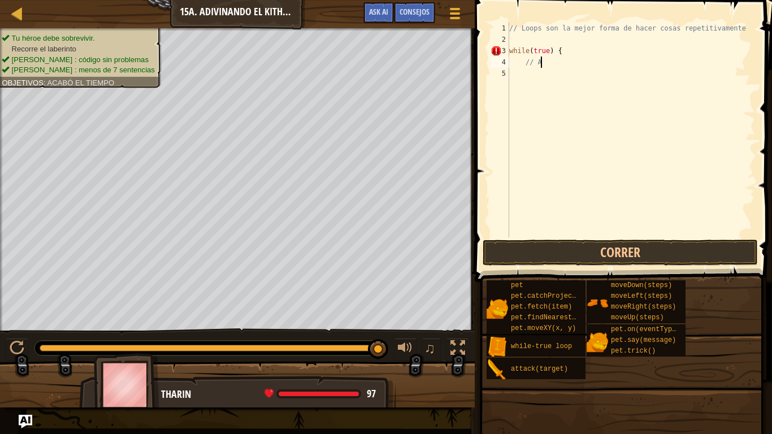
type textarea "/"
type textarea "w"
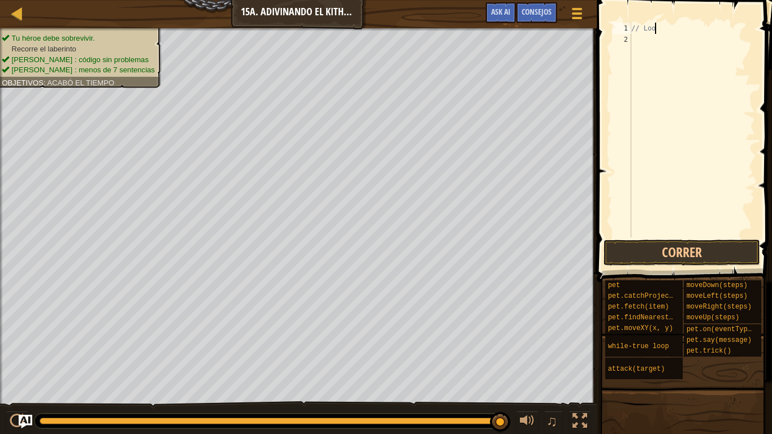
type textarea "/"
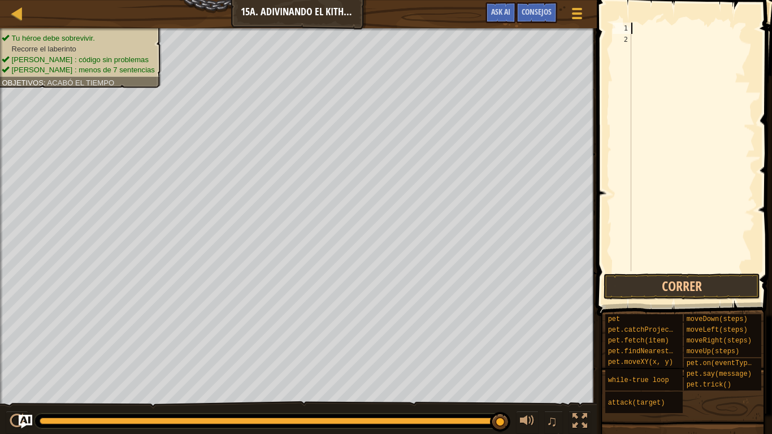
type textarea "w"
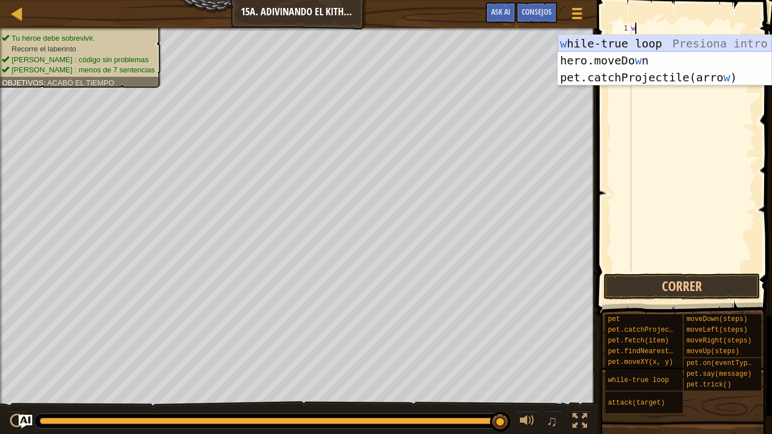
click at [572, 45] on div "w hile-true loop Presiona intro hero.moveDo w n Presiona intro pet.catchProject…" at bounding box center [665, 77] width 214 height 85
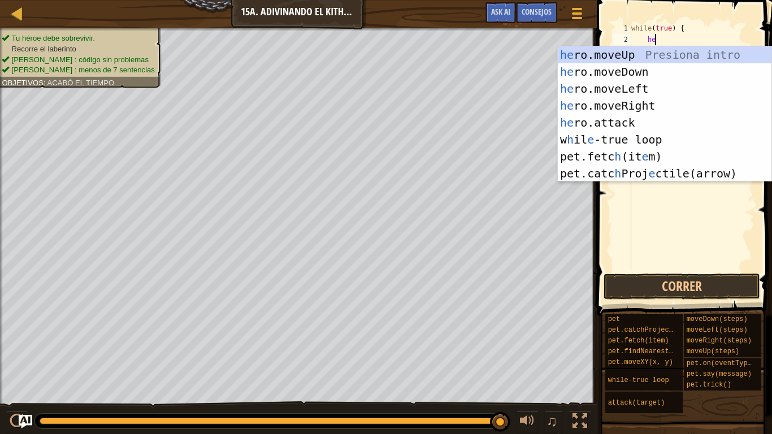
type textarea "her"
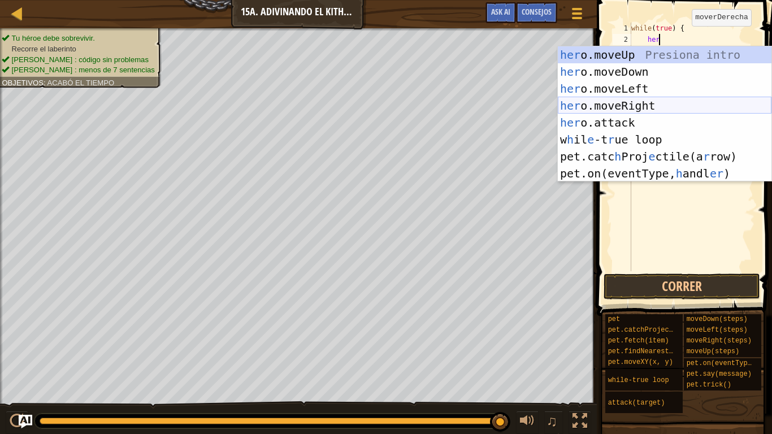
click at [640, 100] on div "her o.moveUp Presiona intro her o.moveDown Presiona intro her o.moveLeft Presio…" at bounding box center [665, 130] width 214 height 169
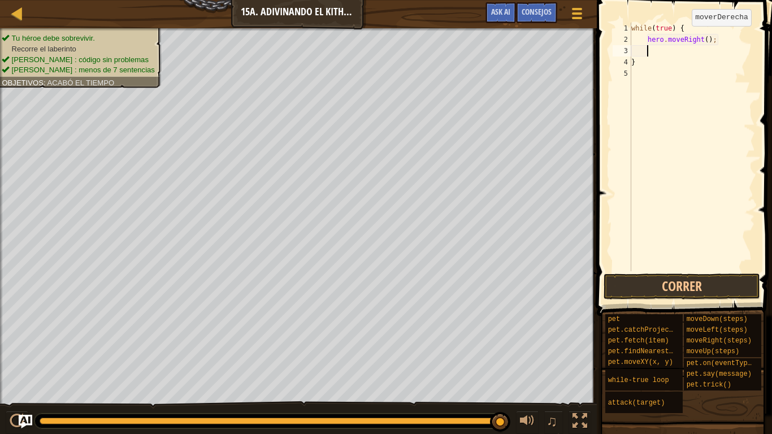
scroll to position [5, 2]
click at [689, 281] on button "Correr" at bounding box center [681, 286] width 156 height 26
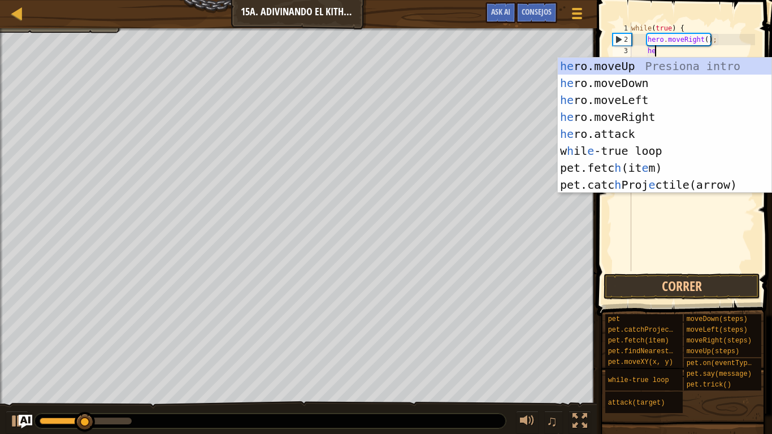
type textarea "her"
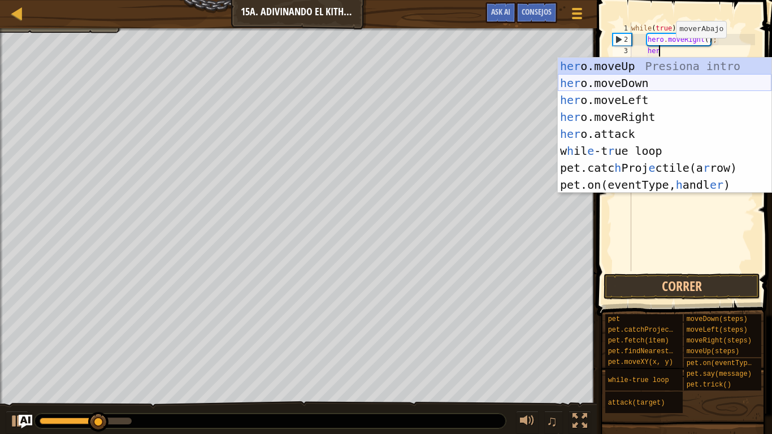
click at [658, 84] on div "her o.moveUp Presiona intro her o.moveDown Presiona intro her o.moveLeft Presio…" at bounding box center [665, 142] width 214 height 169
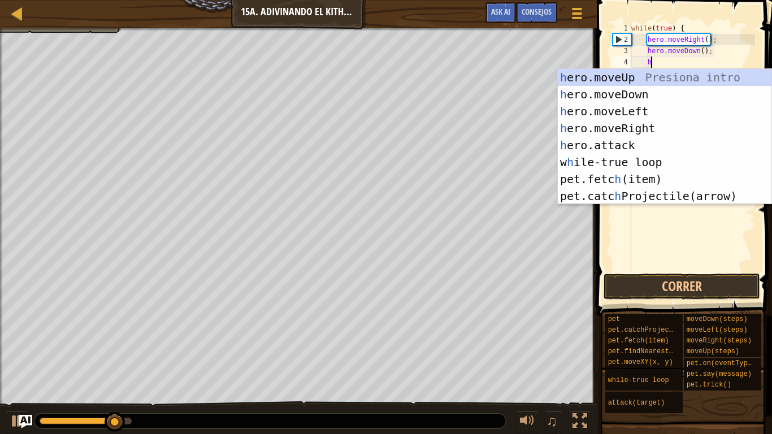
type textarea "he"
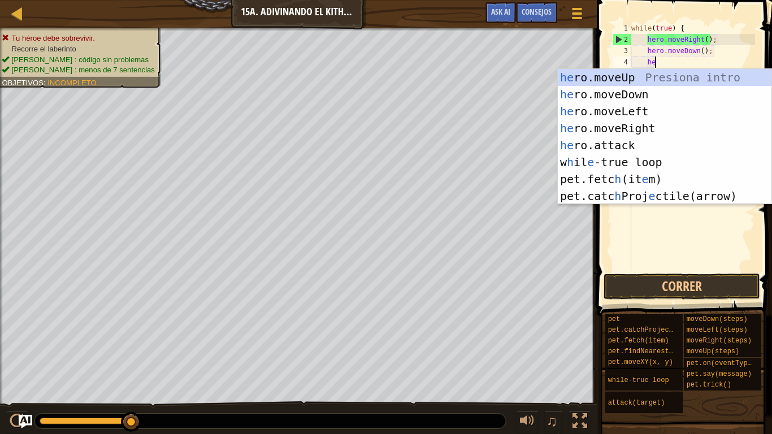
click at [657, 81] on div "he ro.moveUp Presiona intro he ro.moveDown Presiona intro he ro.moveLeft Presio…" at bounding box center [665, 153] width 214 height 169
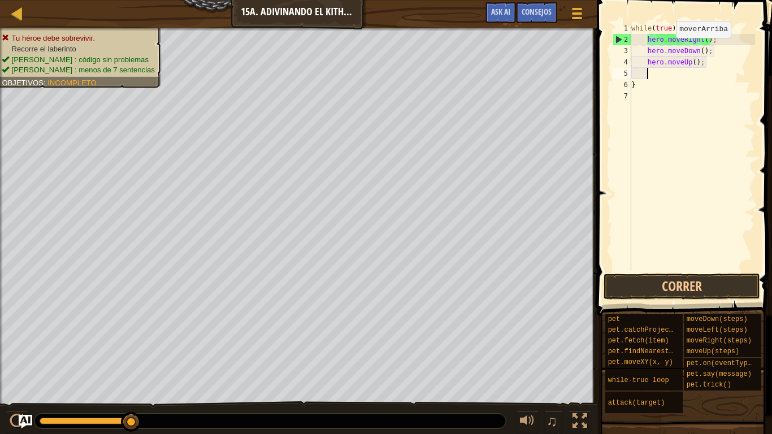
scroll to position [5, 2]
click at [691, 288] on button "Correr" at bounding box center [681, 286] width 156 height 26
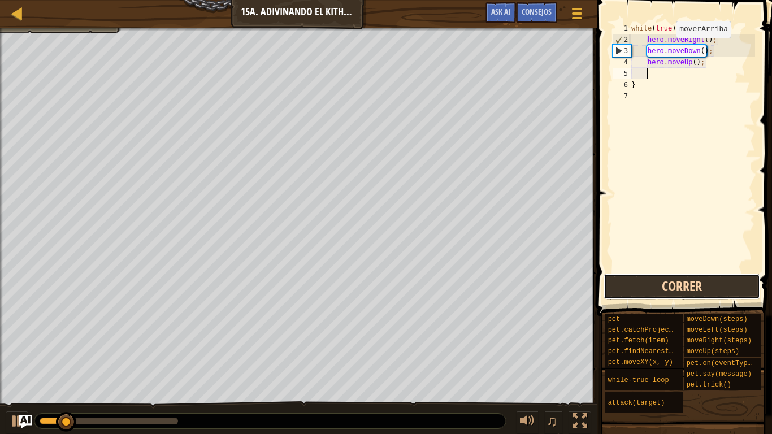
click at [697, 295] on button "Correr" at bounding box center [681, 286] width 156 height 26
click at [712, 69] on div "while ( true ) { hero . moveRight ( ) ; hero . moveDown ( ) ; hero . moveUp ( )…" at bounding box center [692, 158] width 126 height 271
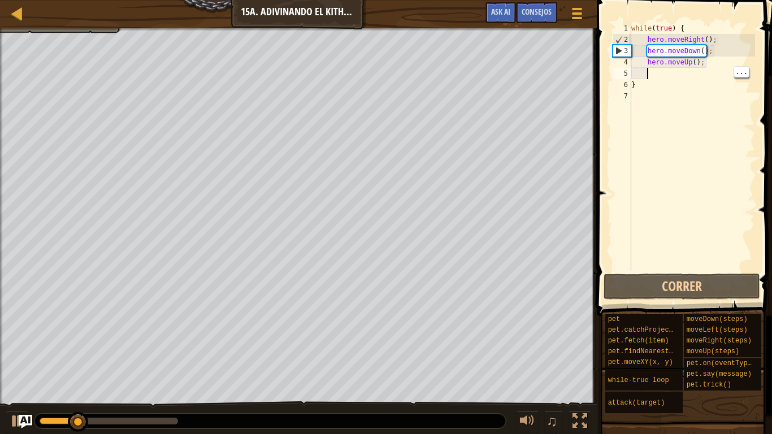
click at [709, 67] on div "while ( true ) { hero . moveRight ( ) ; hero . moveDown ( ) ; hero . moveUp ( )…" at bounding box center [692, 158] width 126 height 271
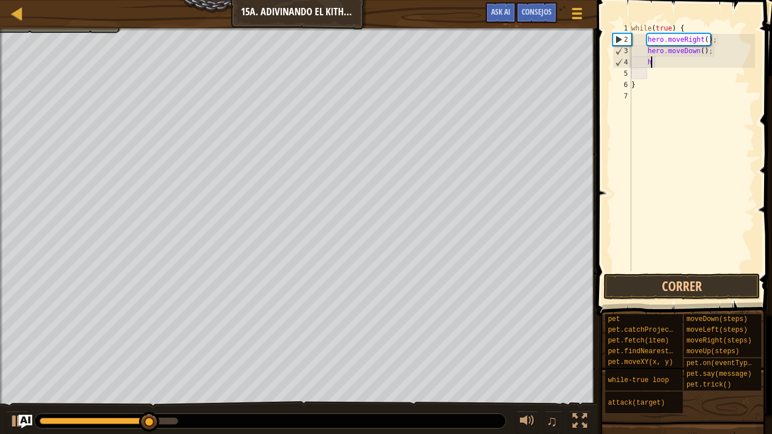
type textarea "hr"
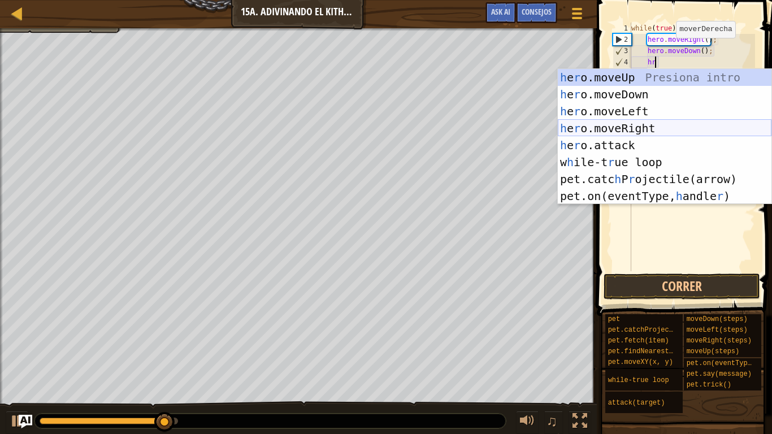
click at [668, 132] on div "h e r o.moveUp Presiona intro h e r o.moveDown Presiona intro h e r o.moveLeft …" at bounding box center [665, 153] width 214 height 169
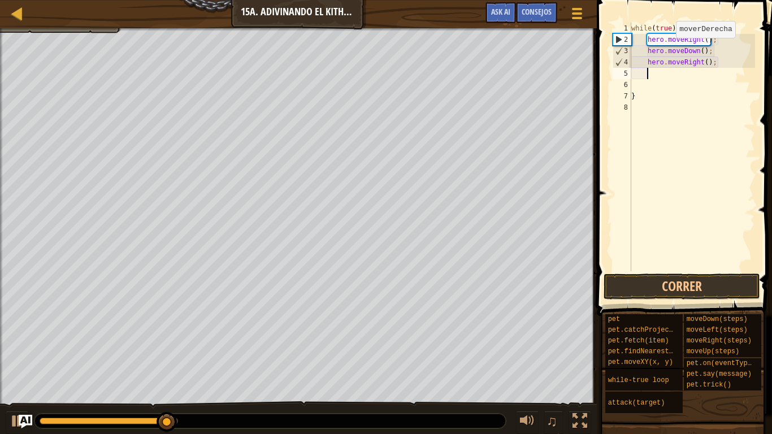
scroll to position [5, 2]
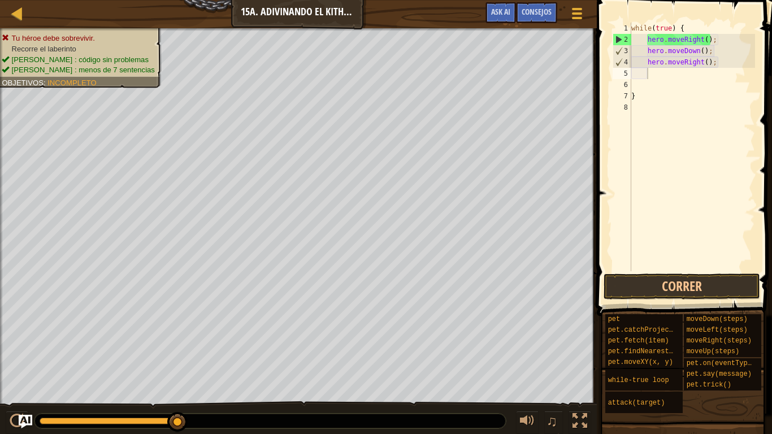
click at [695, 272] on span at bounding box center [685, 141] width 184 height 349
click at [695, 276] on button "Correr" at bounding box center [681, 286] width 156 height 26
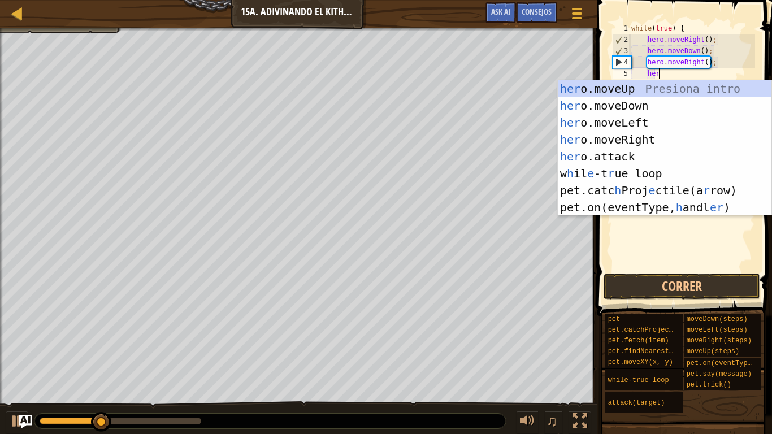
type textarea "her"
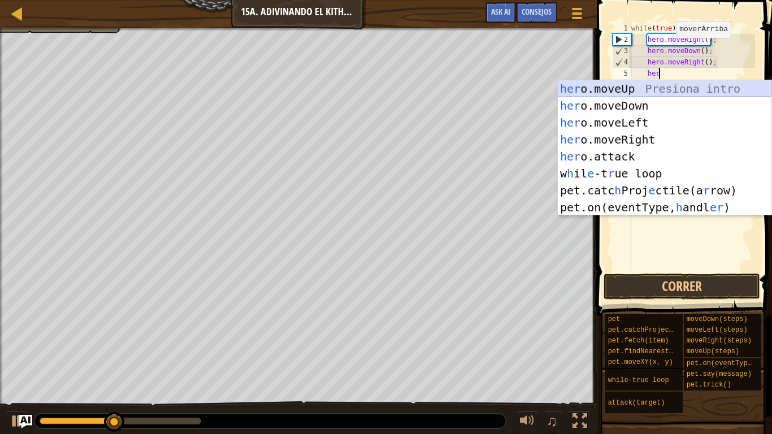
click at [658, 89] on div "her o.moveUp Presiona intro her o.moveDown Presiona intro her o.moveLeft Presio…" at bounding box center [665, 164] width 214 height 169
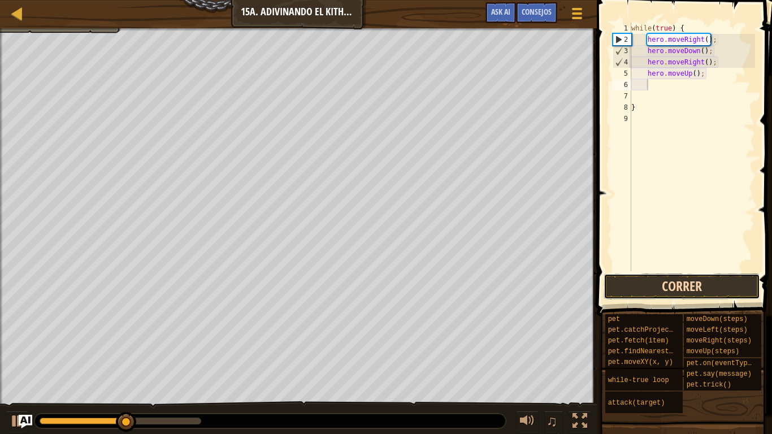
click at [701, 293] on button "Correr" at bounding box center [681, 286] width 156 height 26
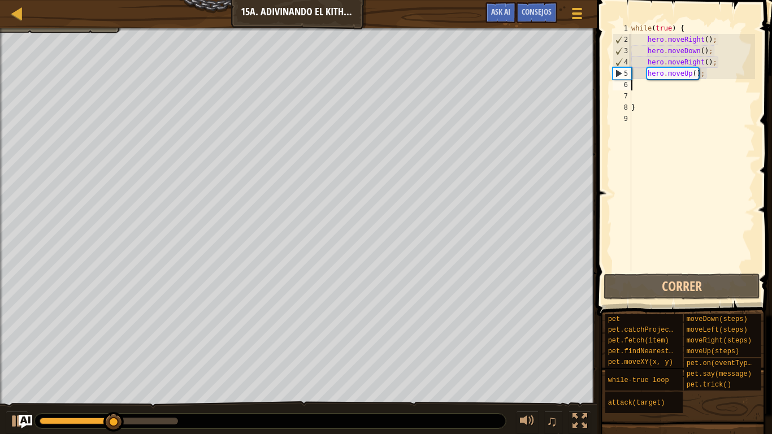
scroll to position [5, 0]
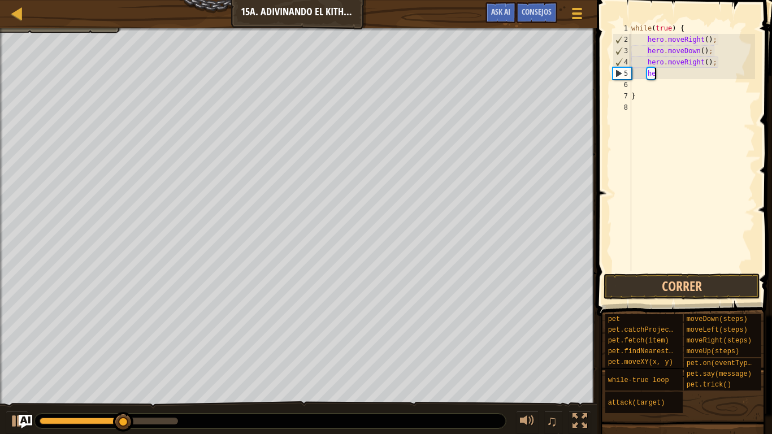
type textarea "h"
click at [706, 284] on button "Correr" at bounding box center [681, 286] width 156 height 26
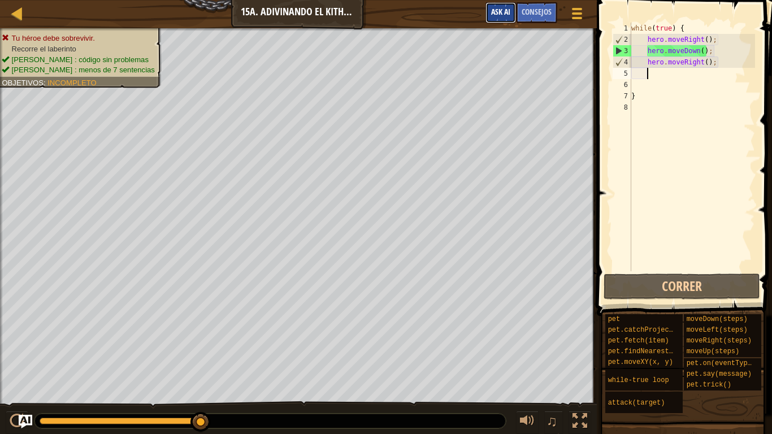
click at [504, 11] on span "Ask AI" at bounding box center [500, 11] width 19 height 11
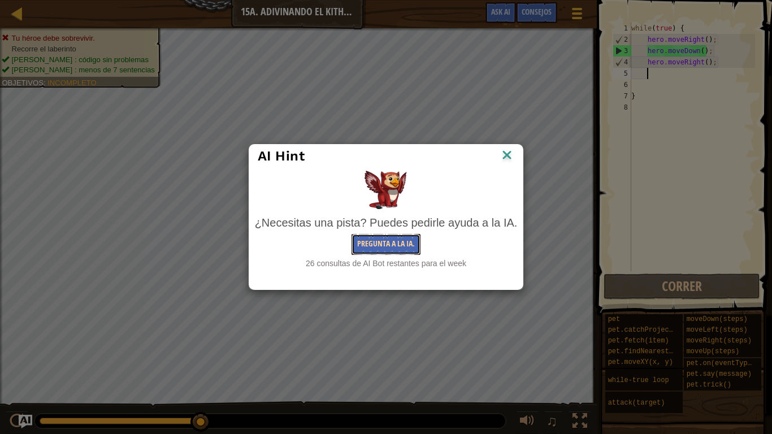
click at [413, 243] on button "Pregunta a la IA." at bounding box center [385, 244] width 69 height 21
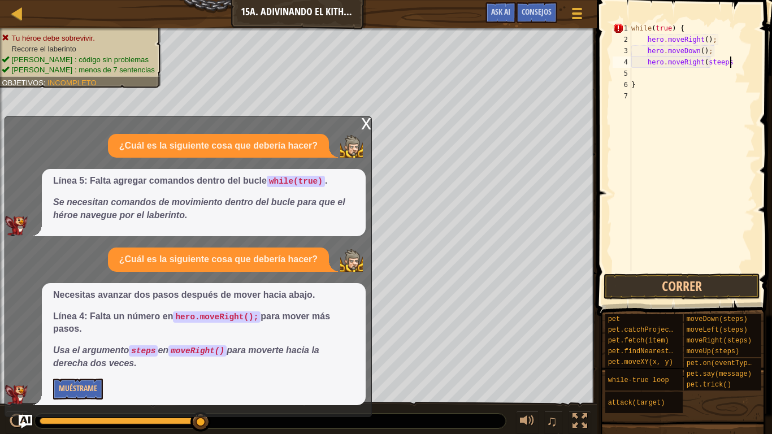
scroll to position [5, 14]
type textarea "hero.moveRight(steeps);"
click at [708, 264] on div "while ( true ) { hero . moveRight ( ) ; hero . moveDown ( ) ; hero . moveRight …" at bounding box center [692, 158] width 126 height 271
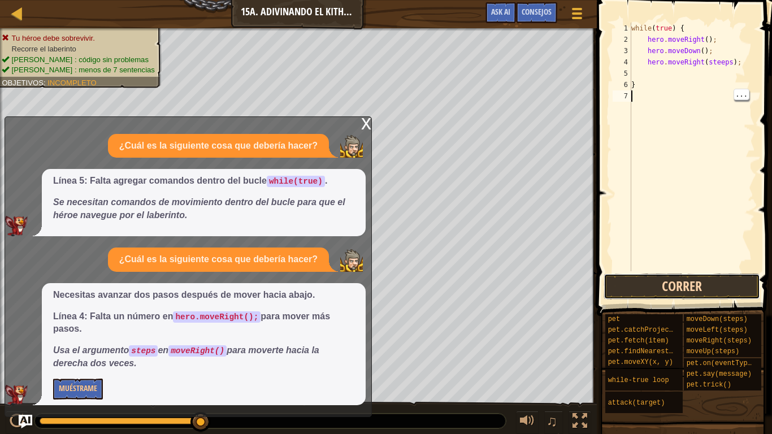
click at [710, 285] on button "Correr" at bounding box center [681, 286] width 156 height 26
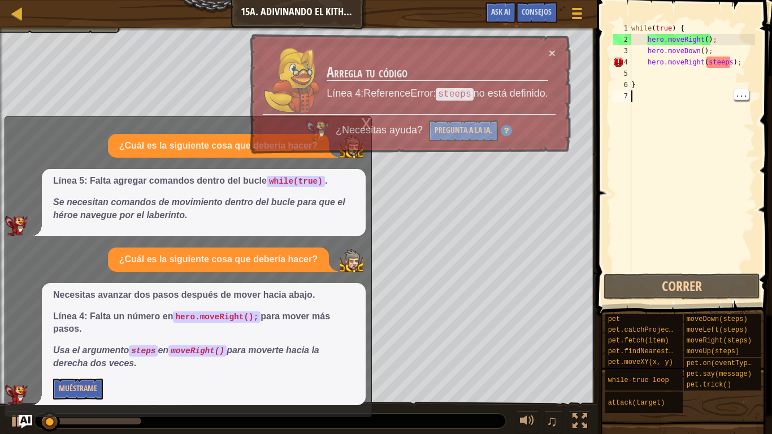
click at [367, 124] on span "¿Necesitas ayuda?" at bounding box center [381, 129] width 90 height 11
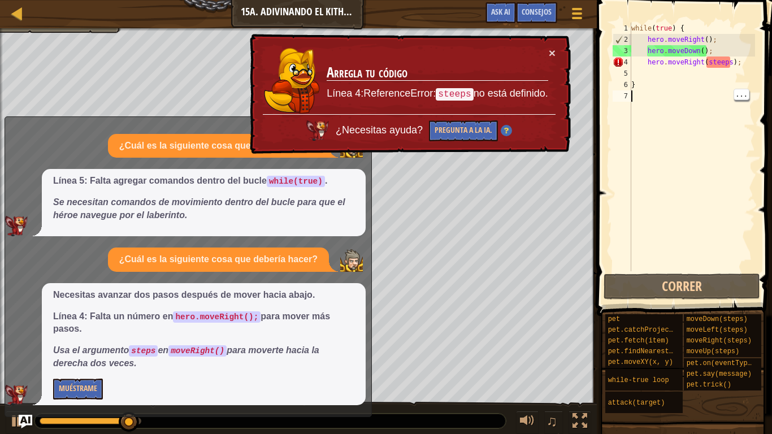
click at [717, 67] on div "while ( true ) { hero . moveRight ( ) ; hero . moveDown ( ) ; hero . moveRight …" at bounding box center [692, 158] width 126 height 271
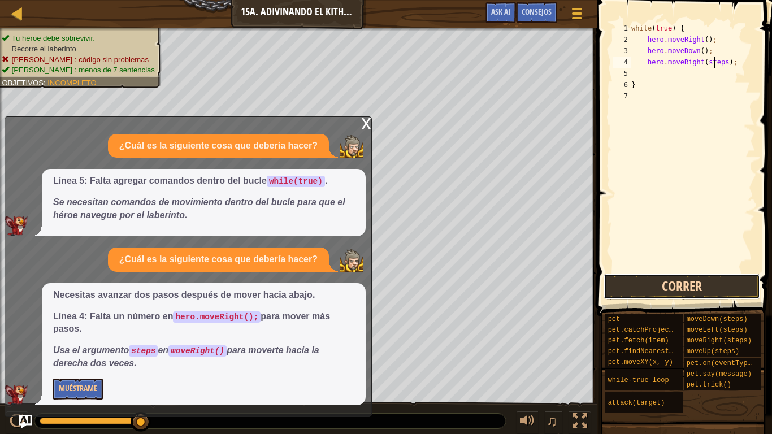
click at [727, 290] on button "Correr" at bounding box center [681, 286] width 156 height 26
click at [737, 59] on div "while ( true ) { hero . moveRight ( ) ; hero . moveDown ( ) ; hero . moveRighep…" at bounding box center [692, 158] width 126 height 271
click at [94, 357] on button "Muéstrame" at bounding box center [78, 389] width 50 height 21
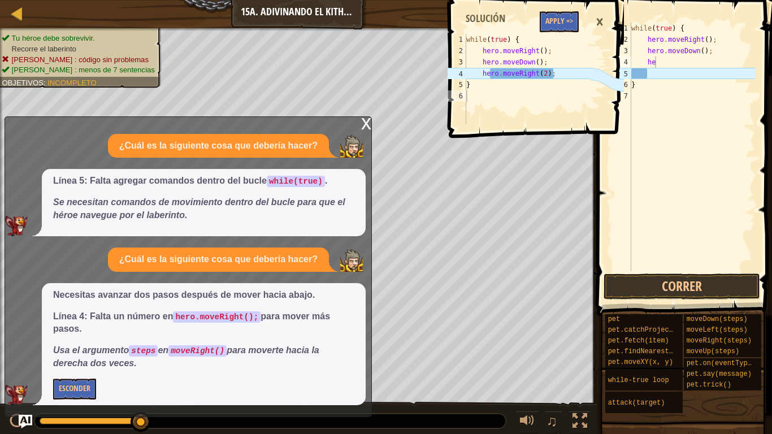
type textarea "}"
click at [659, 82] on div "while ( true ) { hero . moveRight ( ) ; hero . moveDown ( ) ; he }" at bounding box center [692, 158] width 126 height 271
click at [660, 60] on div "while ( true ) { hero . moveRight ( ) ; hero . moveDown ( ) ; he }" at bounding box center [692, 158] width 126 height 271
type textarea "her"
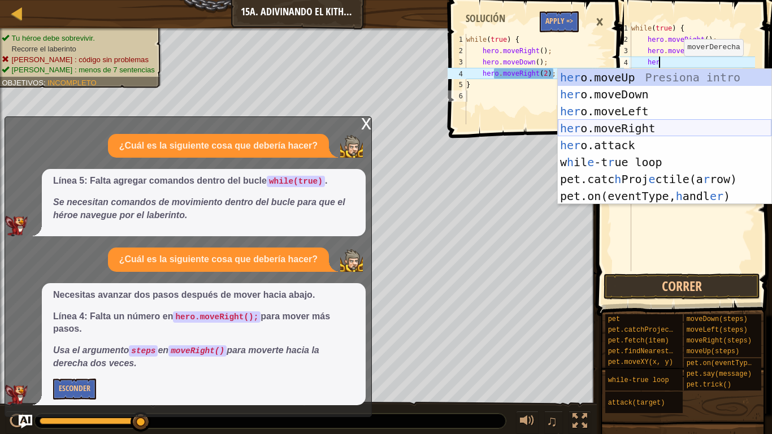
click at [671, 127] on div "her o.moveUp Presiona intro her o.moveDown Presiona intro her o.moveLeft Presio…" at bounding box center [665, 153] width 214 height 169
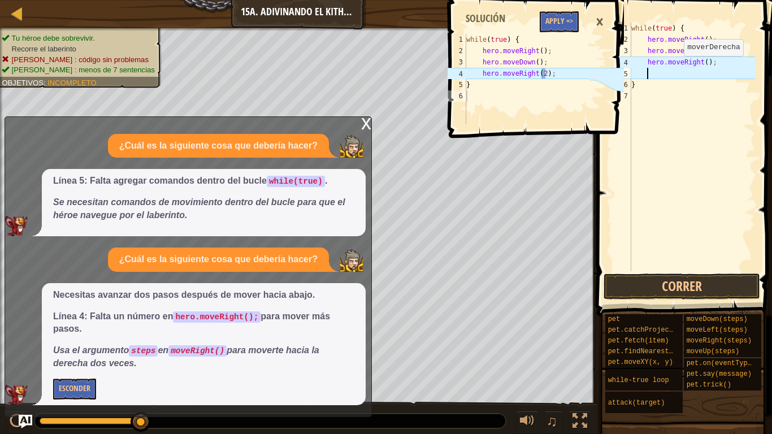
scroll to position [5, 2]
click at [706, 60] on div "while ( true ) { hero . moveRight ( ) ; hero . moveDown ( ) ; hero . moveRight …" at bounding box center [692, 158] width 126 height 271
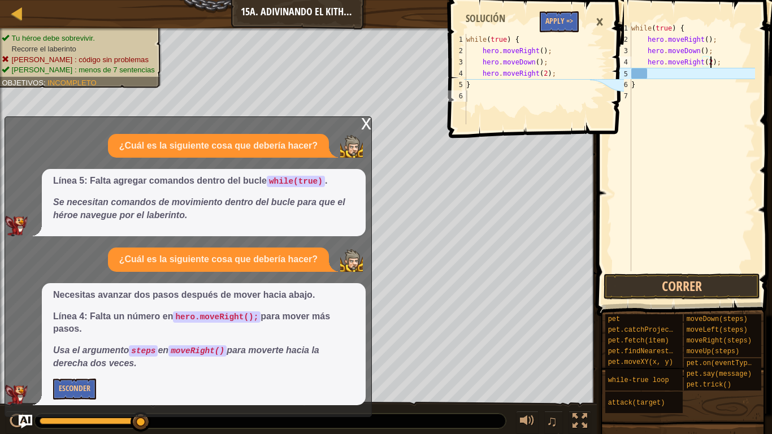
scroll to position [5, 12]
click at [677, 88] on div "while ( true ) { hero . moveRight ( ) ; hero . moveDown ( ) ; hero . moveRight …" at bounding box center [692, 158] width 126 height 271
type textarea "}"
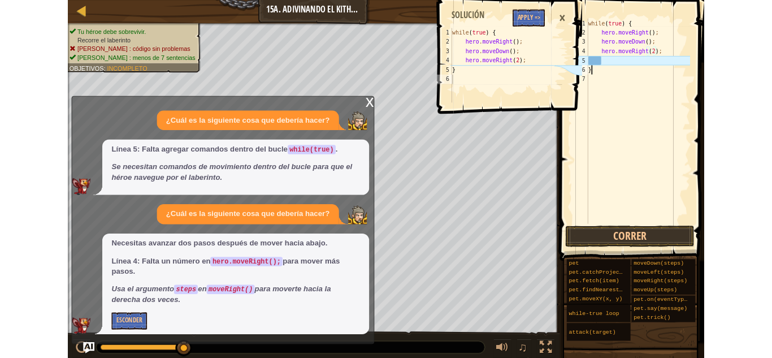
scroll to position [5, 0]
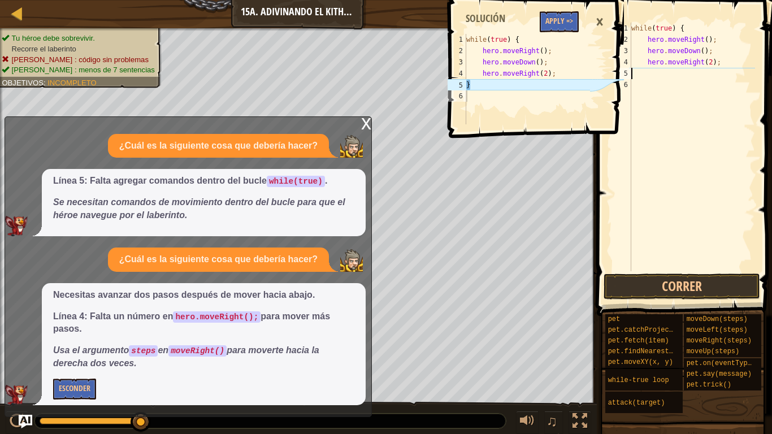
type textarea "hero.moveRight(2);"
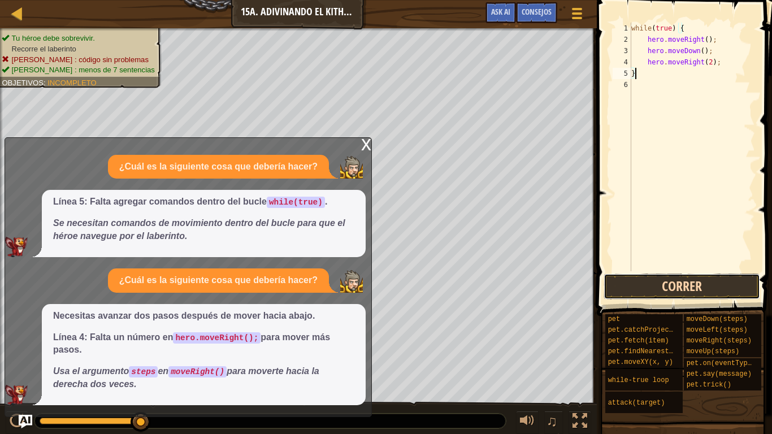
click at [710, 280] on button "Correr" at bounding box center [681, 286] width 156 height 26
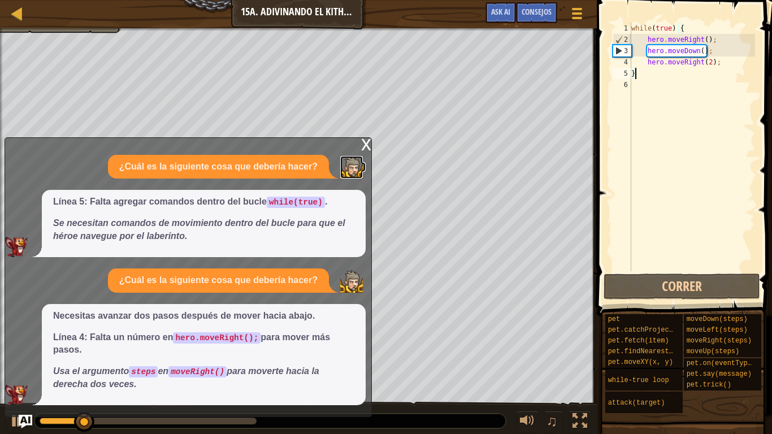
click at [359, 156] on img at bounding box center [351, 167] width 23 height 23
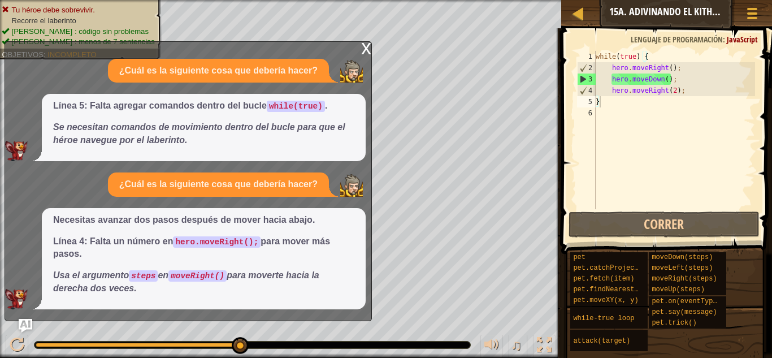
click at [368, 50] on div "x" at bounding box center [366, 47] width 10 height 11
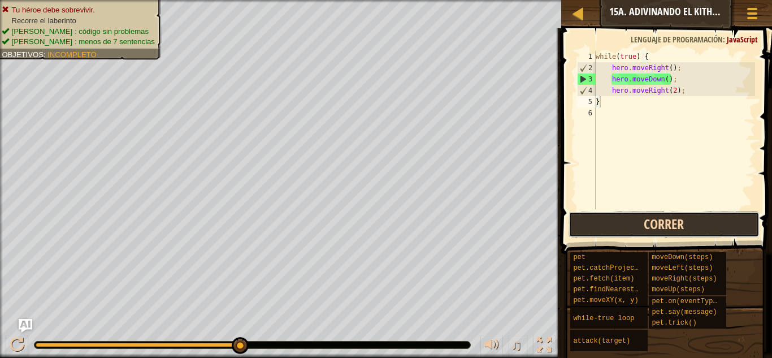
click at [649, 224] on button "Correr" at bounding box center [663, 224] width 191 height 26
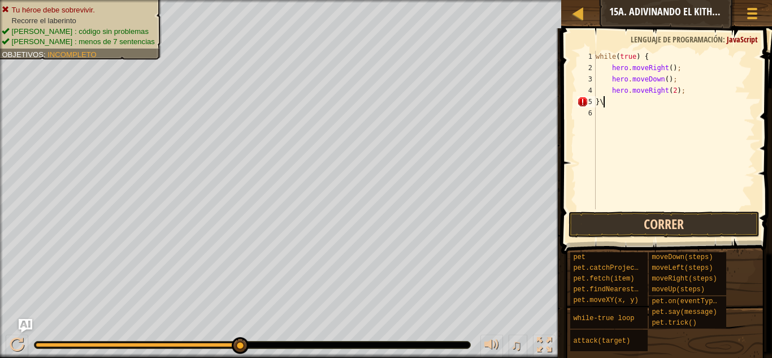
type textarea "}\"
